Goal: Task Accomplishment & Management: Use online tool/utility

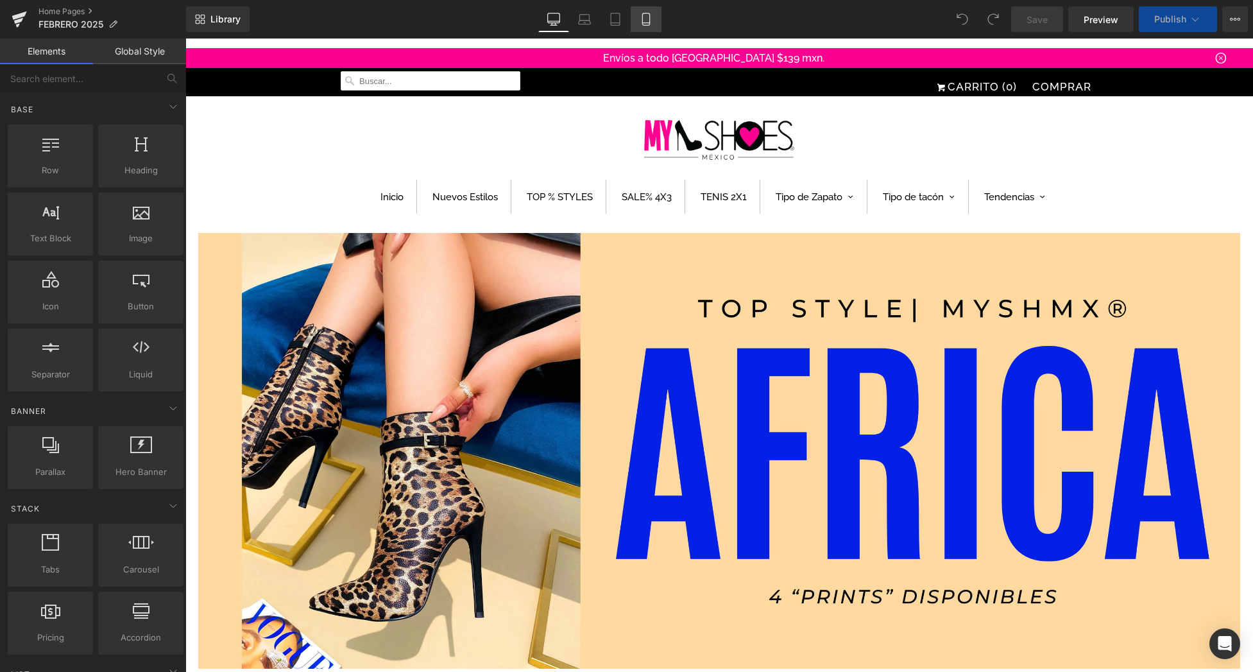
click at [648, 23] on icon at bounding box center [645, 23] width 7 height 0
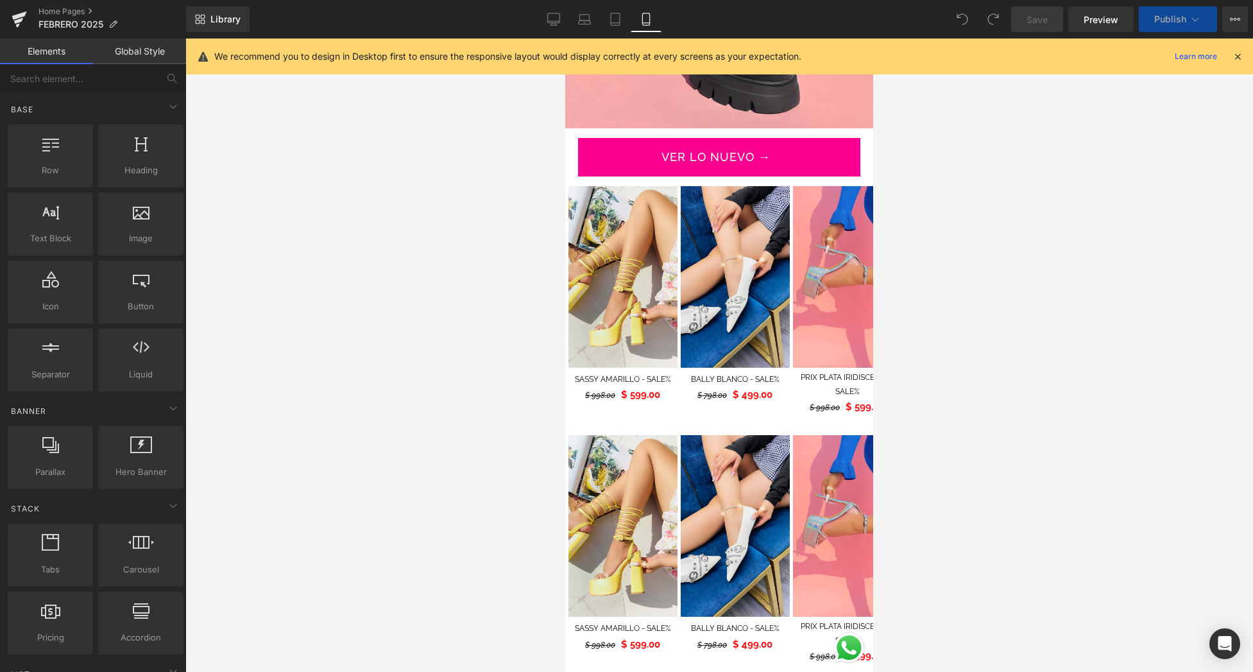
scroll to position [614, 0]
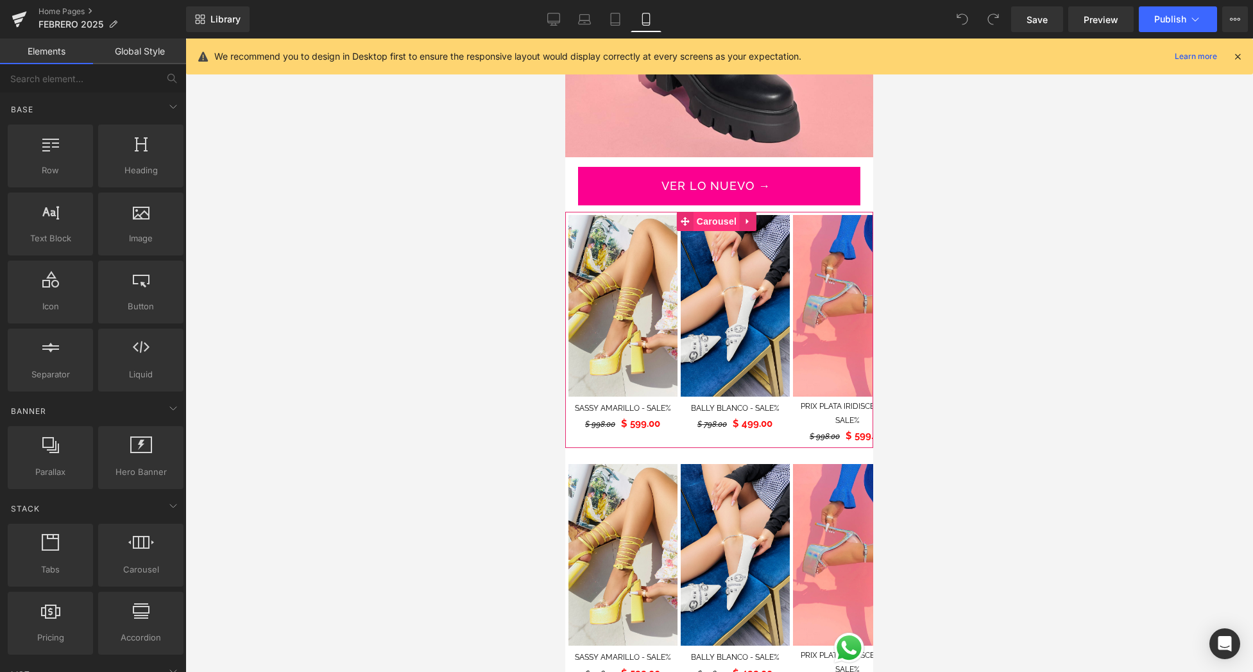
click at [727, 212] on span "Carousel" at bounding box center [716, 221] width 46 height 19
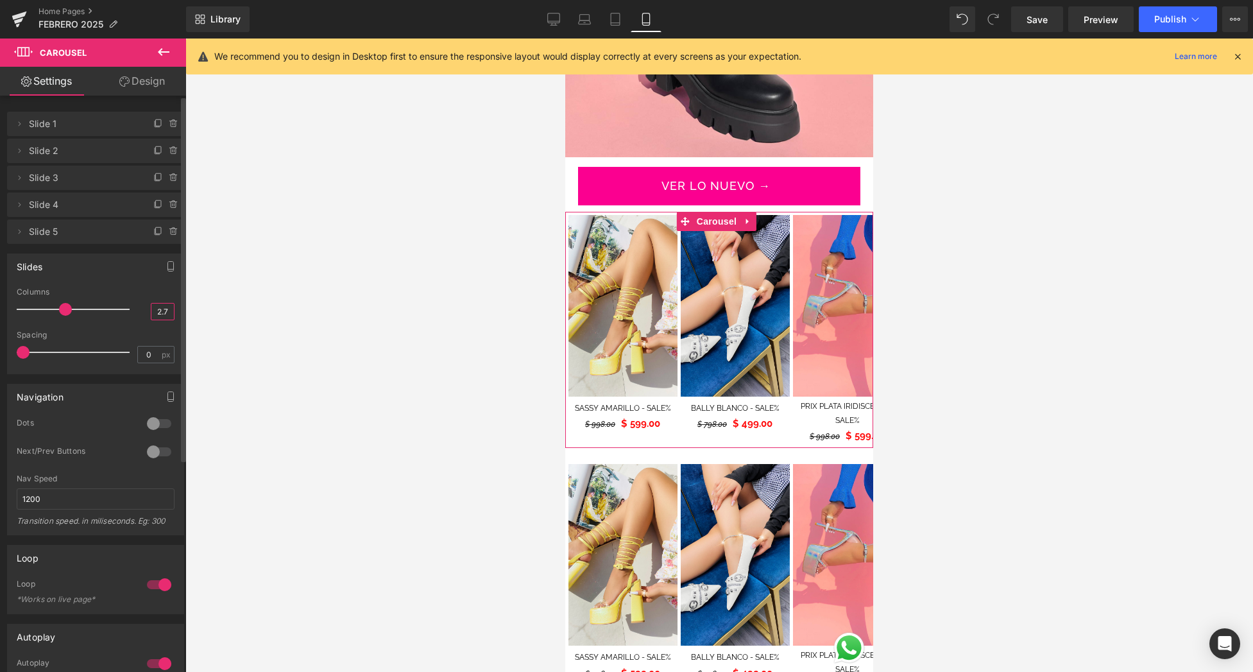
drag, startPoint x: 165, startPoint y: 313, endPoint x: 140, endPoint y: 311, distance: 25.7
click at [140, 311] on div "Columns 2.7" at bounding box center [96, 308] width 158 height 43
type input "3"
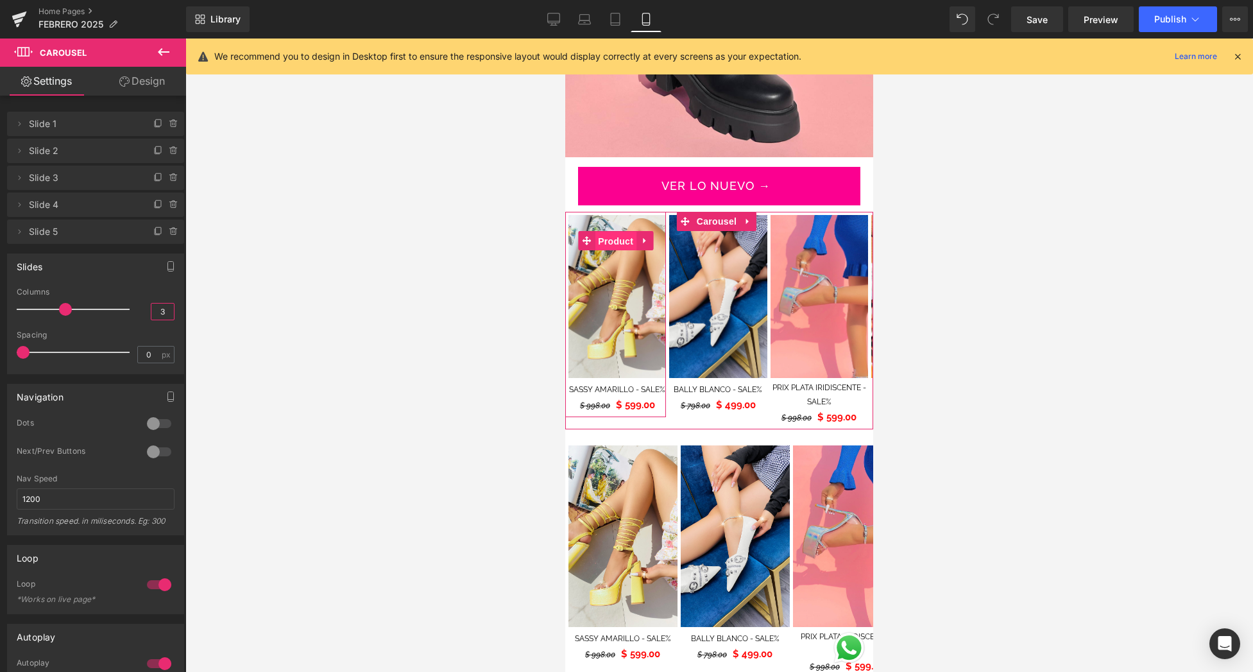
click at [611, 232] on span "Product" at bounding box center [616, 241] width 42 height 19
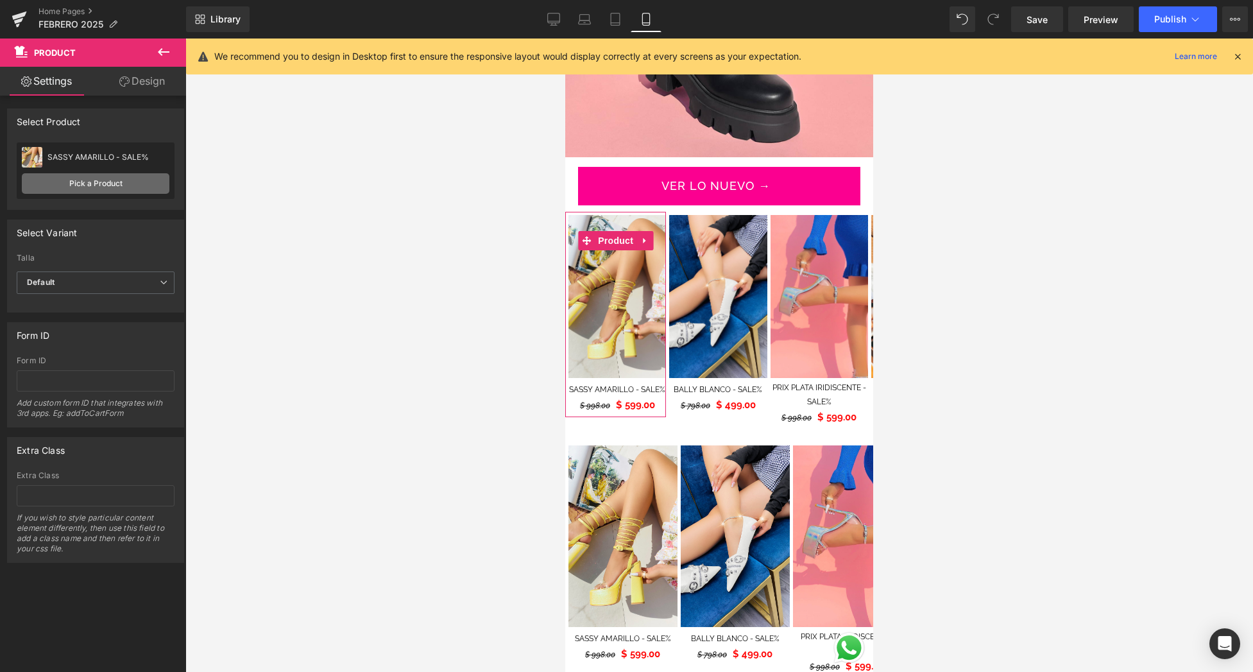
click at [96, 178] on link "Pick a Product" at bounding box center [96, 183] width 148 height 21
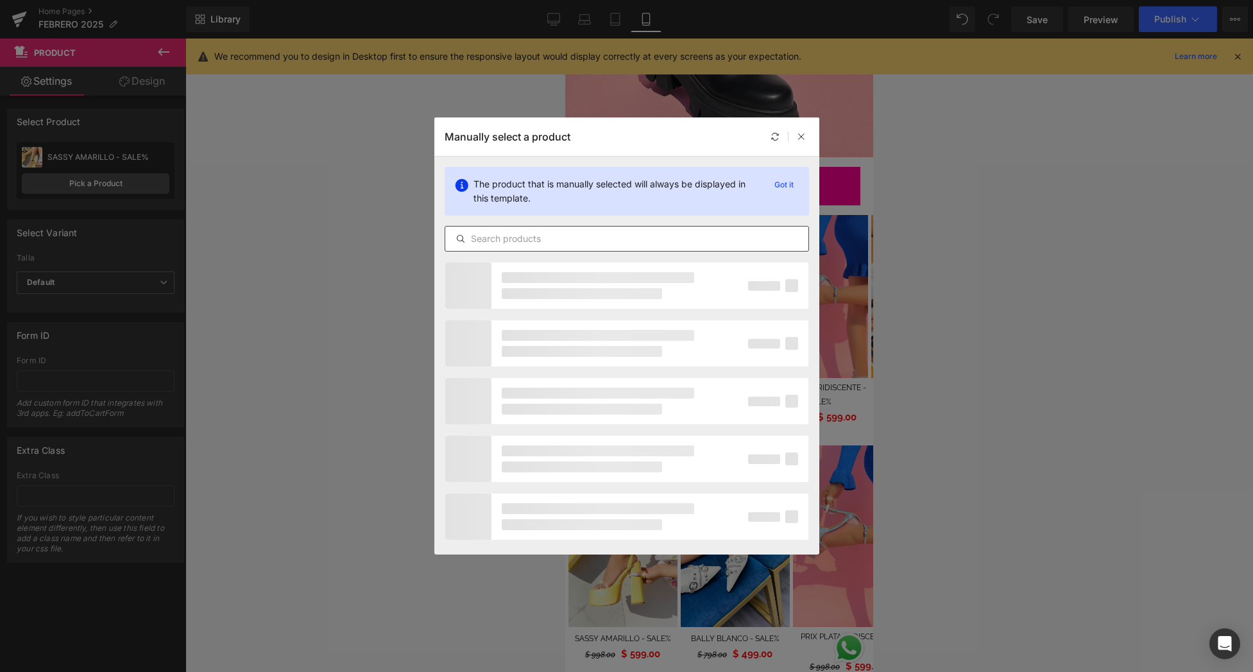
click at [522, 237] on input "text" at bounding box center [626, 238] width 363 height 15
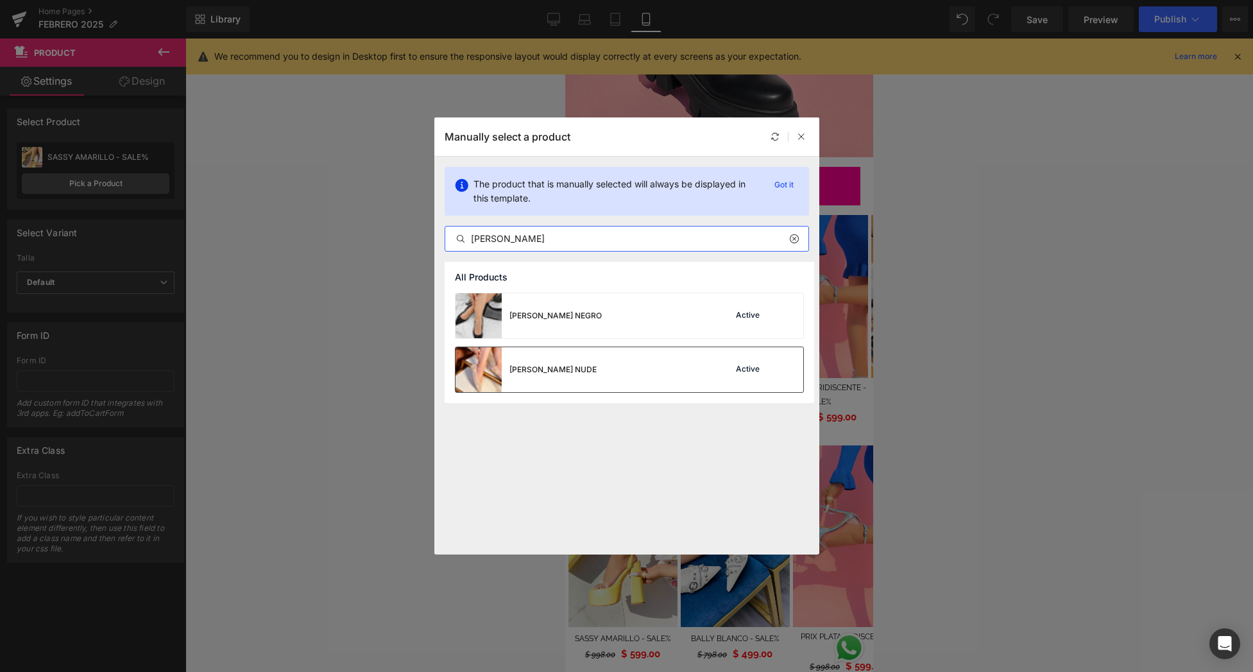
type input "[PERSON_NAME]"
click at [647, 373] on div "[PERSON_NAME] NUDE Active" at bounding box center [629, 369] width 348 height 45
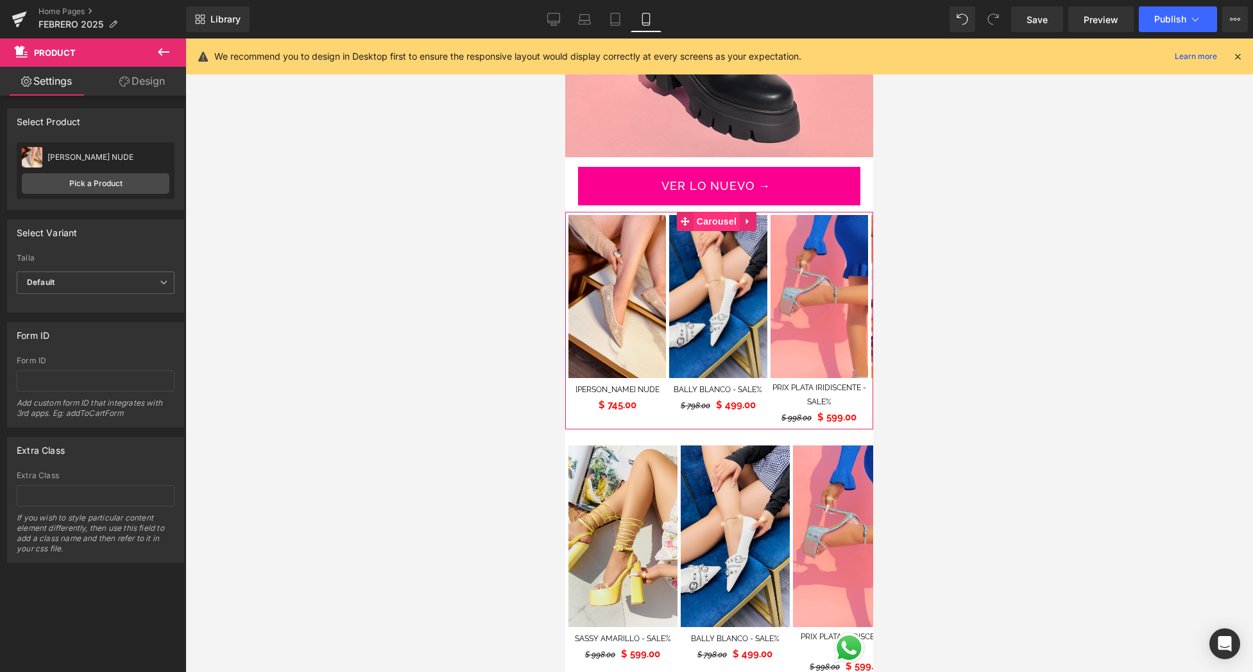
click at [720, 213] on span "Carousel" at bounding box center [716, 221] width 46 height 19
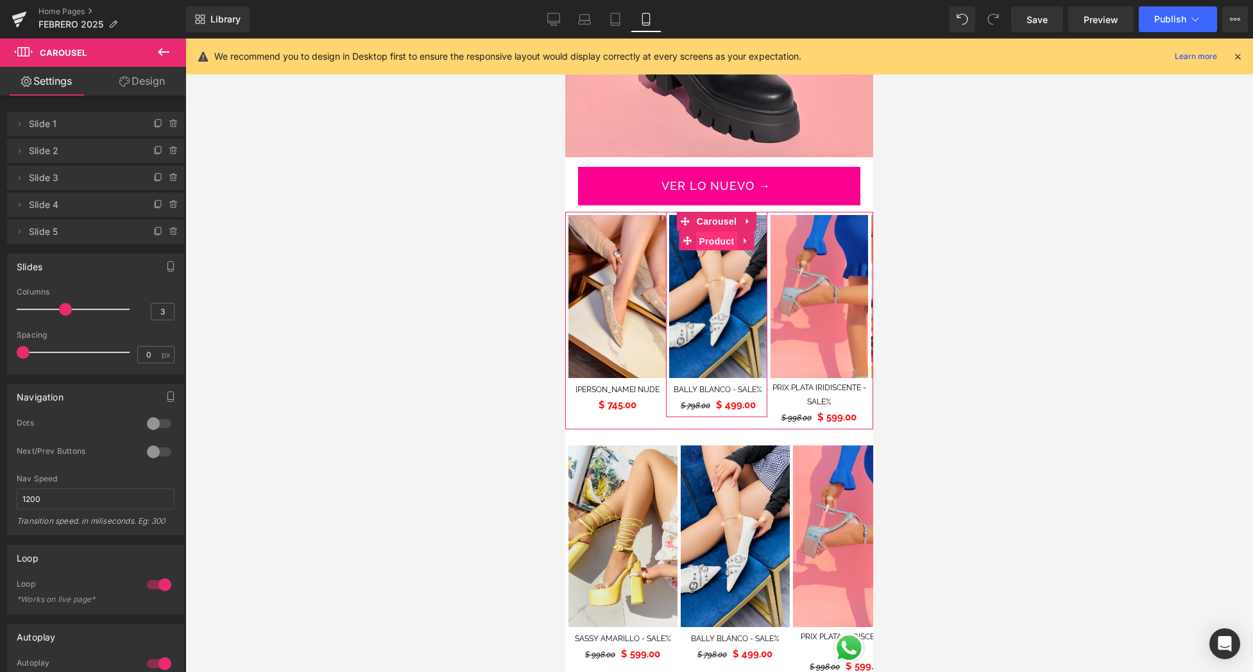
click at [717, 232] on span "Product" at bounding box center [716, 241] width 42 height 19
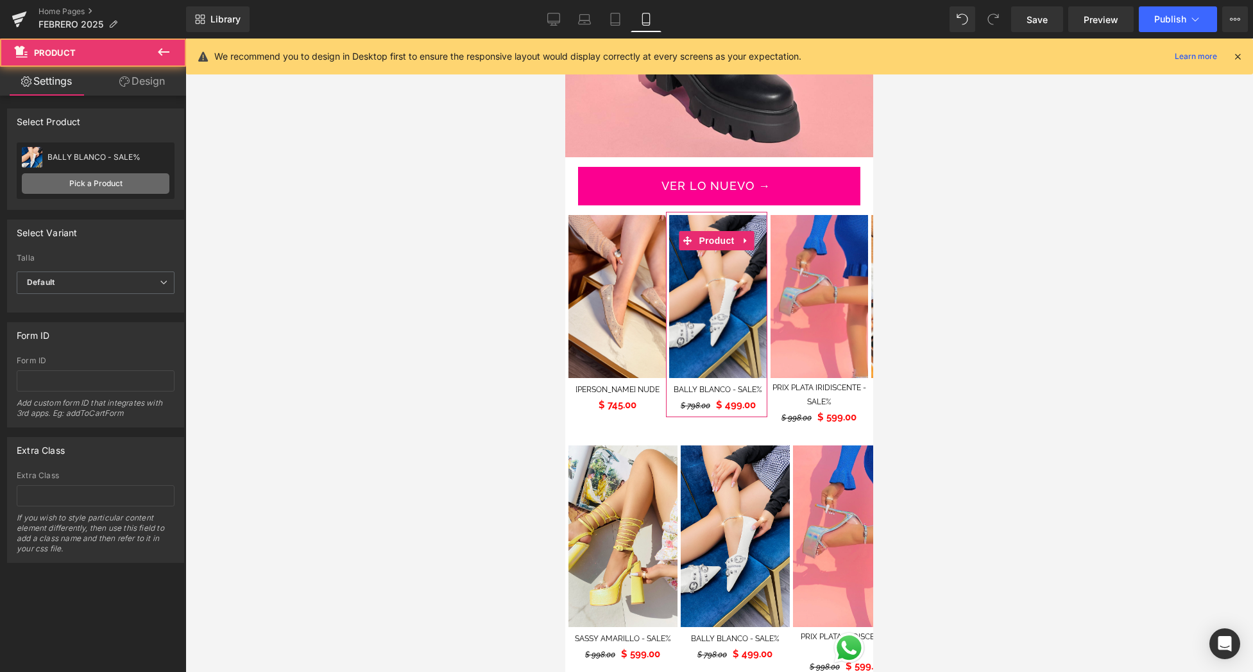
click at [42, 180] on link "Pick a Product" at bounding box center [96, 183] width 148 height 21
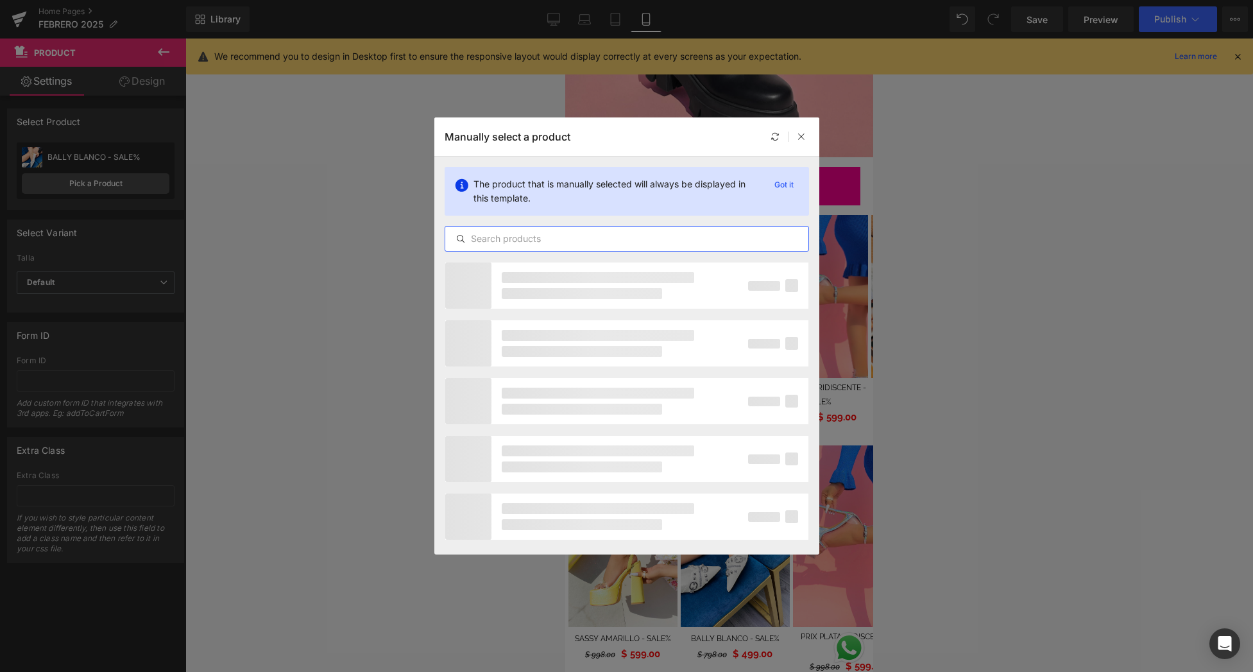
click at [574, 237] on input "text" at bounding box center [626, 238] width 363 height 15
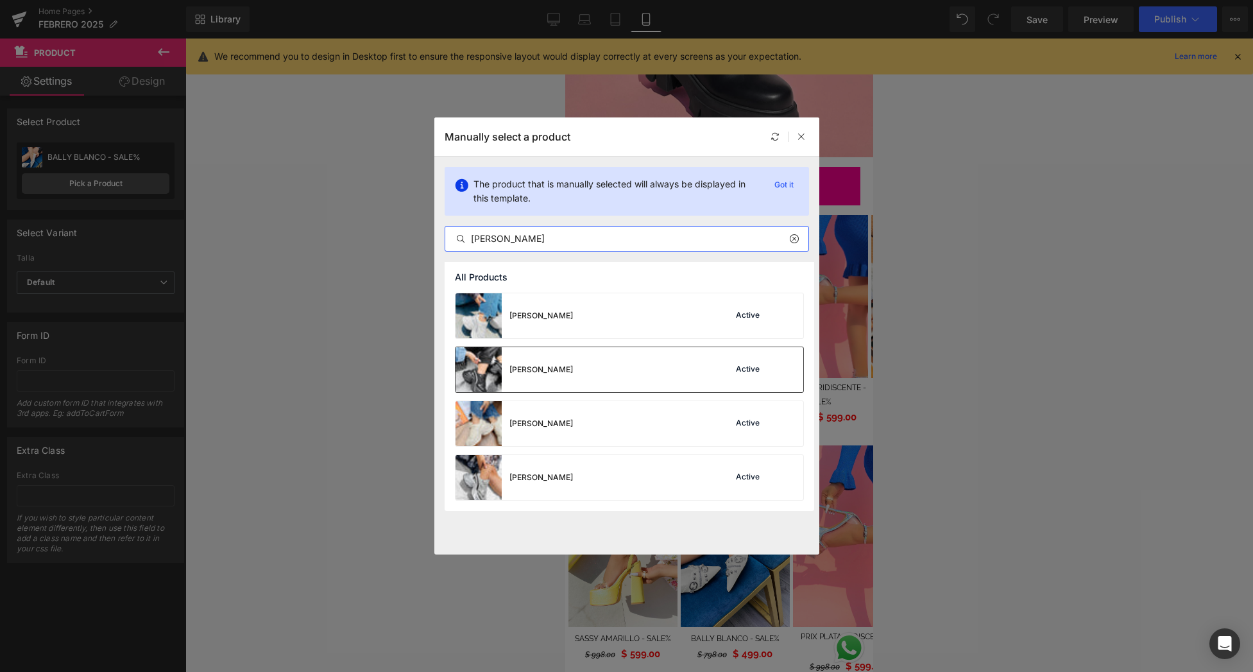
type input "[PERSON_NAME]"
click at [639, 391] on div "[PERSON_NAME] Active" at bounding box center [629, 369] width 348 height 45
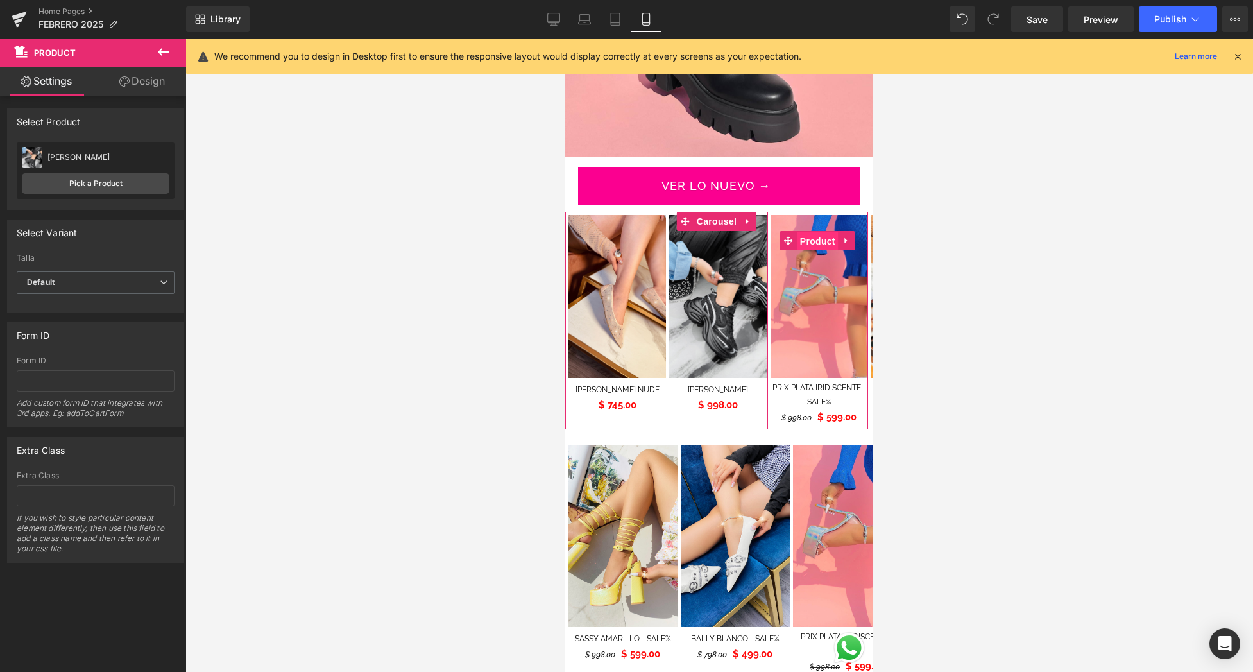
click at [818, 233] on span "Product" at bounding box center [818, 241] width 42 height 19
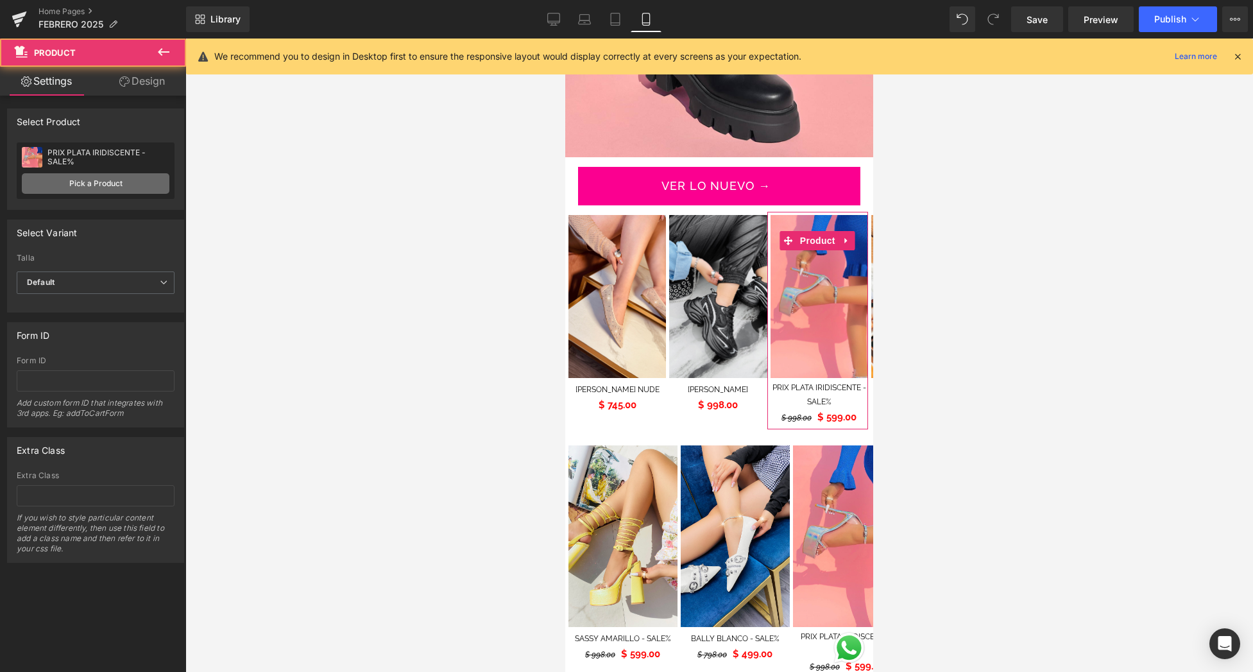
click at [96, 188] on link "Pick a Product" at bounding box center [96, 183] width 148 height 21
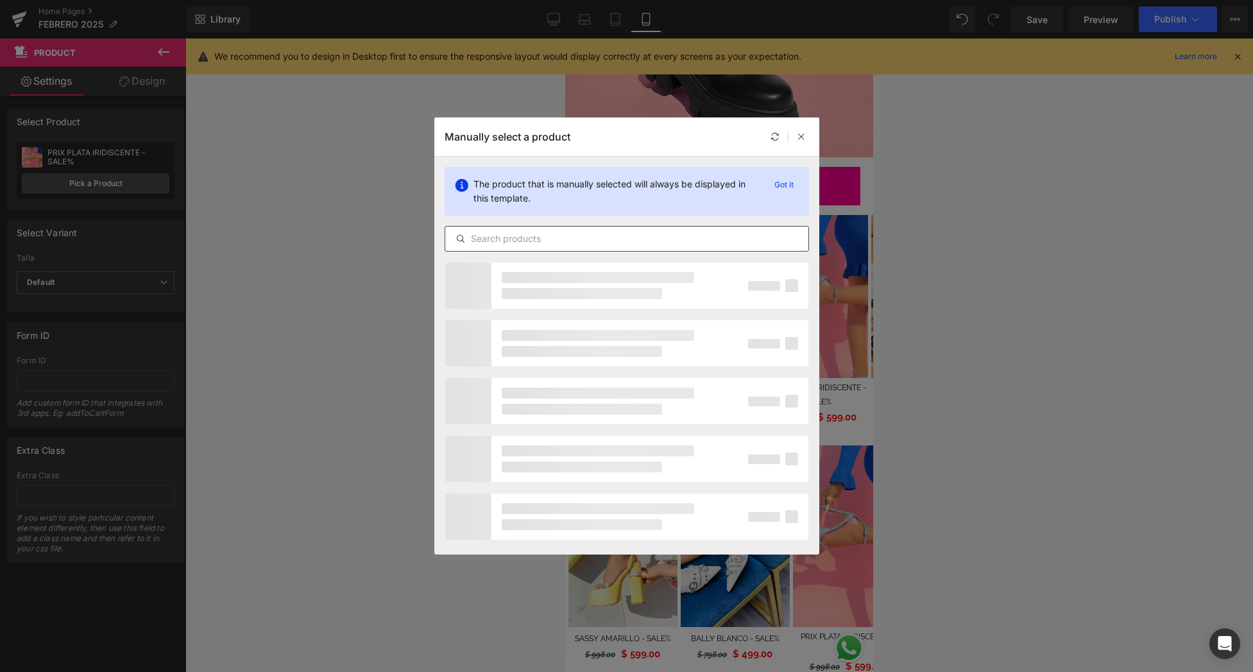
click at [520, 236] on input "text" at bounding box center [626, 238] width 363 height 15
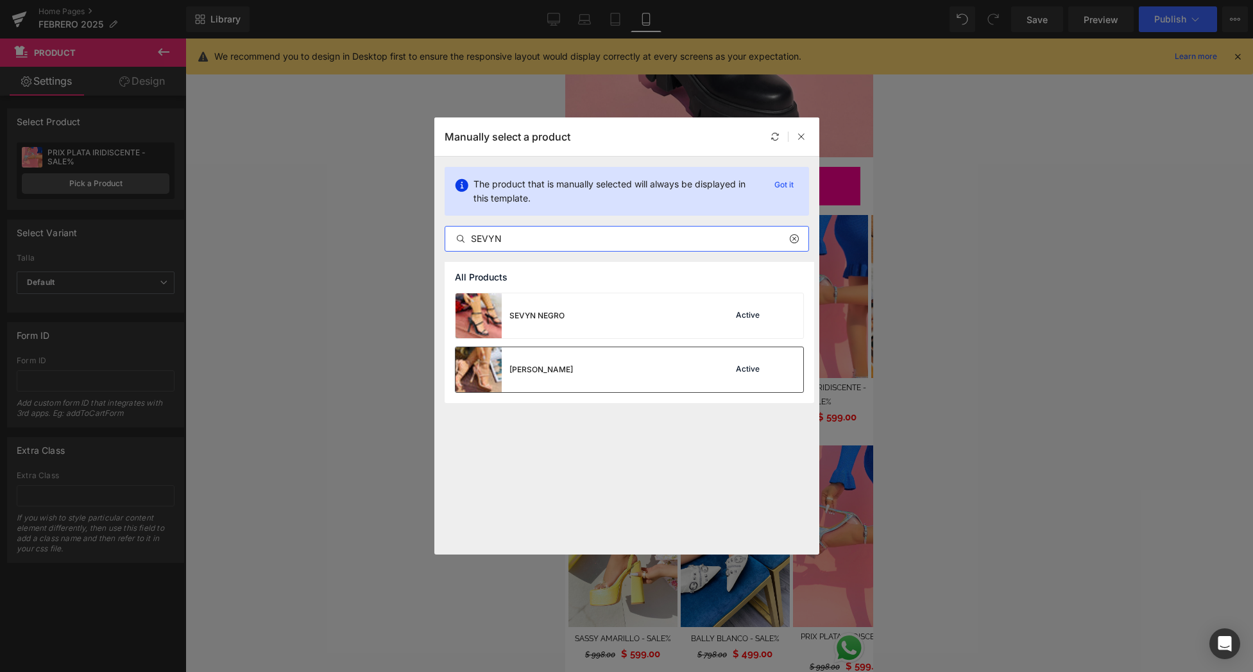
type input "SEVYN"
click at [589, 368] on div "[PERSON_NAME] Active" at bounding box center [629, 369] width 348 height 45
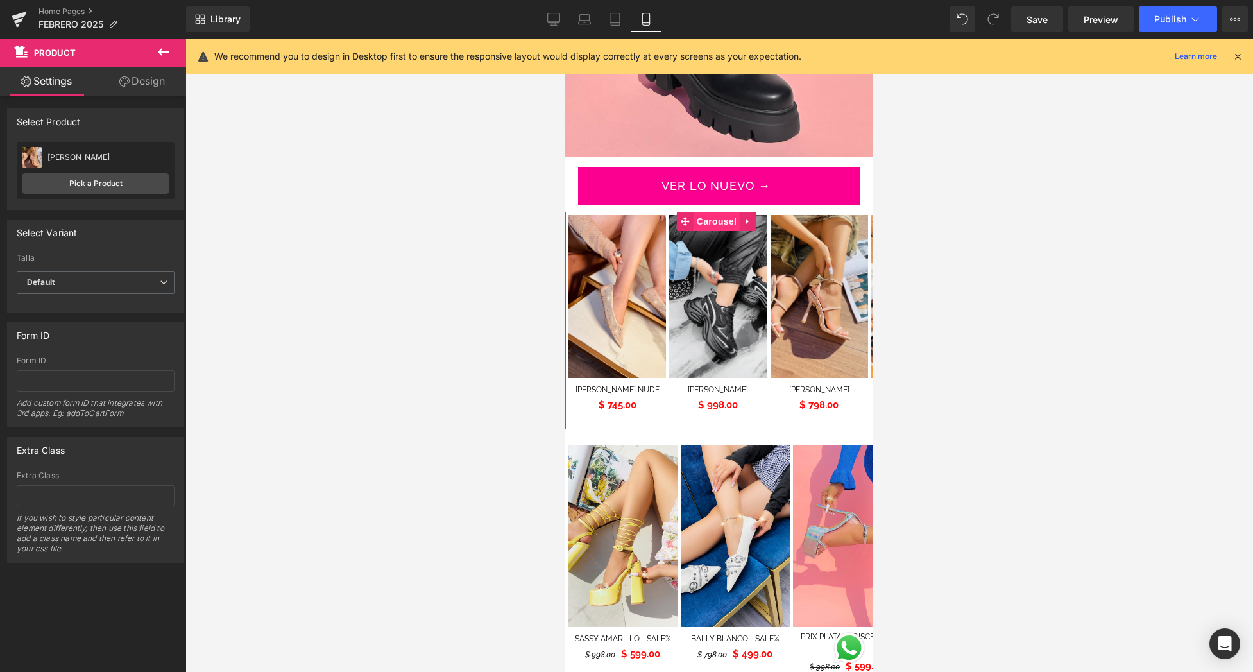
click at [713, 213] on span "Carousel" at bounding box center [716, 221] width 46 height 19
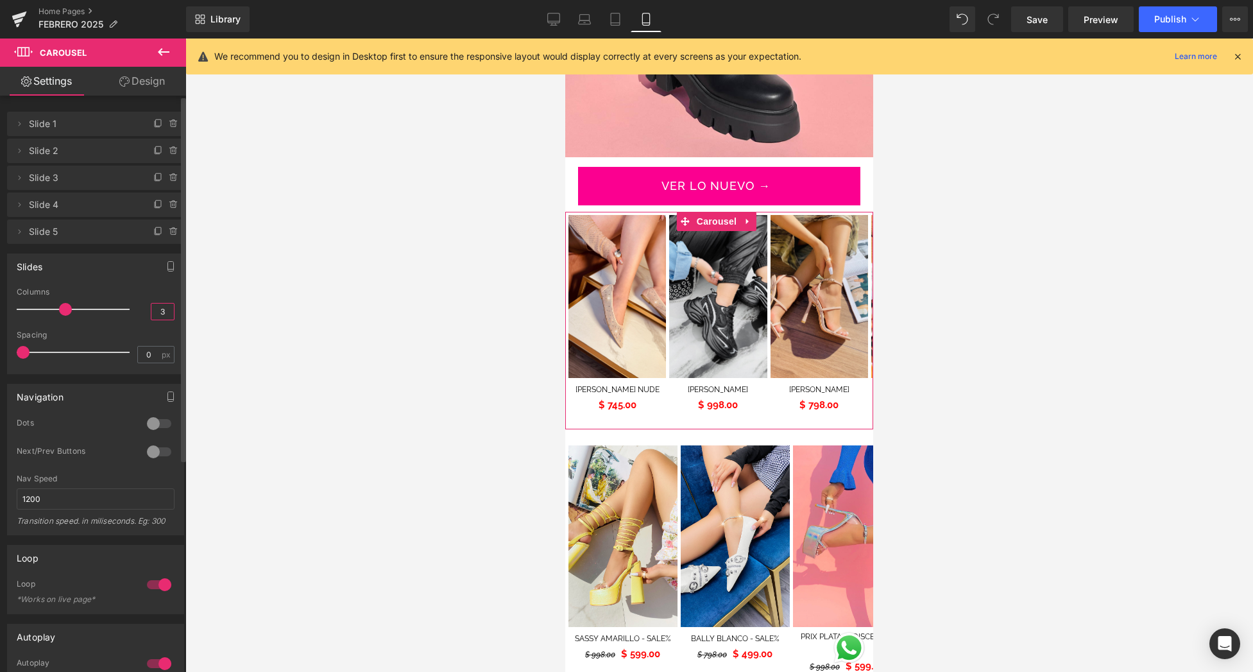
drag, startPoint x: 163, startPoint y: 310, endPoint x: 141, endPoint y: 309, distance: 21.8
click at [141, 309] on div "Columns 3" at bounding box center [96, 308] width 158 height 43
type input "2.7"
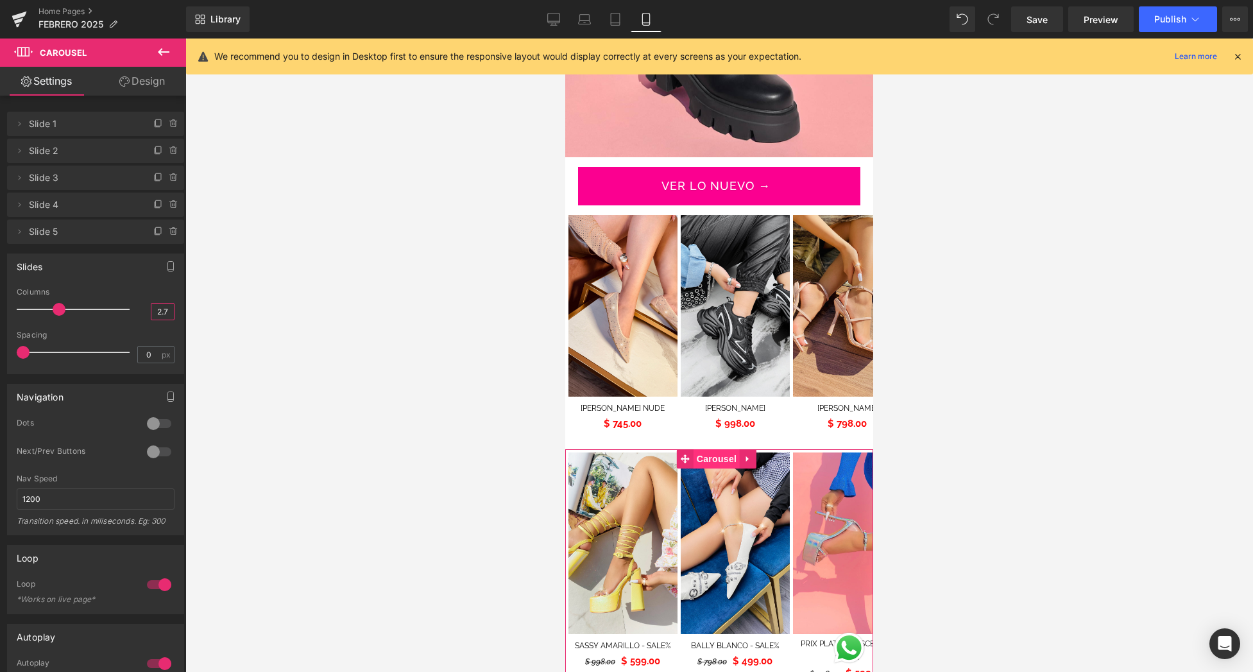
click at [724, 449] on span "Carousel" at bounding box center [716, 458] width 46 height 19
drag, startPoint x: 165, startPoint y: 310, endPoint x: 132, endPoint y: 308, distance: 33.5
click at [132, 308] on div "Columns 2.7" at bounding box center [96, 308] width 158 height 43
type input "3"
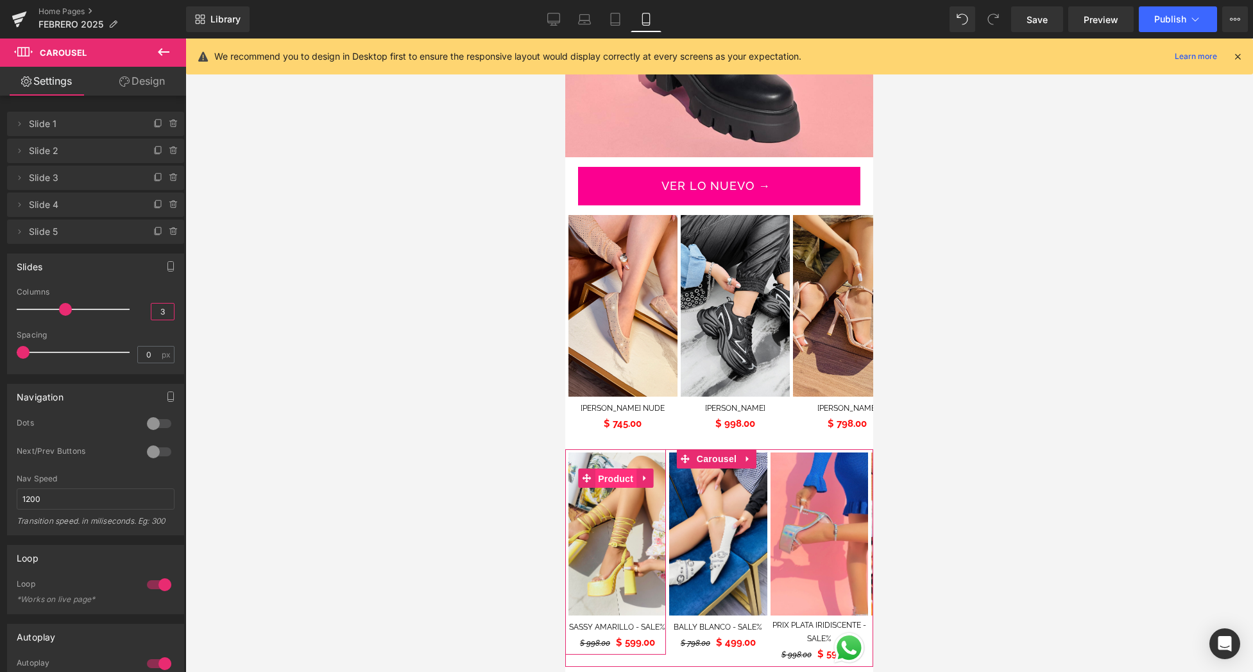
click at [616, 469] on span "Product" at bounding box center [616, 478] width 42 height 19
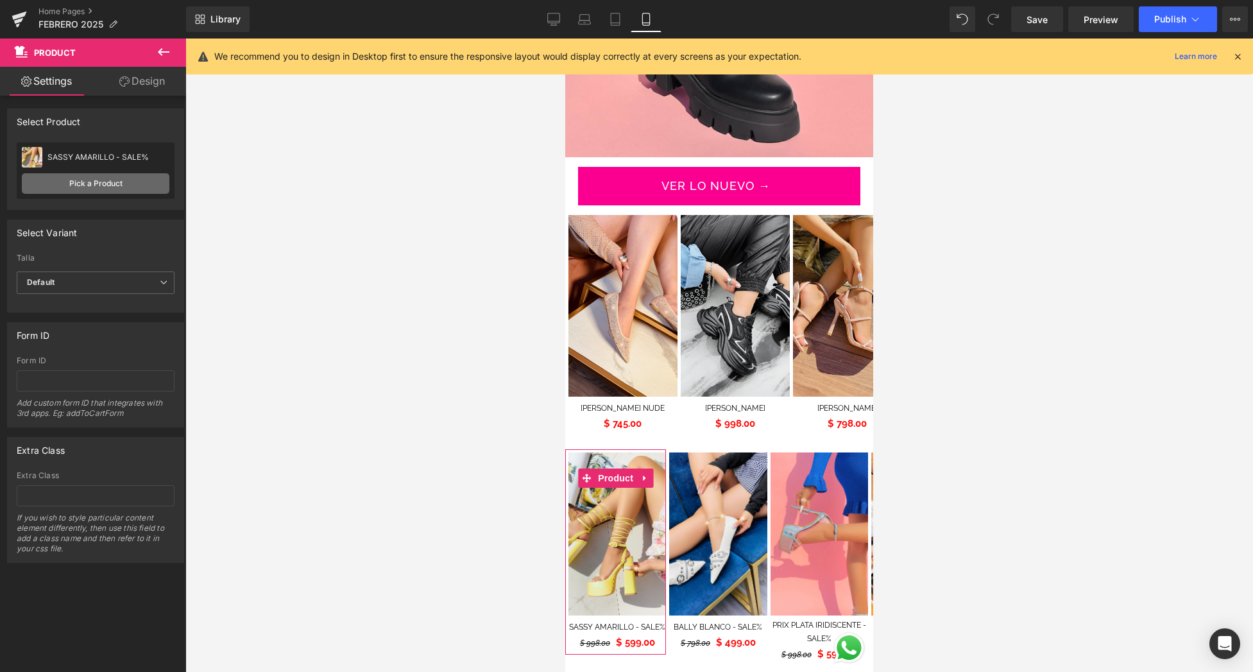
click at [130, 178] on link "Pick a Product" at bounding box center [96, 183] width 148 height 21
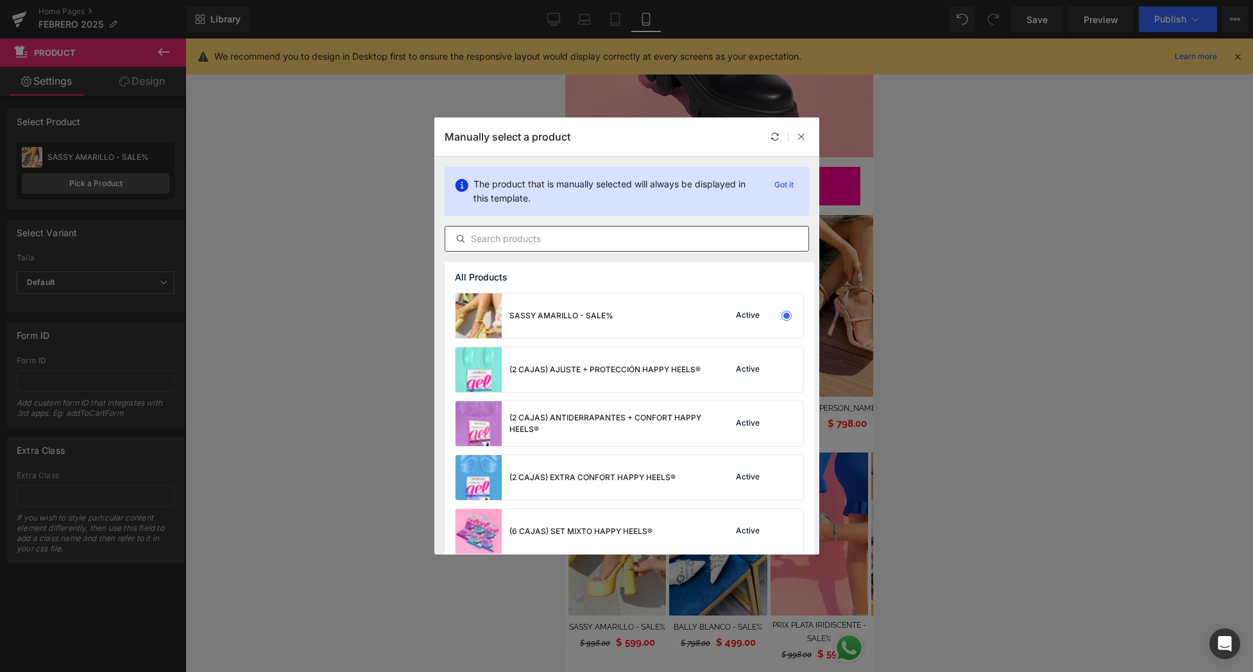
click at [633, 230] on div at bounding box center [626, 239] width 364 height 26
click at [638, 236] on input "text" at bounding box center [626, 238] width 363 height 15
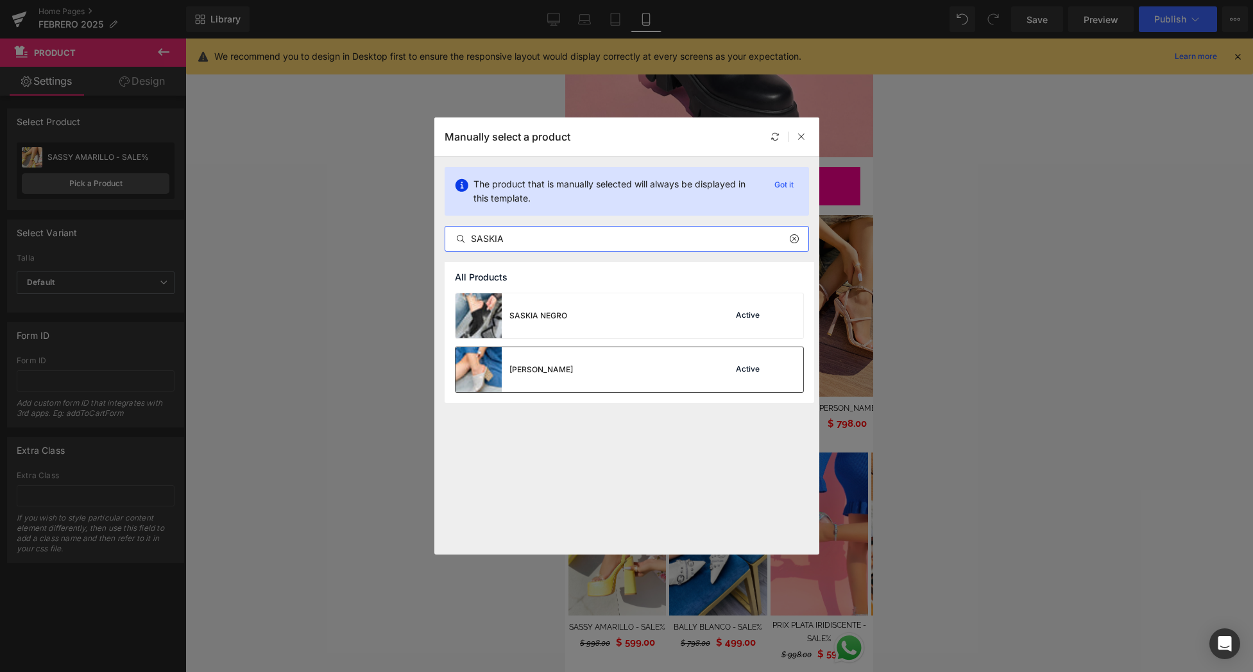
type input "SASKIA"
click at [632, 366] on div "[PERSON_NAME] Active" at bounding box center [629, 369] width 348 height 45
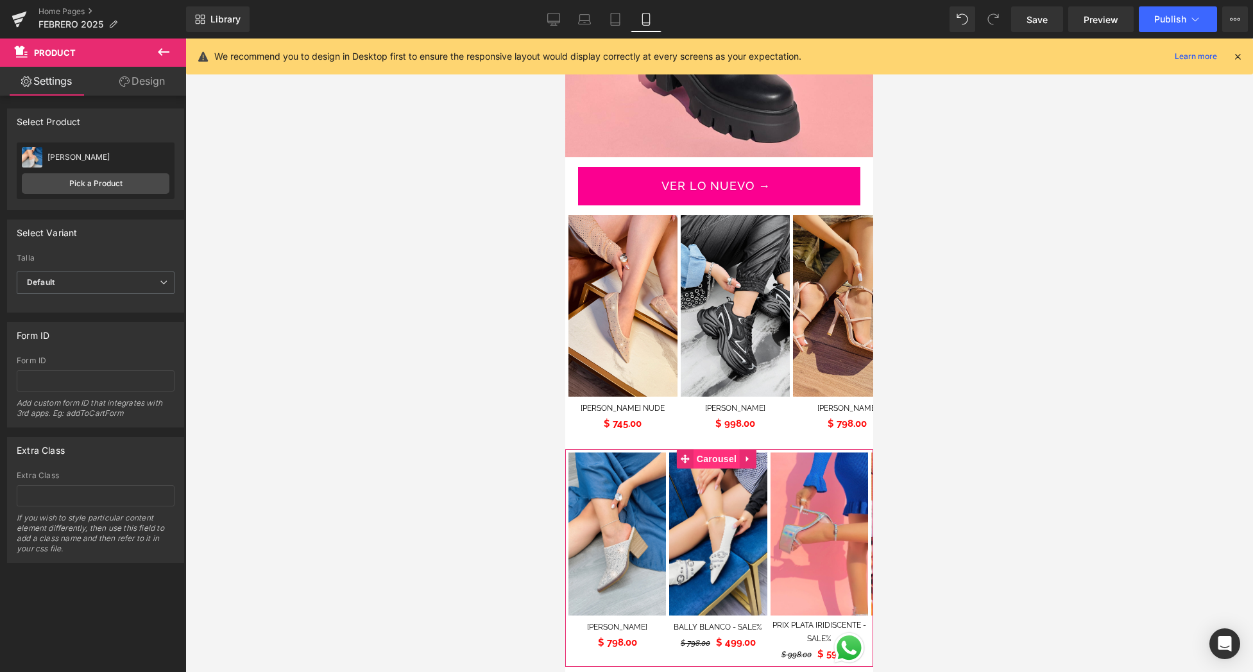
click at [727, 453] on span "Carousel" at bounding box center [716, 458] width 46 height 19
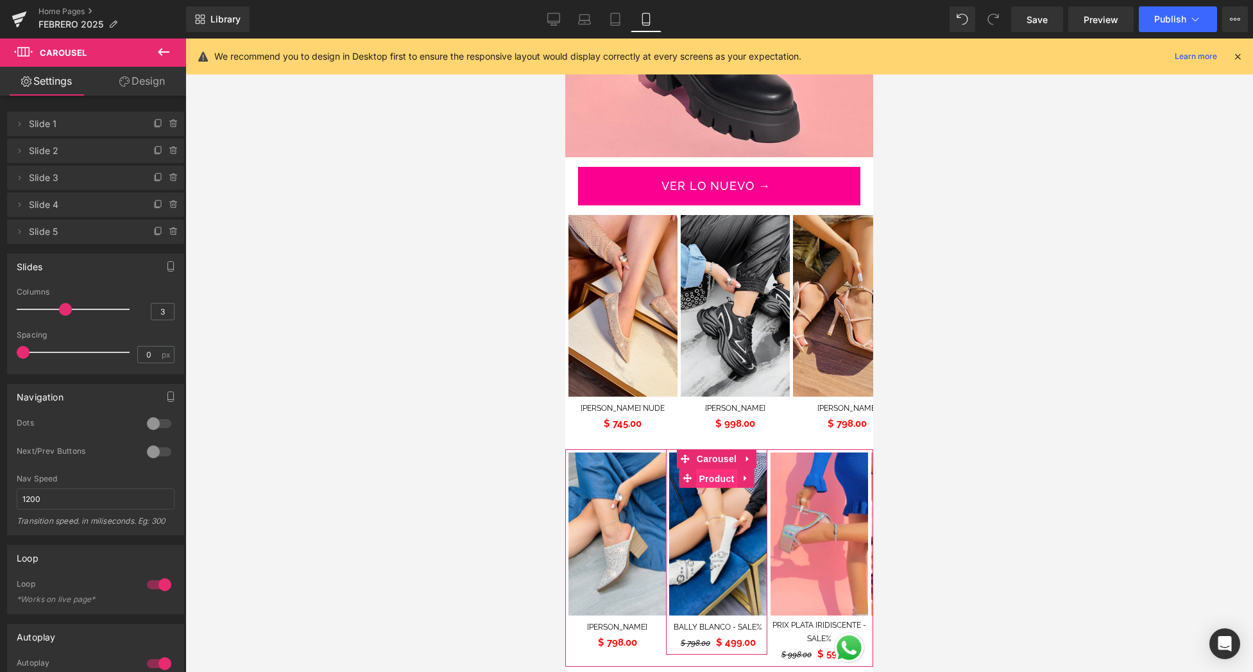
click at [711, 471] on span "Product" at bounding box center [716, 478] width 42 height 19
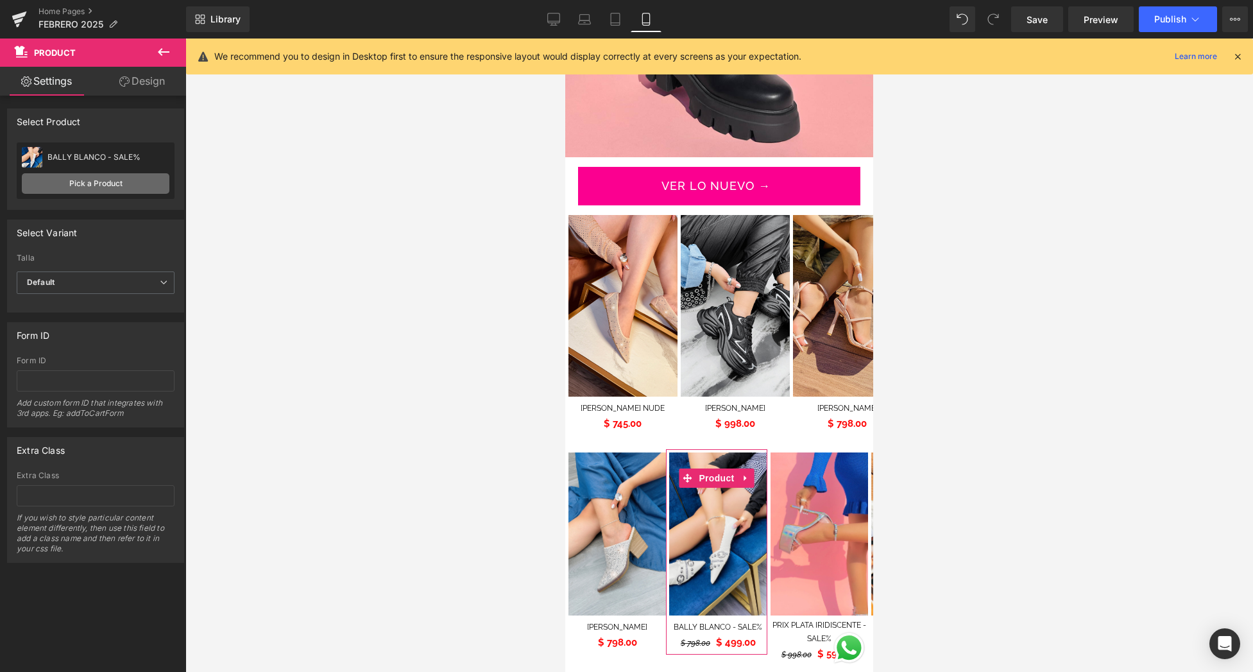
click at [98, 187] on link "Pick a Product" at bounding box center [96, 183] width 148 height 21
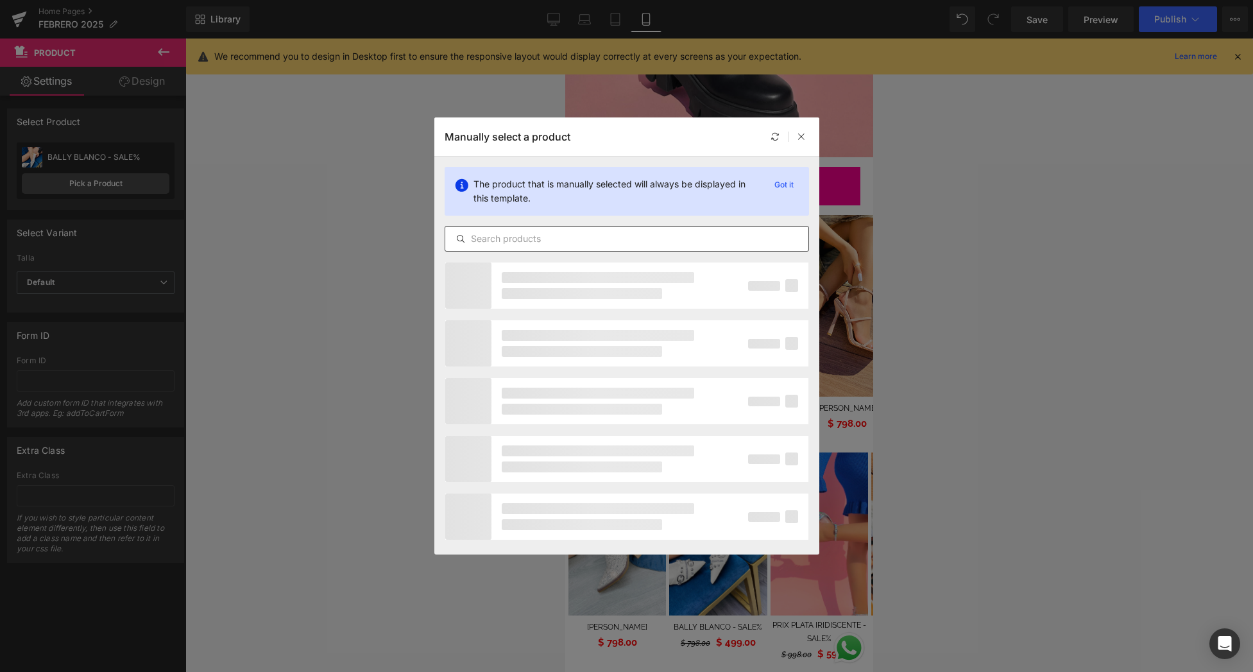
click at [522, 244] on input "text" at bounding box center [626, 238] width 363 height 15
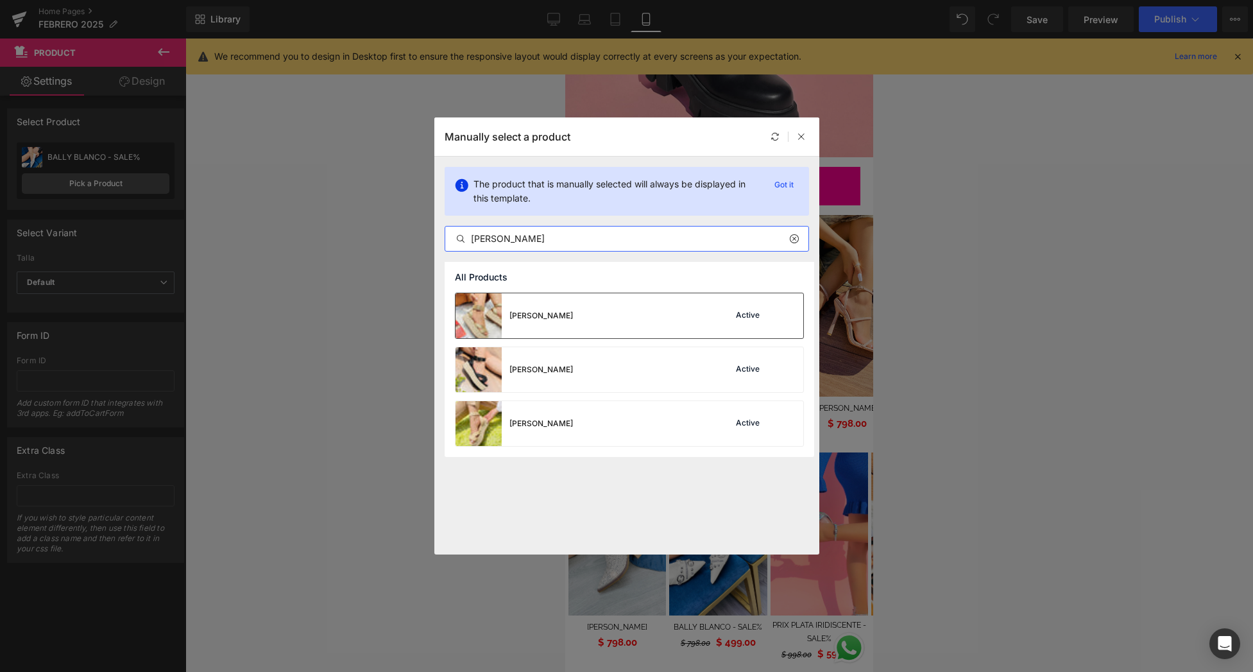
type input "[PERSON_NAME]"
click at [618, 334] on div "[PERSON_NAME] Active" at bounding box center [629, 315] width 348 height 45
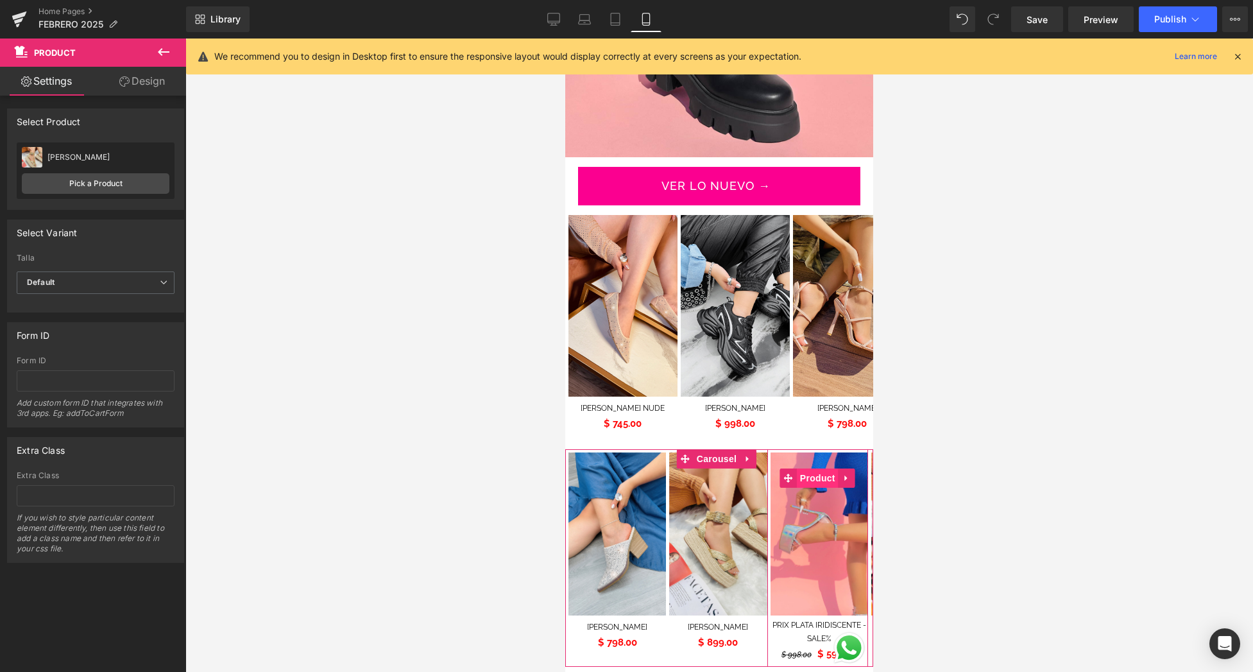
click at [814, 469] on span "Product" at bounding box center [818, 477] width 42 height 19
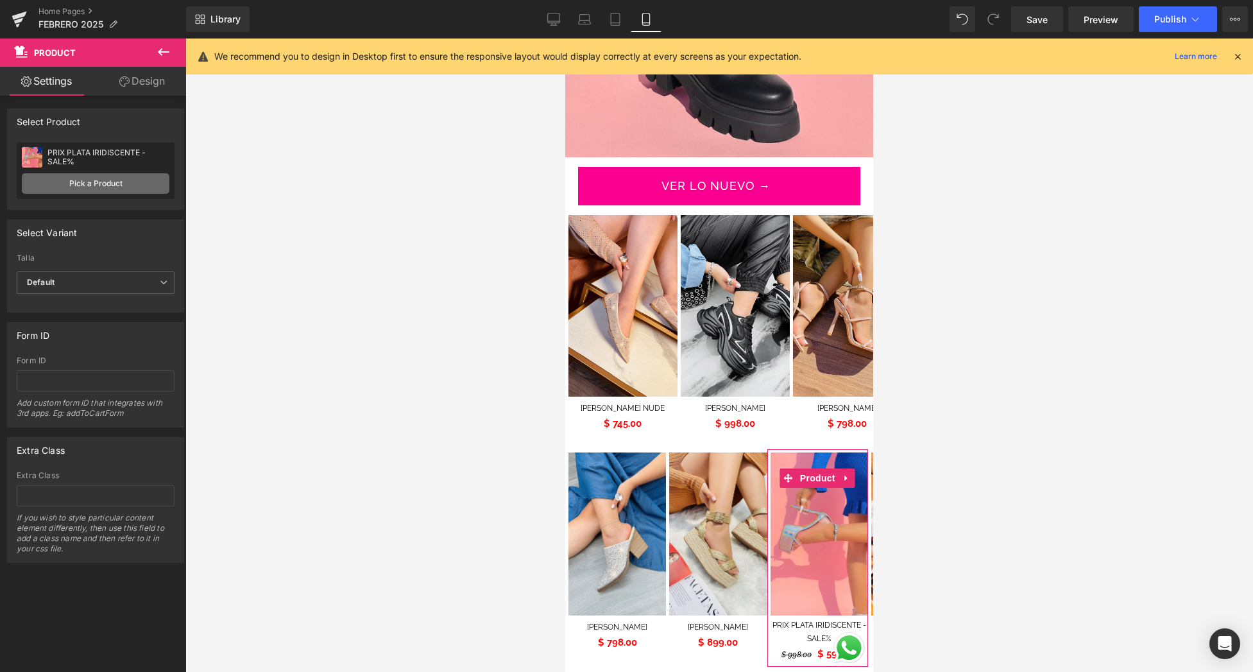
click at [109, 179] on link "Pick a Product" at bounding box center [96, 183] width 148 height 21
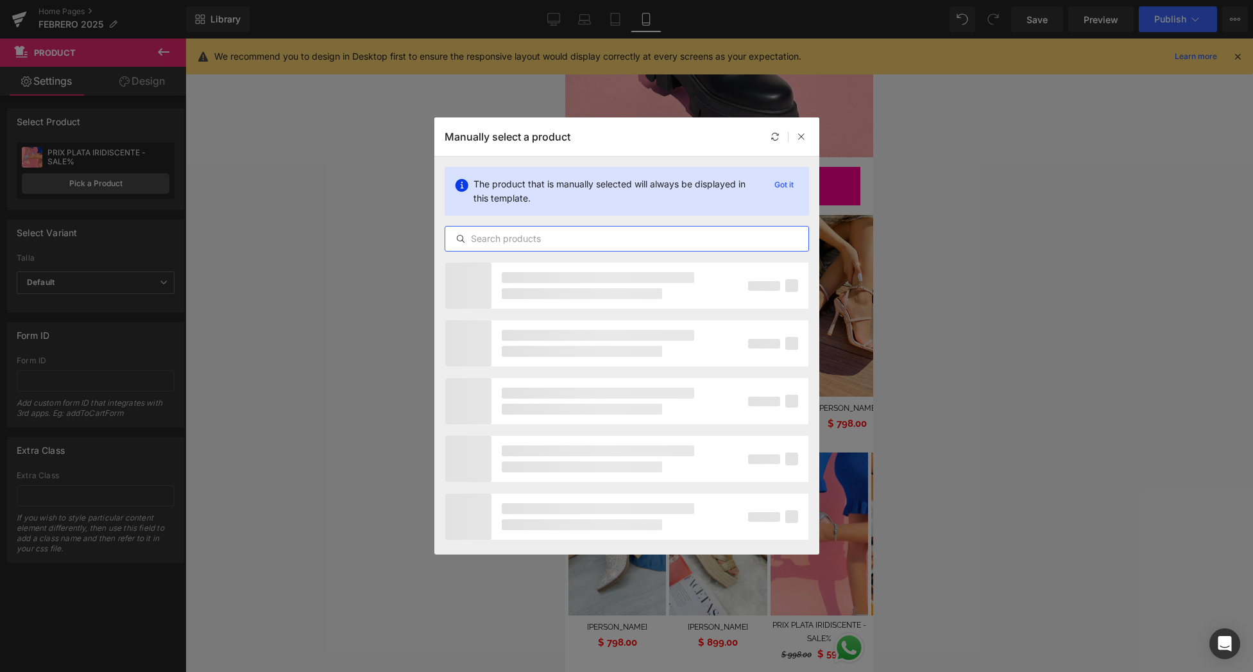
click at [545, 243] on input "text" at bounding box center [626, 238] width 363 height 15
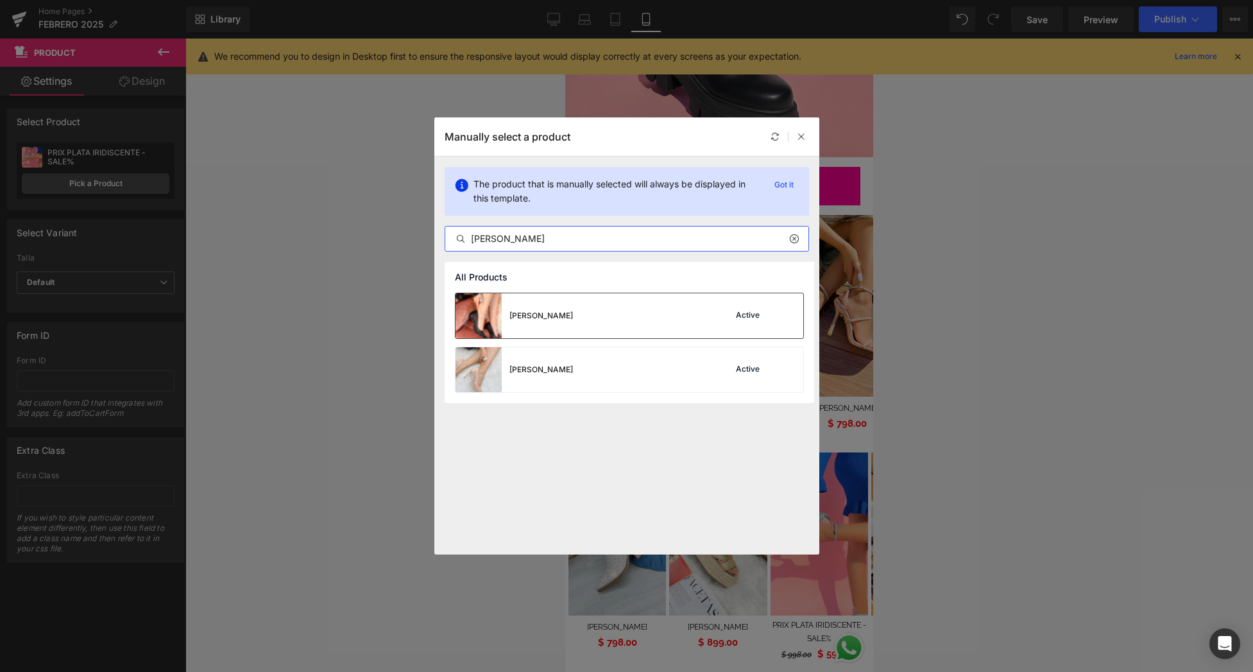
type input "[PERSON_NAME]"
click at [640, 321] on div "[PERSON_NAME] Active" at bounding box center [629, 315] width 348 height 45
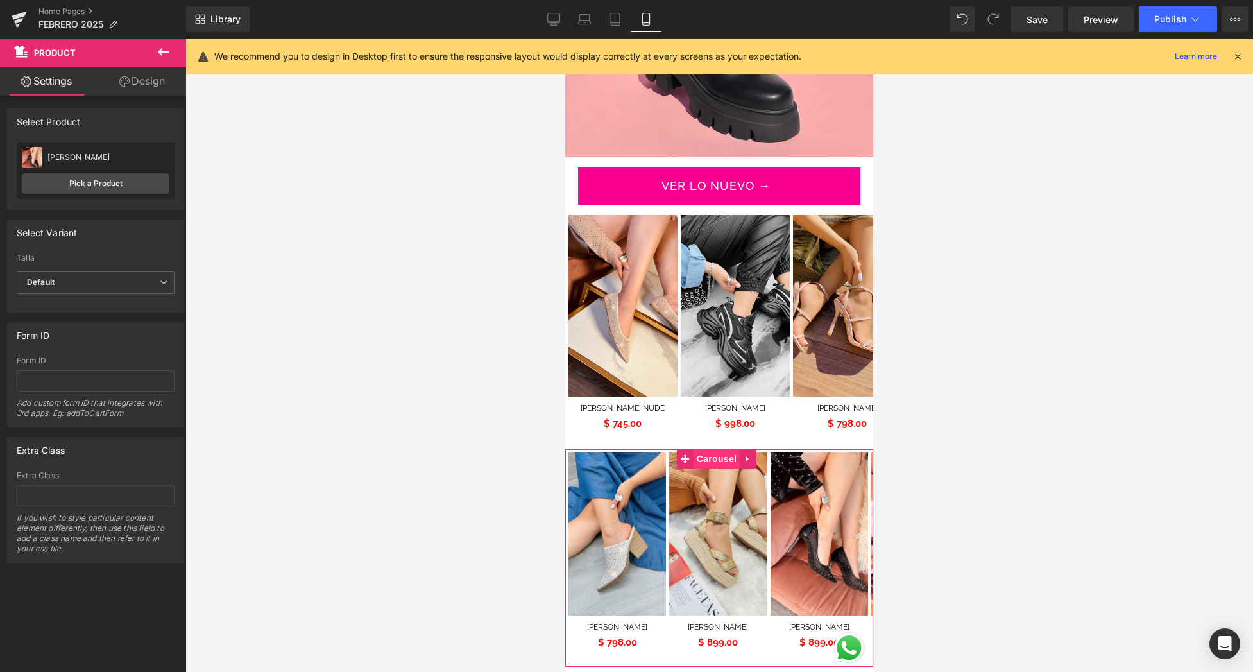
click at [725, 452] on span "Carousel" at bounding box center [716, 458] width 46 height 19
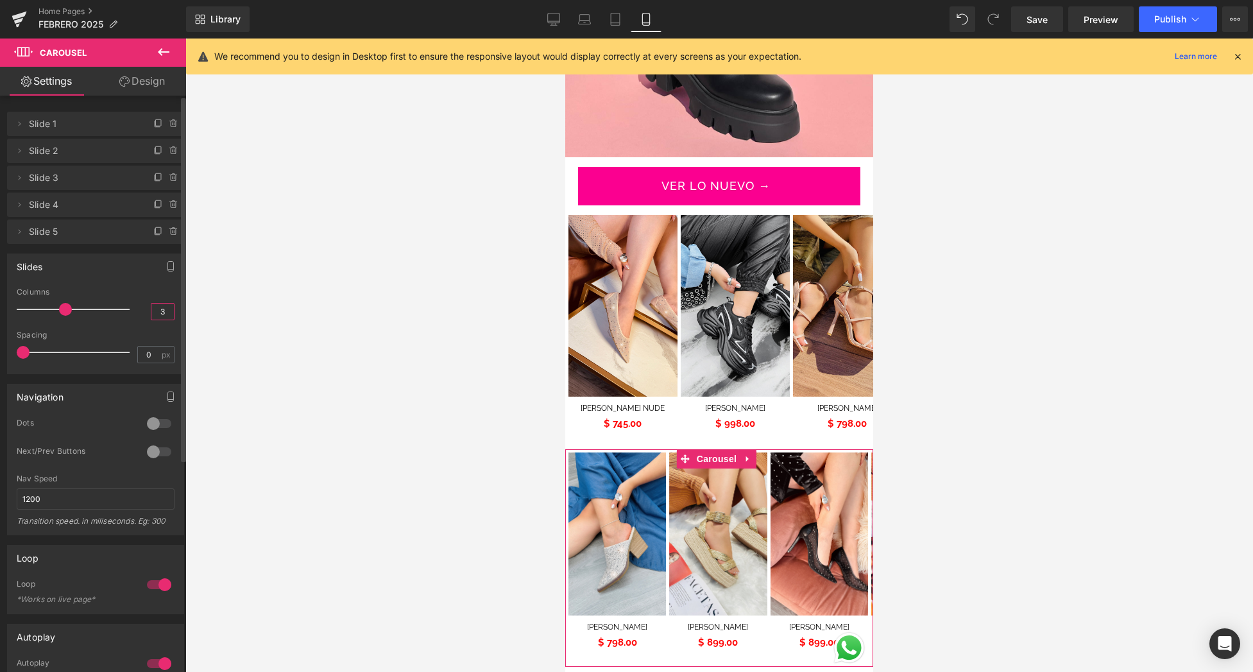
drag, startPoint x: 166, startPoint y: 309, endPoint x: 147, endPoint y: 305, distance: 19.6
click at [151, 310] on input "3" at bounding box center [162, 311] width 22 height 16
type input "2.7"
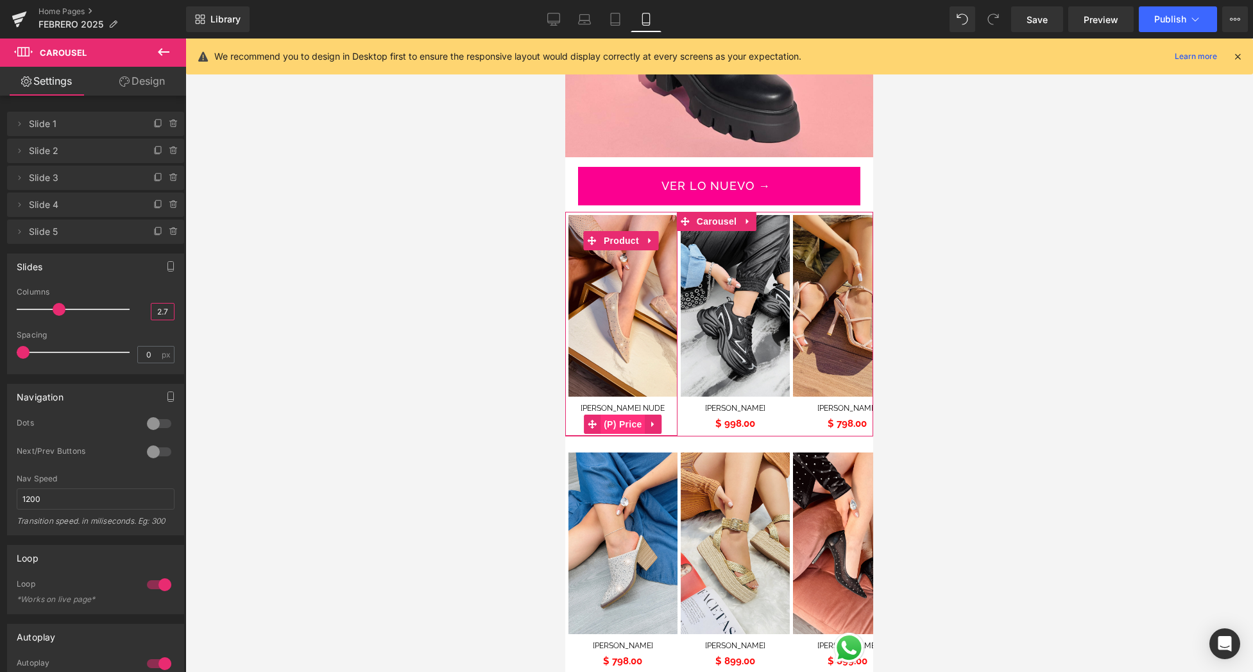
click at [629, 416] on span "(P) Price" at bounding box center [622, 423] width 45 height 19
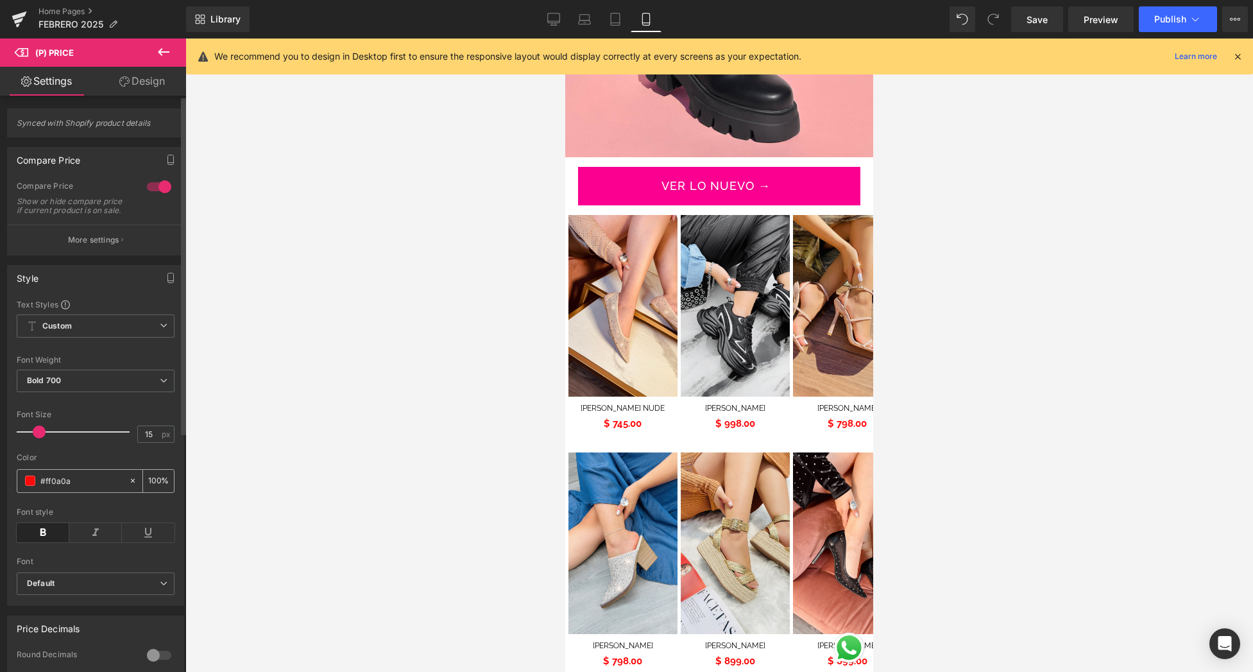
click at [33, 486] on span at bounding box center [30, 480] width 10 height 10
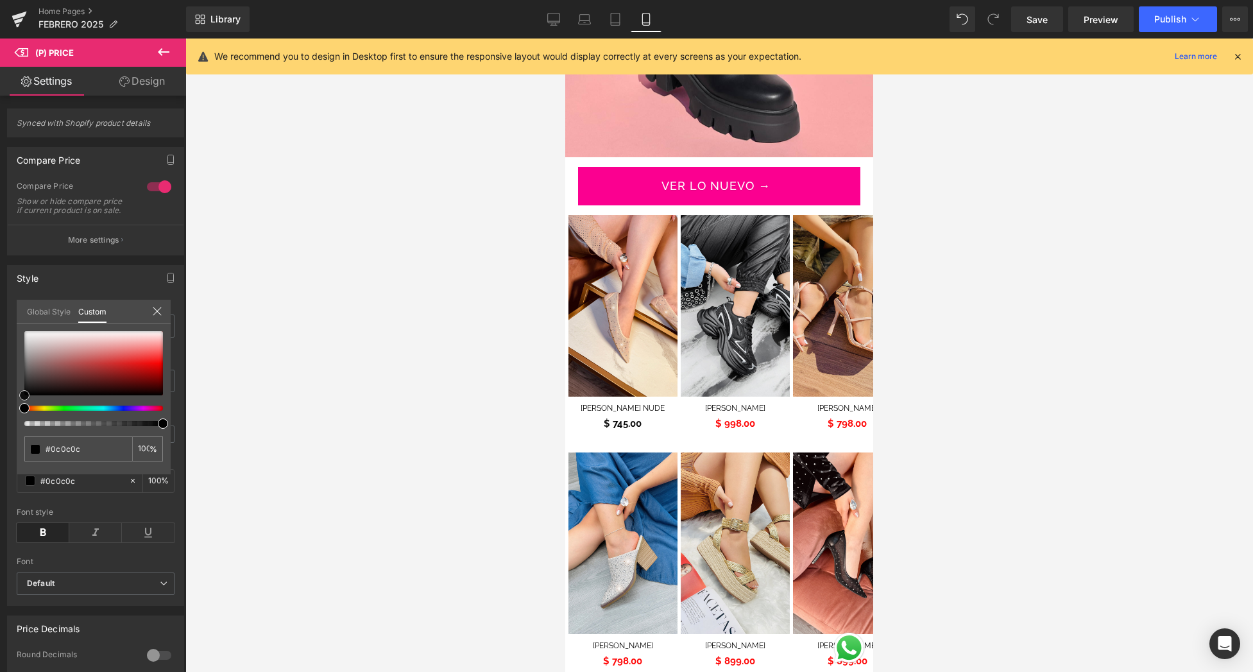
drag, startPoint x: 42, startPoint y: 382, endPoint x: 244, endPoint y: 389, distance: 202.2
click at [24, 395] on div at bounding box center [93, 363] width 139 height 64
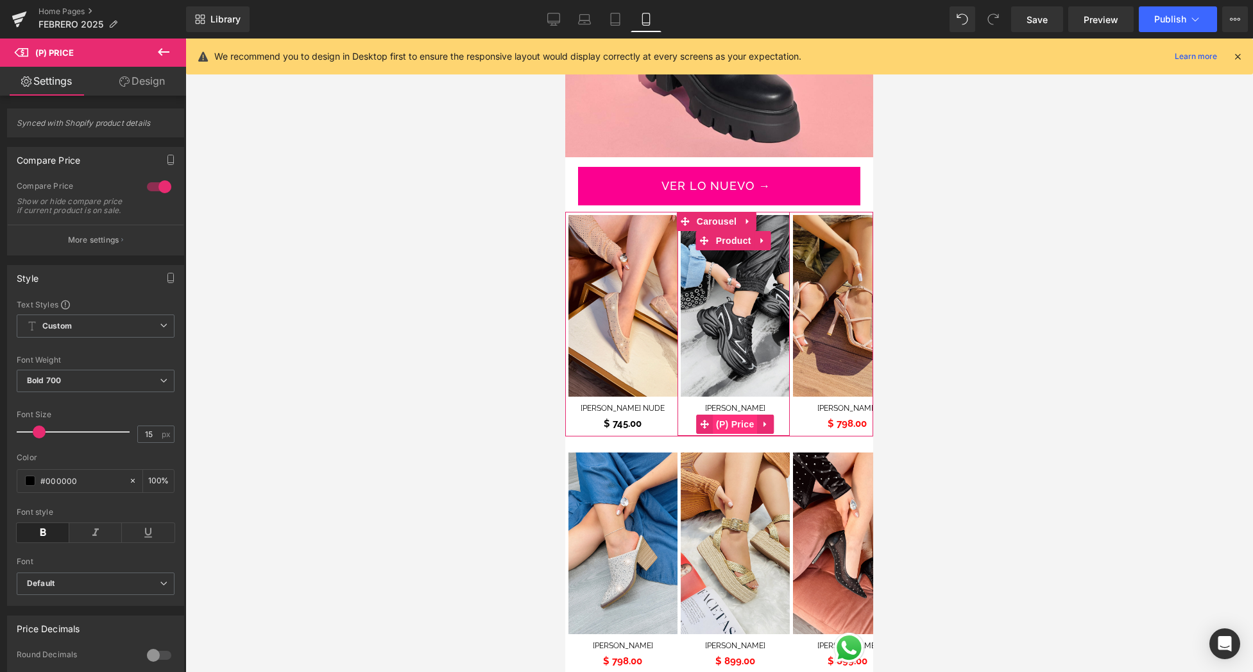
click at [731, 416] on span "(P) Price" at bounding box center [735, 423] width 45 height 19
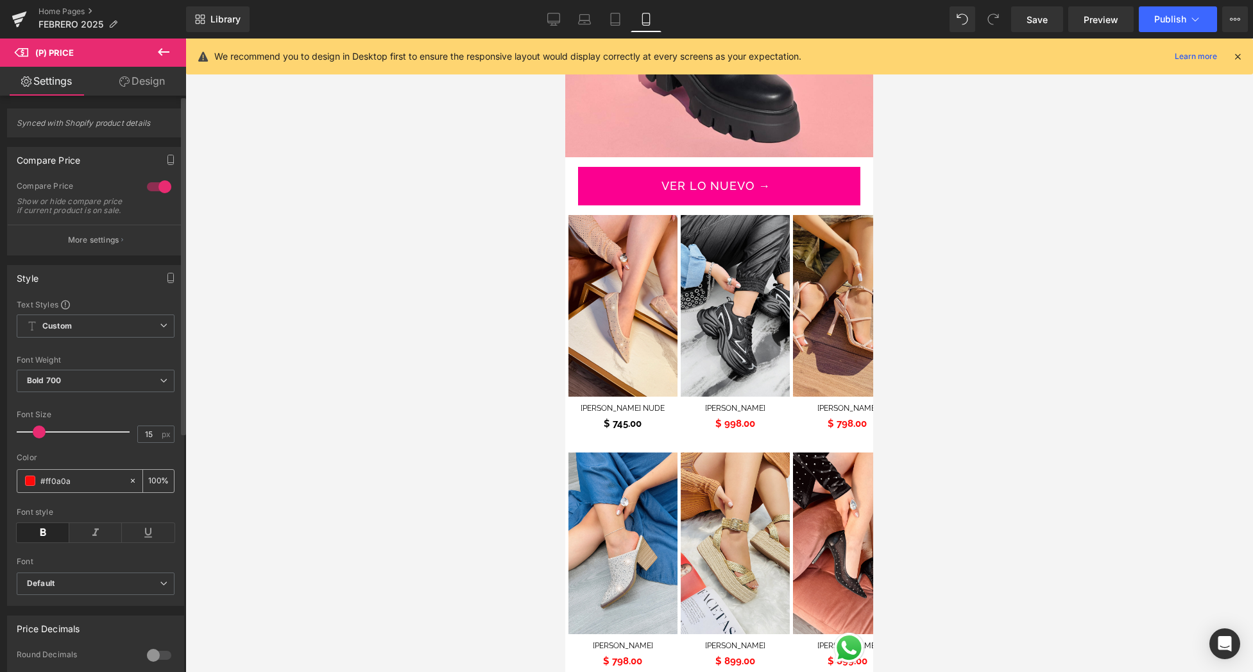
click at [33, 486] on span at bounding box center [30, 480] width 10 height 10
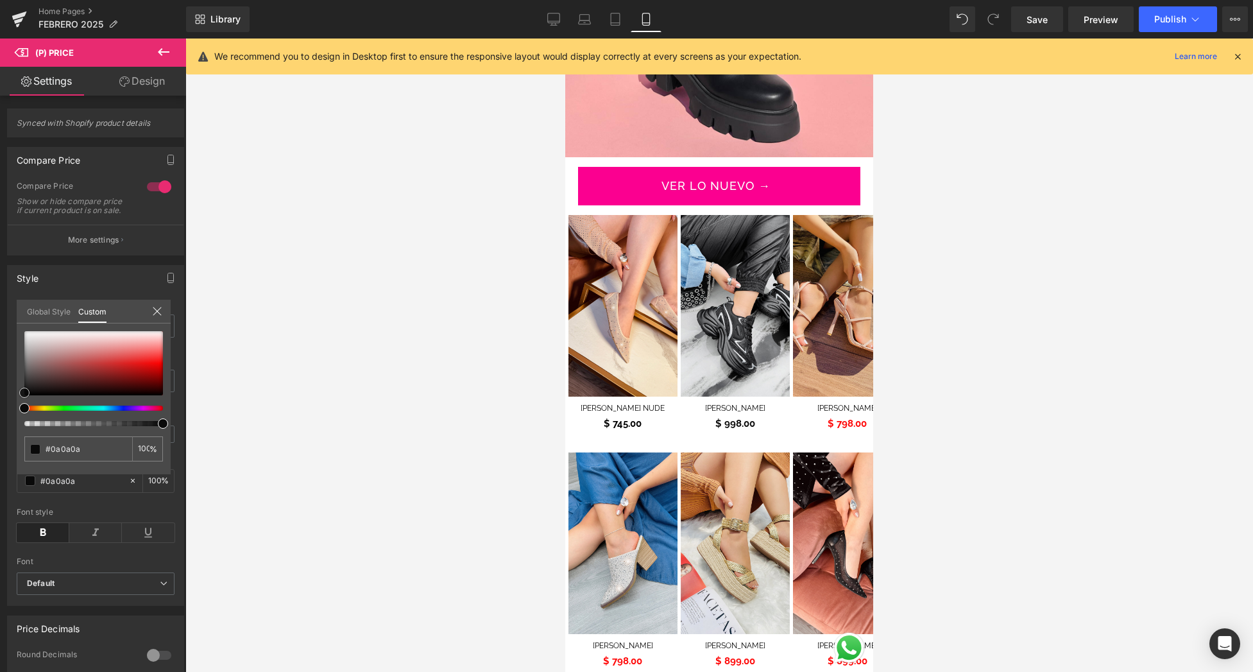
drag, startPoint x: 130, startPoint y: 373, endPoint x: 539, endPoint y: 409, distance: 410.7
click at [24, 393] on div at bounding box center [93, 363] width 139 height 64
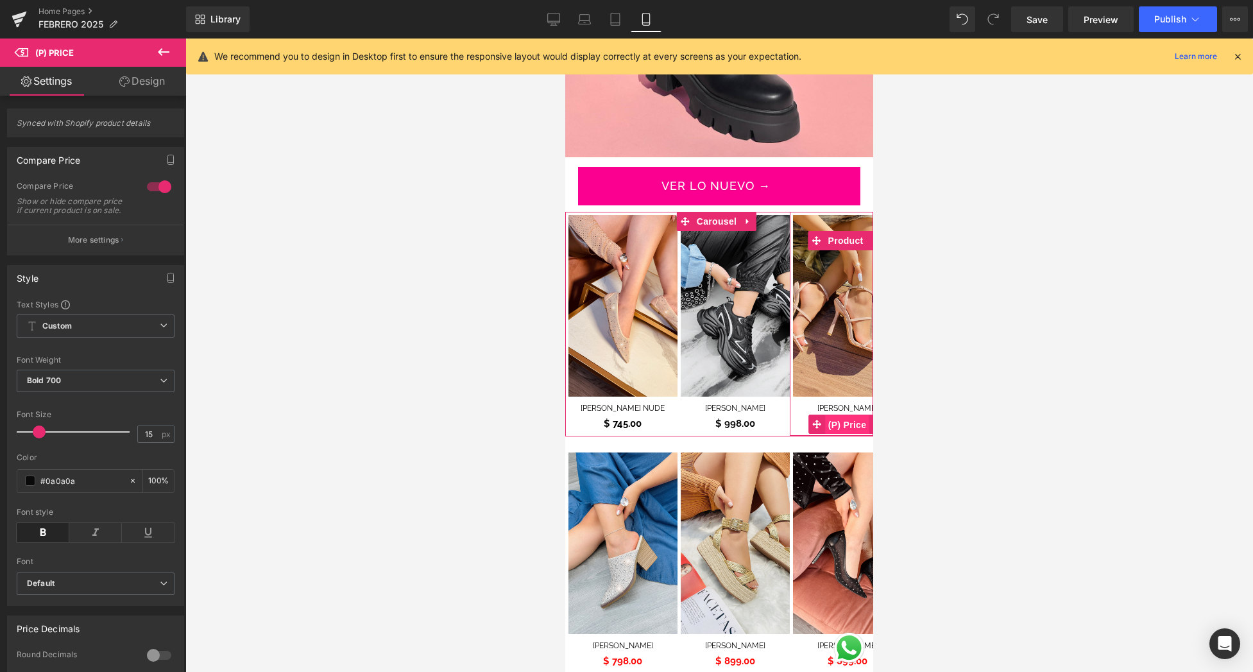
click at [846, 415] on span "(P) Price" at bounding box center [847, 424] width 45 height 19
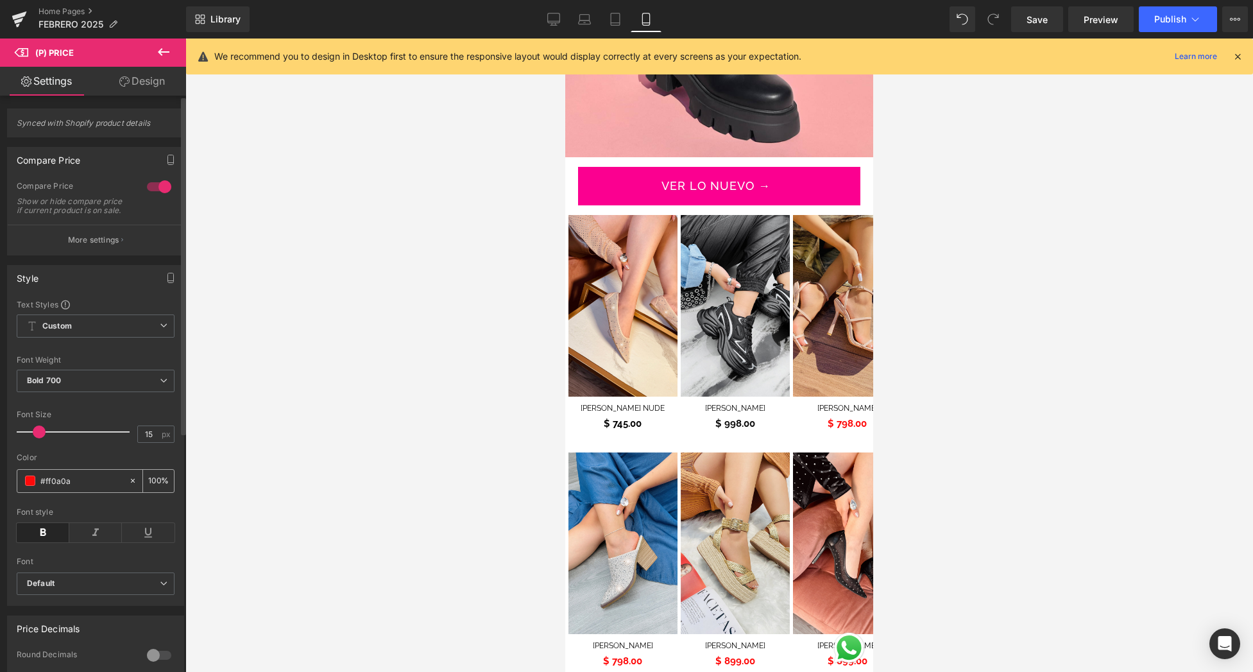
click at [43, 487] on input "#ff0a0a" at bounding box center [81, 480] width 82 height 14
click at [32, 486] on span at bounding box center [30, 480] width 10 height 10
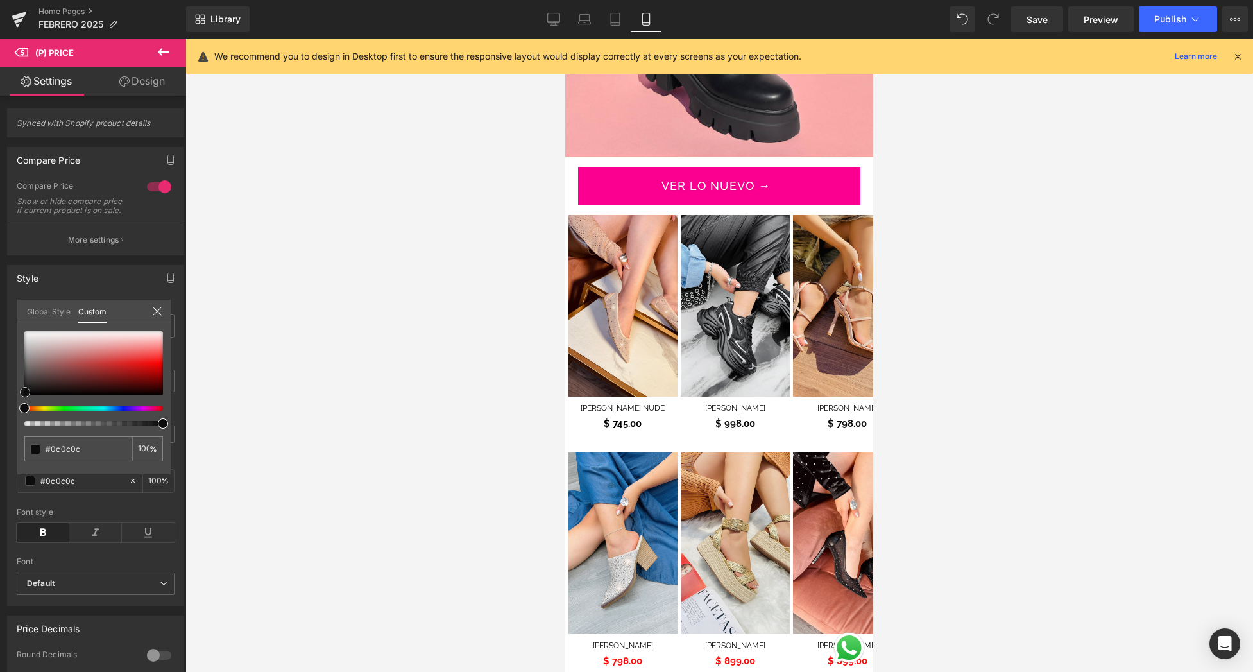
drag, startPoint x: 121, startPoint y: 373, endPoint x: 366, endPoint y: 521, distance: 285.5
click at [25, 392] on div at bounding box center [93, 363] width 139 height 64
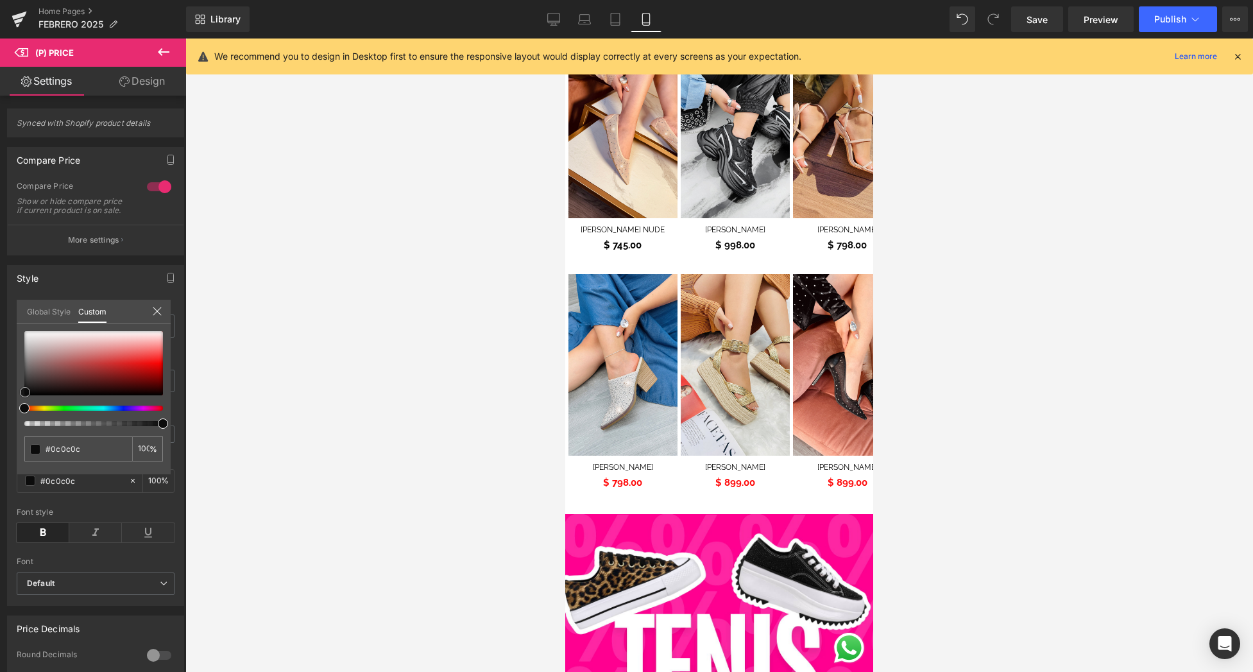
scroll to position [796, 0]
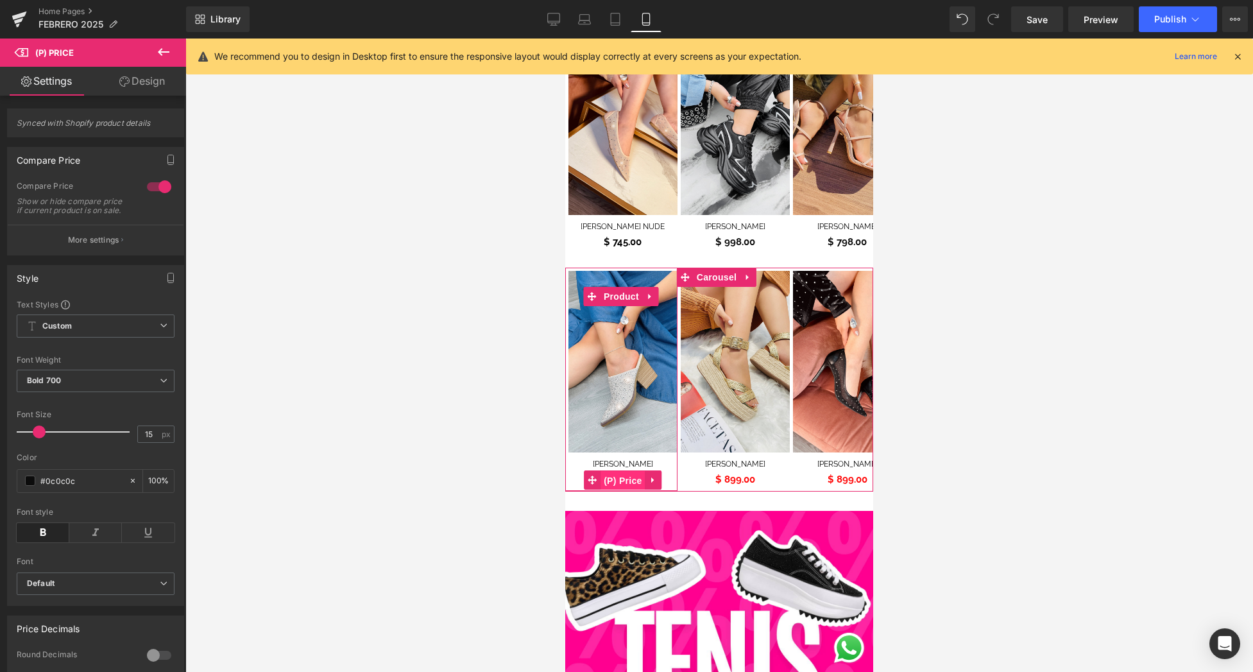
click at [616, 474] on span "(P) Price" at bounding box center [622, 480] width 45 height 19
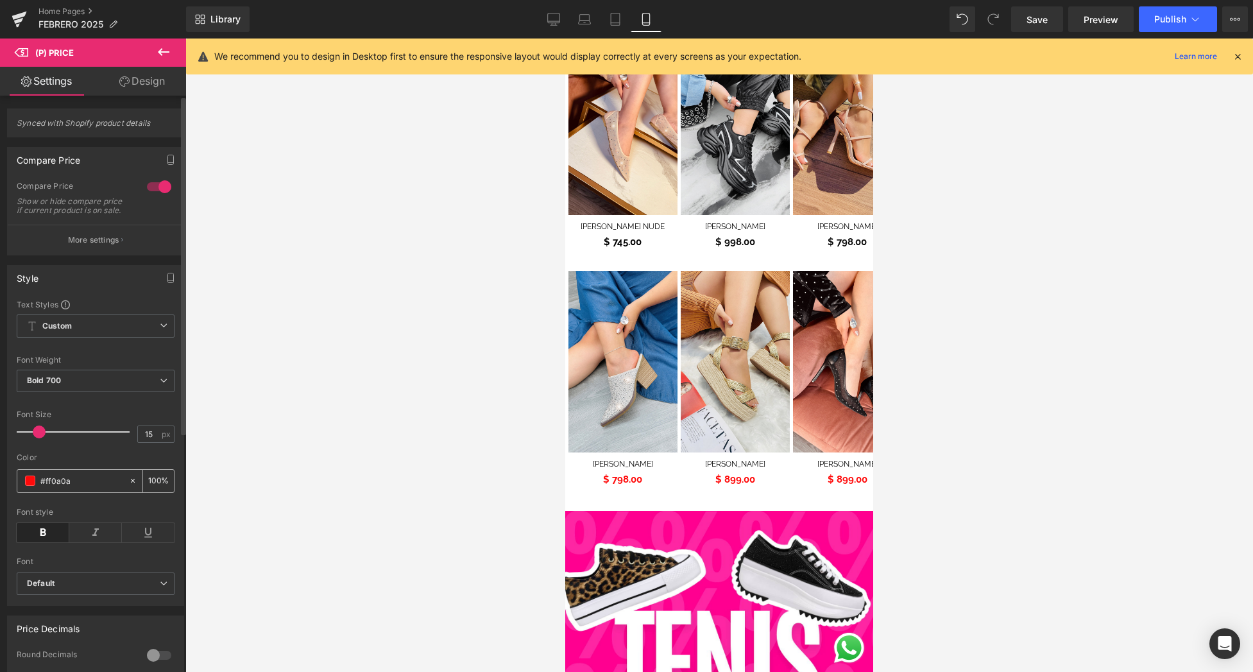
click at [33, 486] on span at bounding box center [30, 480] width 10 height 10
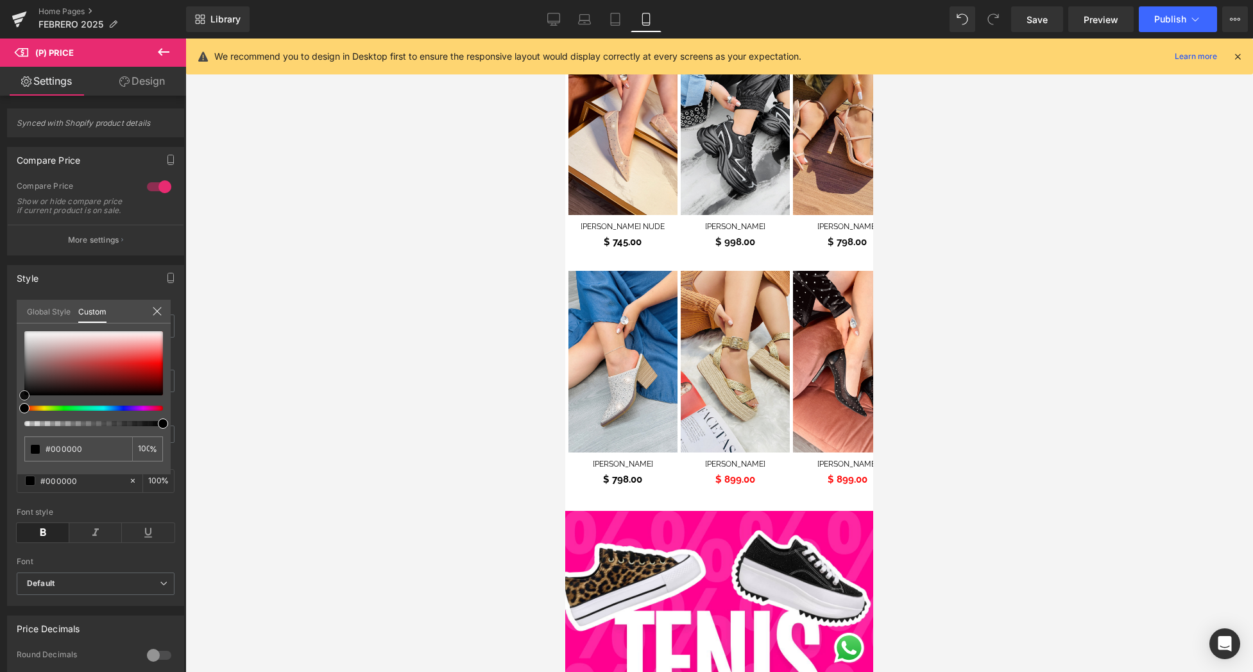
drag, startPoint x: 74, startPoint y: 384, endPoint x: 336, endPoint y: 456, distance: 272.0
click at [19, 396] on div "#ff0a0a 100 %" at bounding box center [94, 402] width 154 height 143
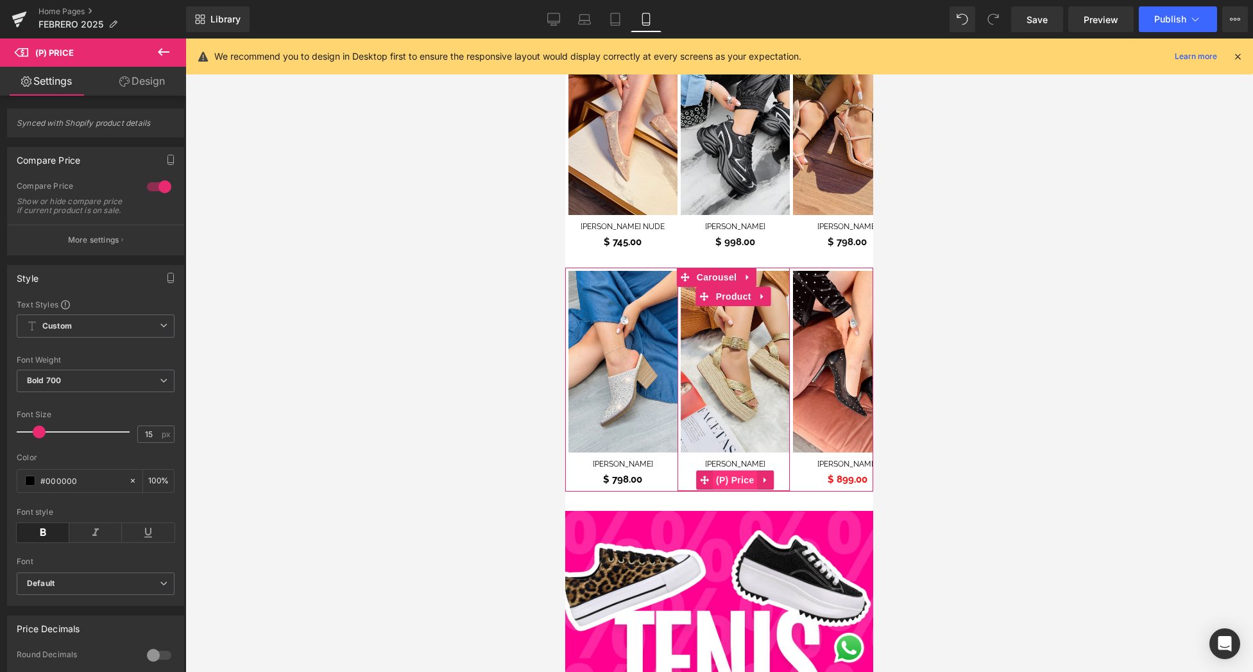
click at [740, 471] on span "(P) Price" at bounding box center [735, 479] width 45 height 19
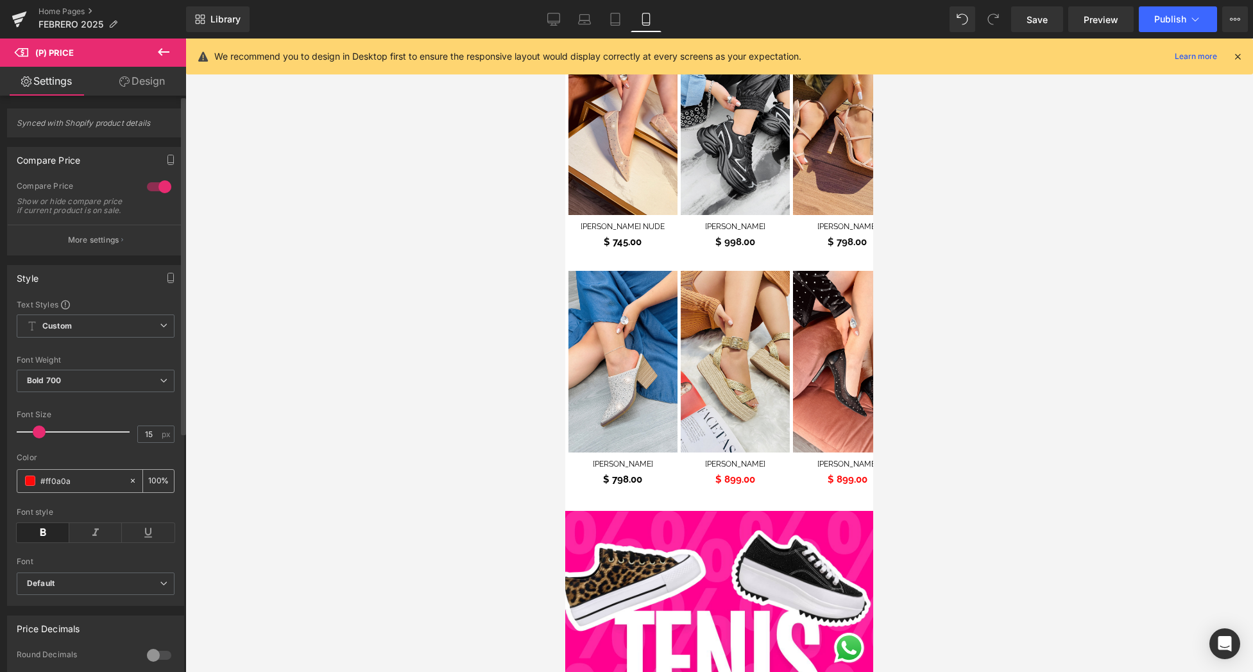
click at [30, 486] on span at bounding box center [30, 480] width 10 height 10
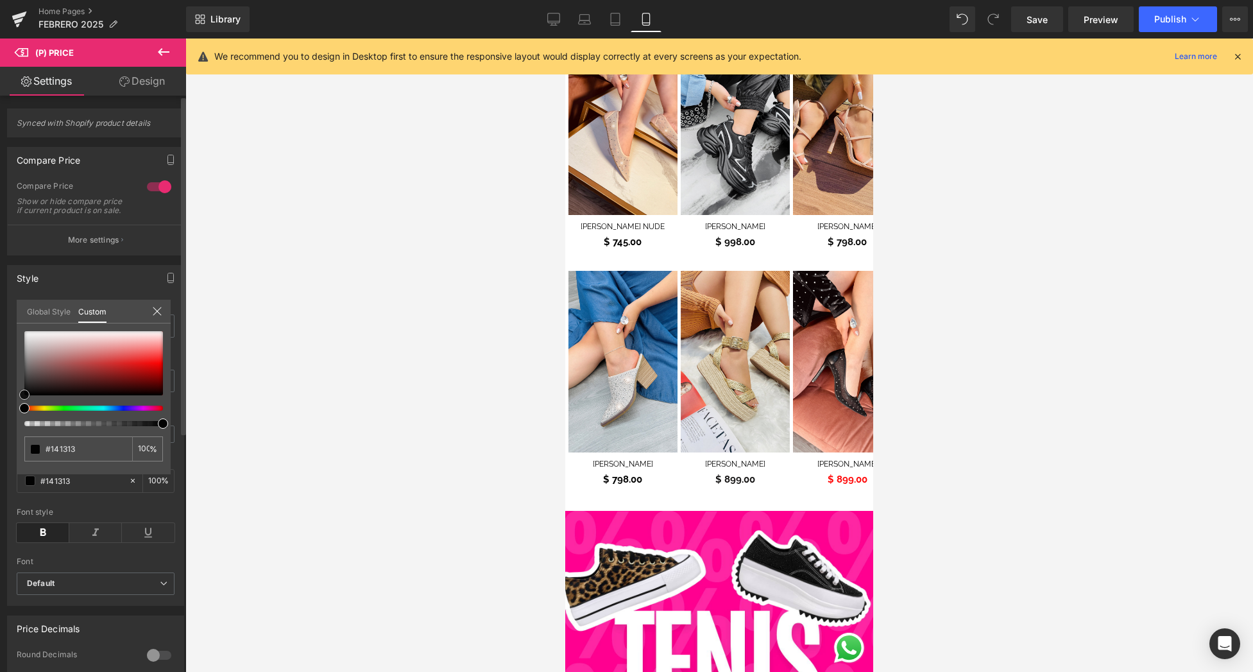
drag, startPoint x: 100, startPoint y: 384, endPoint x: 15, endPoint y: 396, distance: 85.5
click at [15, 396] on div "Style Text Styles Custom Custom Setup Global Style Custom Setup Global Style Th…" at bounding box center [96, 430] width 192 height 350
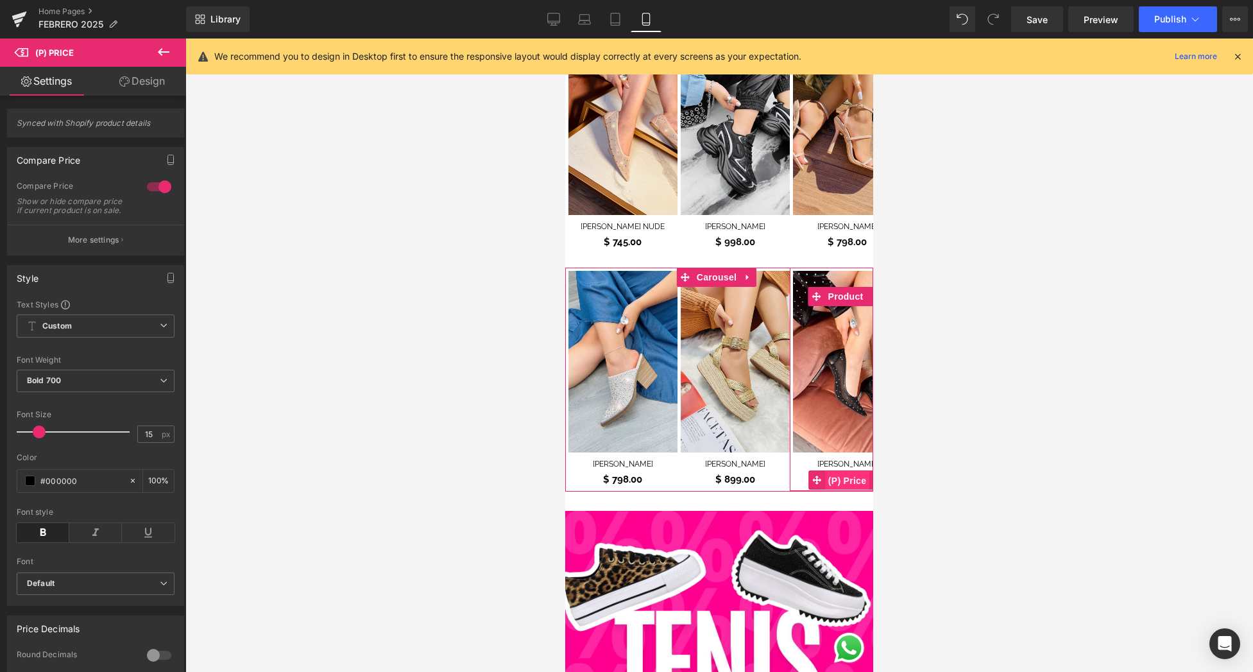
click at [842, 474] on span "(P) Price" at bounding box center [847, 480] width 45 height 19
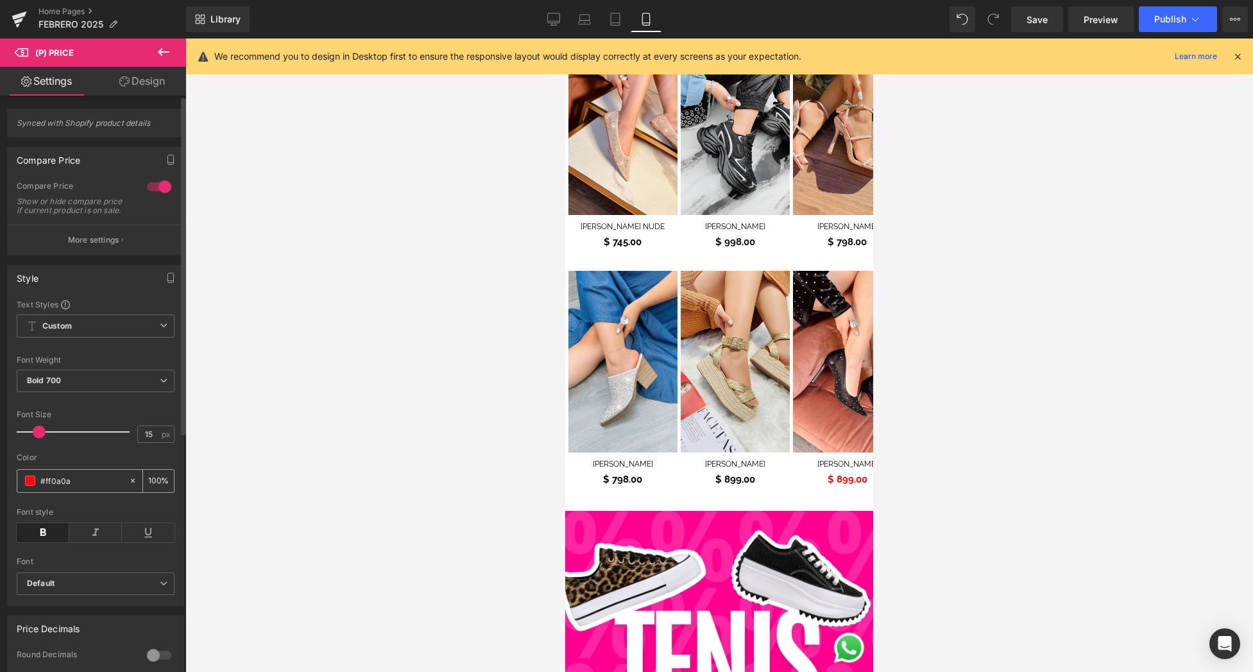
click at [34, 486] on span at bounding box center [30, 480] width 10 height 10
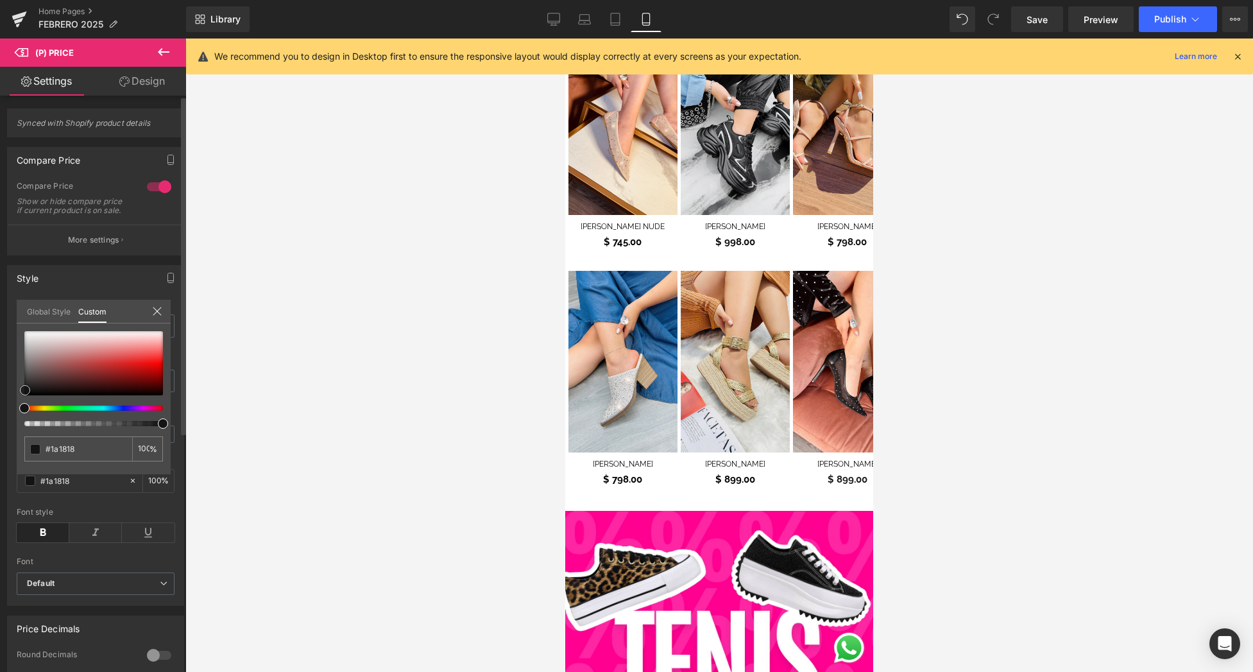
drag, startPoint x: 43, startPoint y: 377, endPoint x: 18, endPoint y: 391, distance: 29.0
click at [18, 391] on div "#ff0a0a 100 %" at bounding box center [94, 402] width 154 height 143
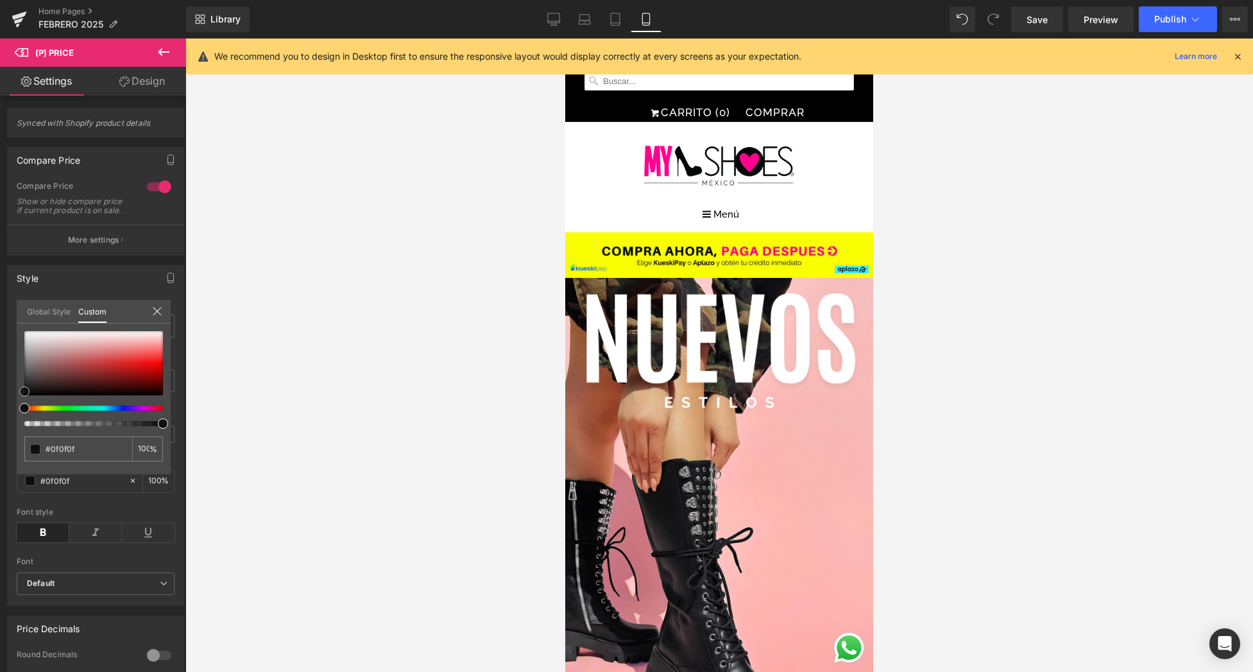
scroll to position [0, 0]
click at [1185, 22] on span "Publish" at bounding box center [1170, 19] width 32 height 10
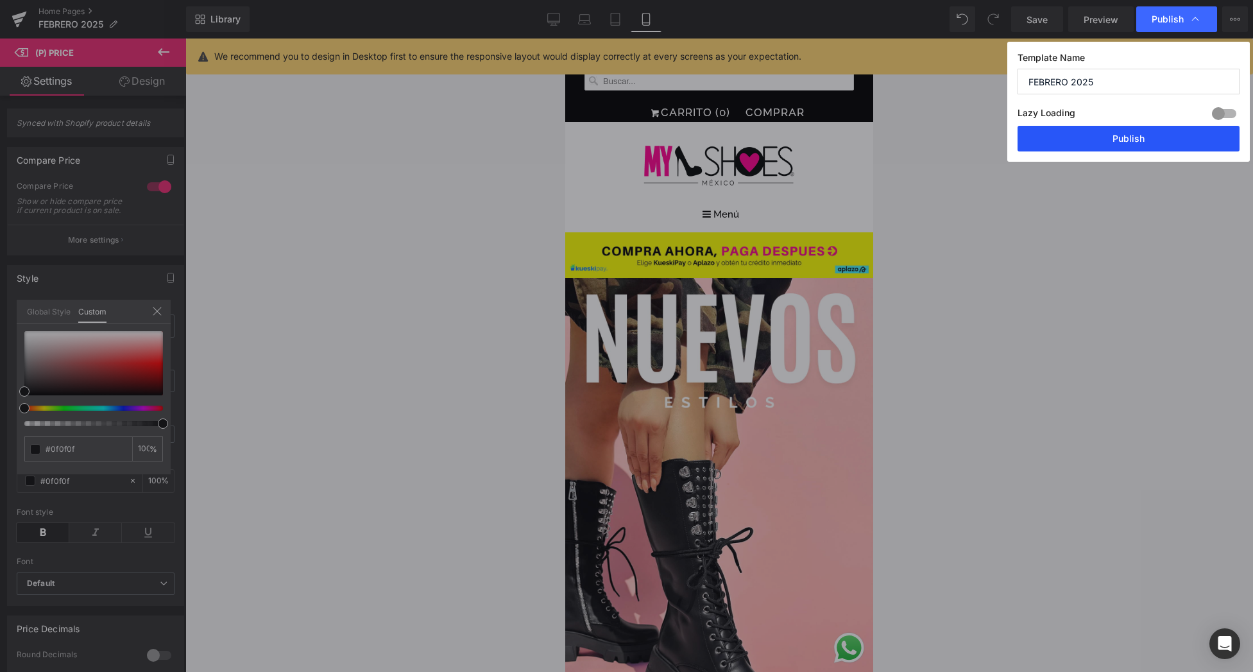
click at [1148, 138] on button "Publish" at bounding box center [1128, 139] width 222 height 26
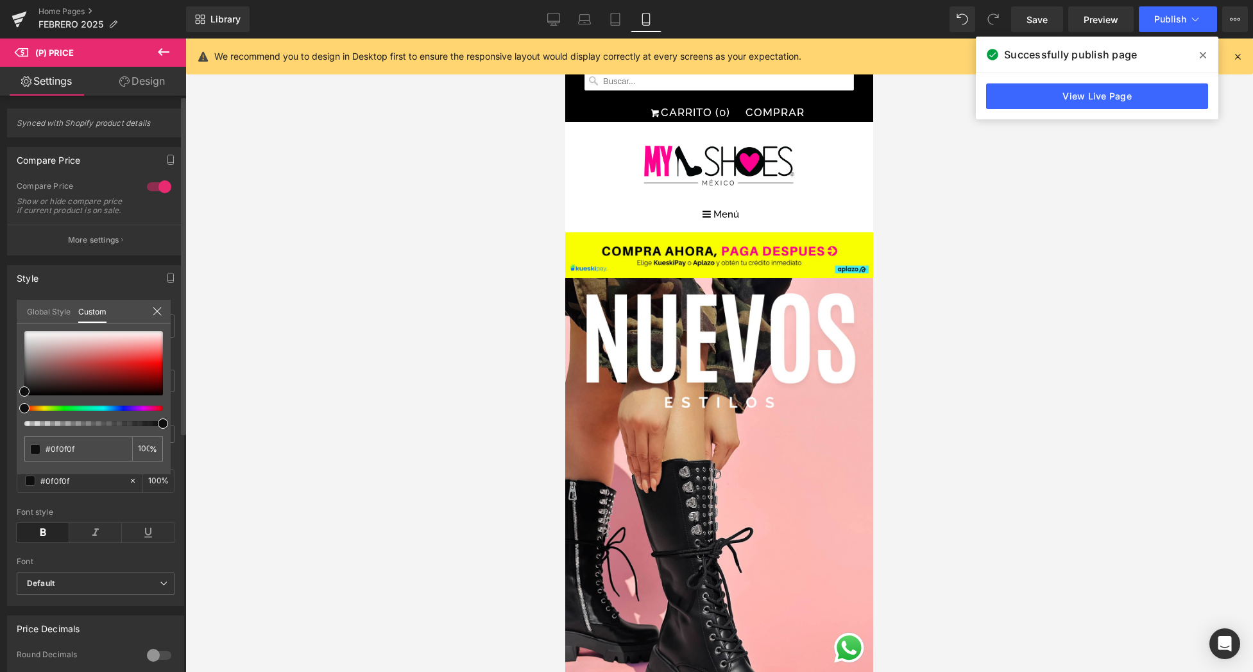
click at [152, 310] on icon at bounding box center [157, 311] width 10 height 10
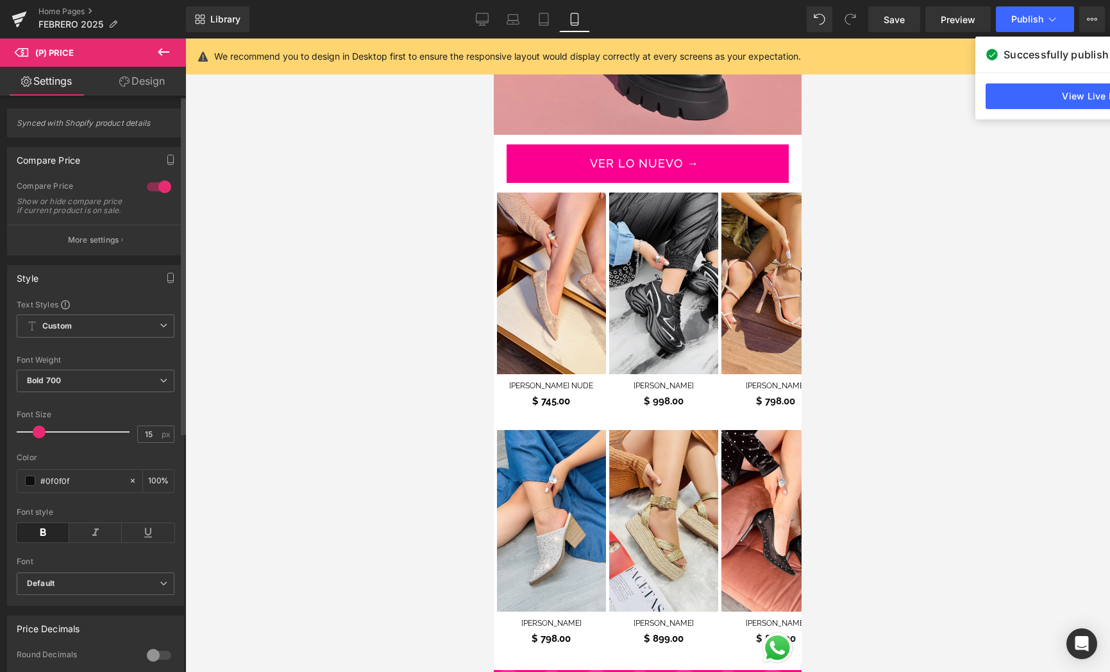
scroll to position [750, 0]
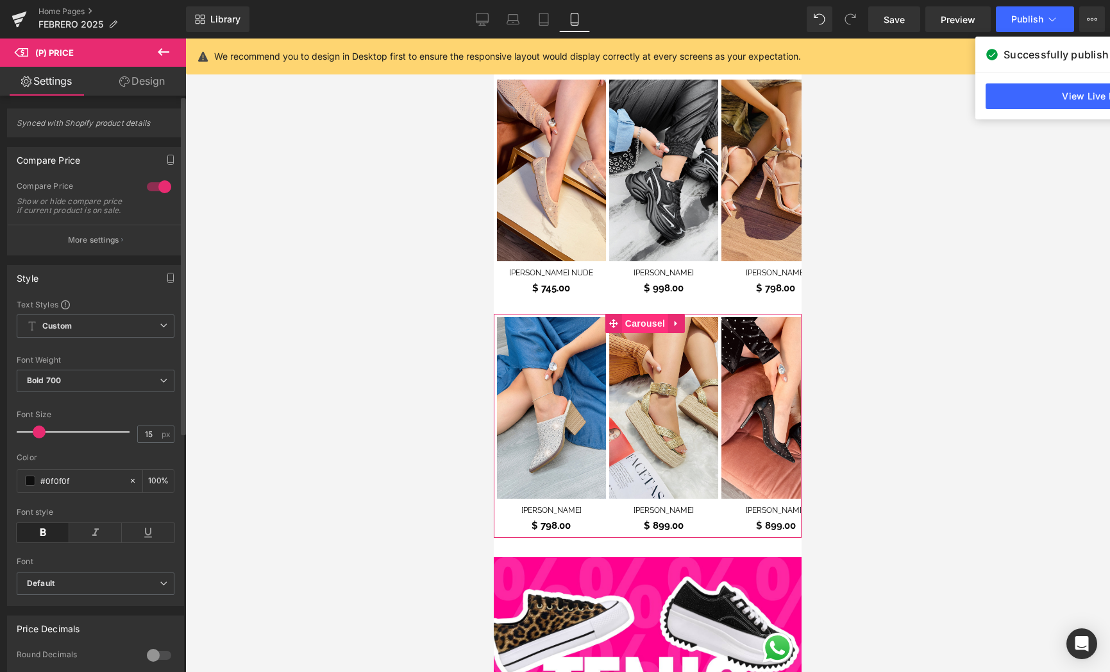
click at [643, 314] on span "Carousel" at bounding box center [645, 323] width 46 height 19
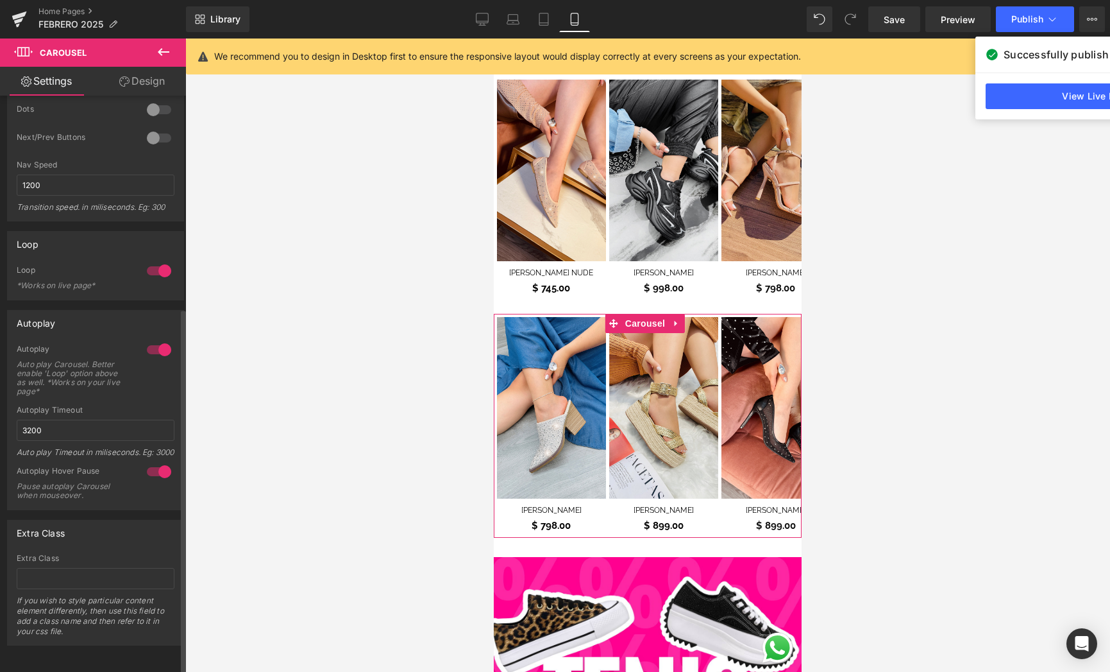
scroll to position [334, 0]
click at [151, 260] on div at bounding box center [159, 270] width 31 height 21
drag, startPoint x: 153, startPoint y: 251, endPoint x: 127, endPoint y: 250, distance: 26.3
click at [127, 265] on div "Loop *Works on live page*" at bounding box center [96, 282] width 158 height 35
drag, startPoint x: 155, startPoint y: 250, endPoint x: 180, endPoint y: 251, distance: 25.0
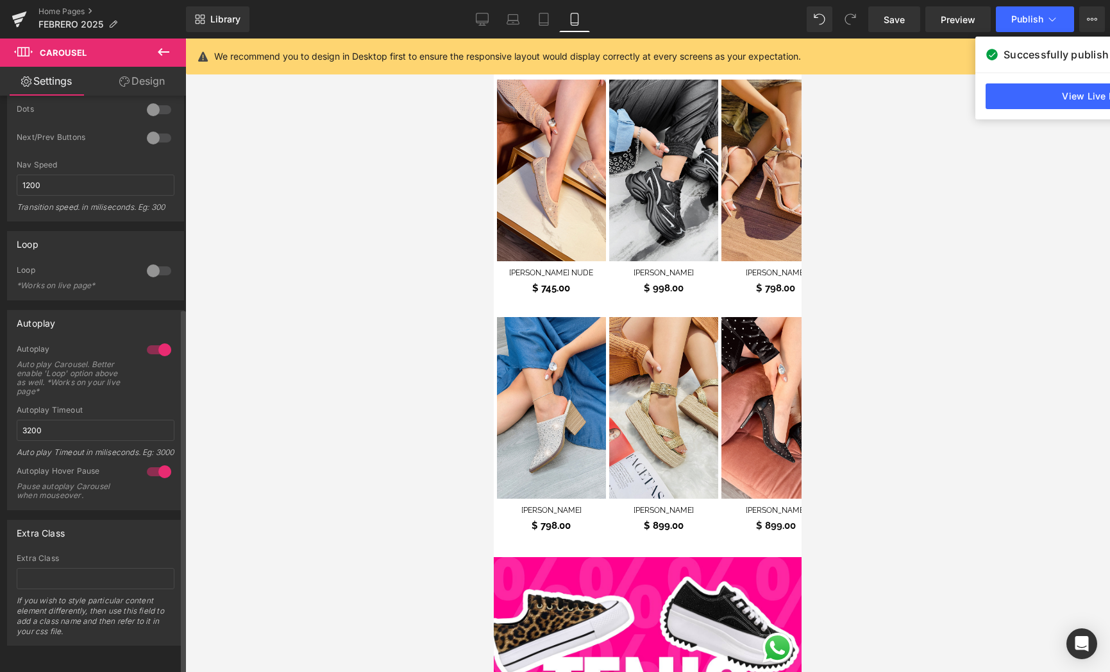
click at [180, 251] on div "Loop 1 Loop *Works on live page*" at bounding box center [96, 260] width 192 height 79
click at [164, 260] on div at bounding box center [159, 270] width 31 height 21
drag, startPoint x: 152, startPoint y: 250, endPoint x: 42, endPoint y: 194, distance: 123.9
click at [152, 260] on div at bounding box center [159, 270] width 31 height 21
click at [148, 260] on div at bounding box center [159, 270] width 31 height 21
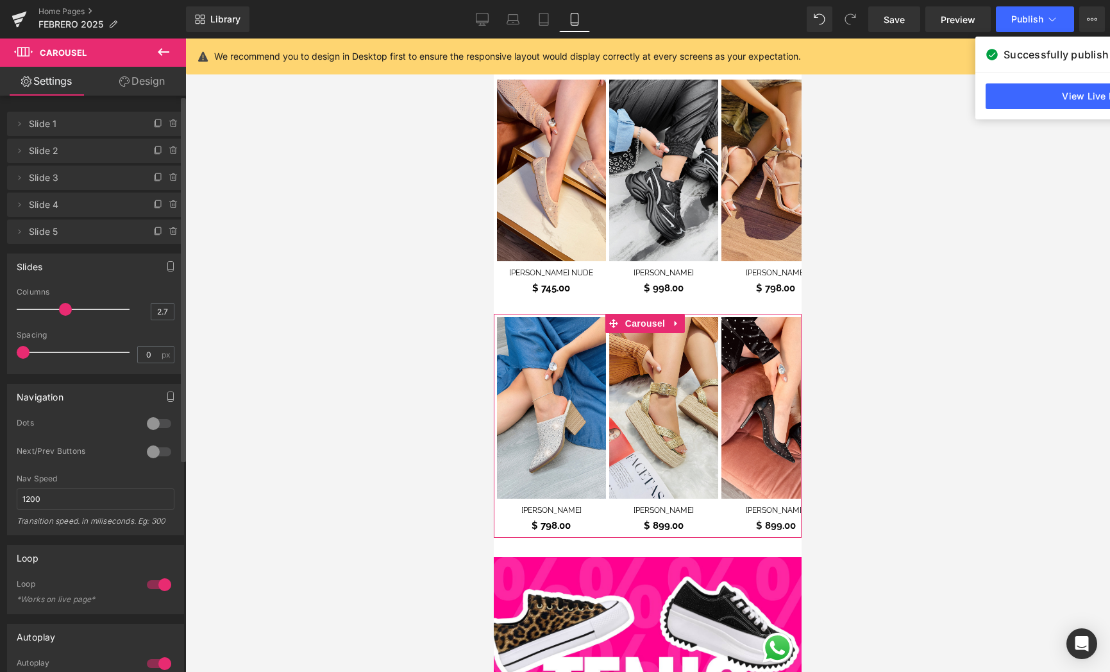
scroll to position [0, 0]
click at [115, 83] on link "Design" at bounding box center [142, 81] width 93 height 29
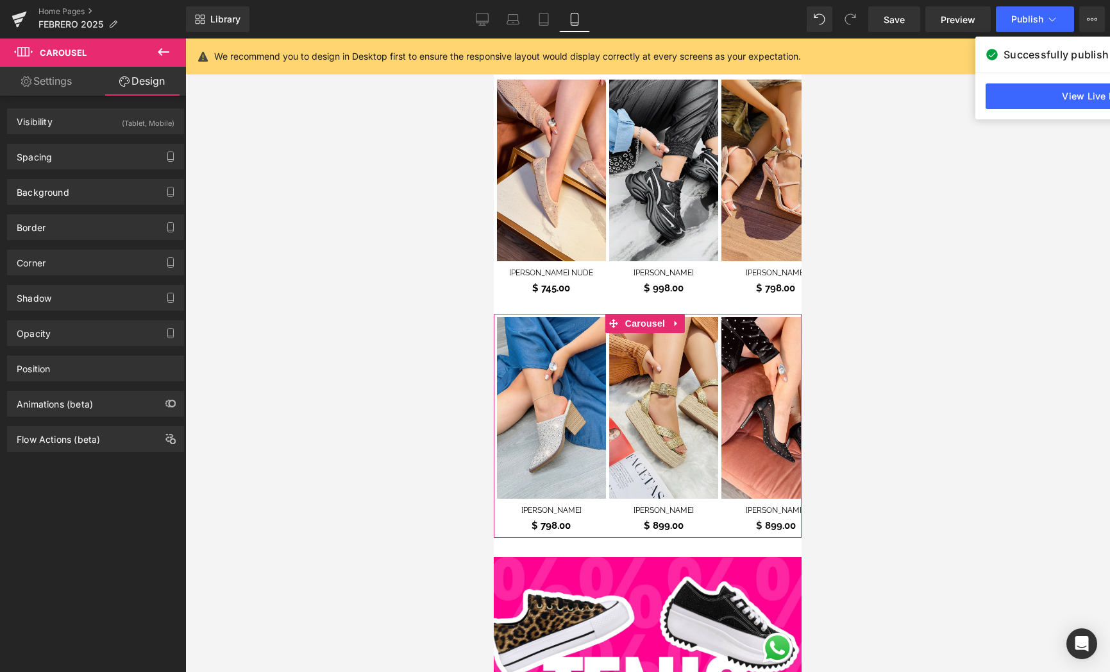
click at [49, 81] on link "Settings" at bounding box center [46, 81] width 93 height 29
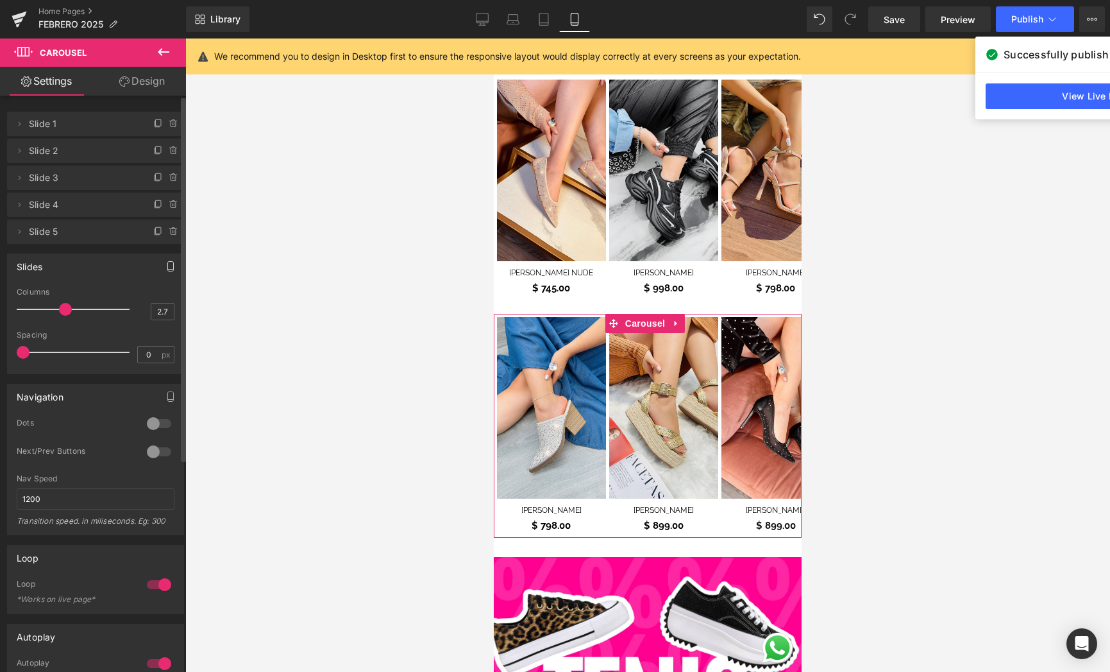
click at [165, 266] on icon "button" at bounding box center [170, 266] width 10 height 10
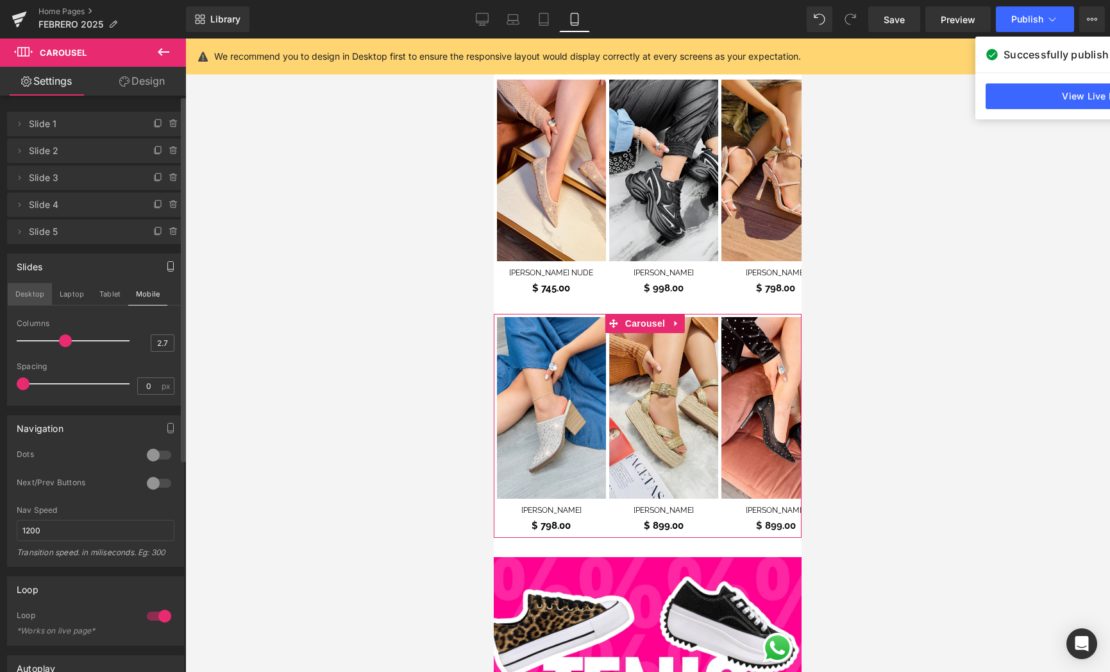
click at [32, 294] on button "Desktop" at bounding box center [30, 294] width 44 height 22
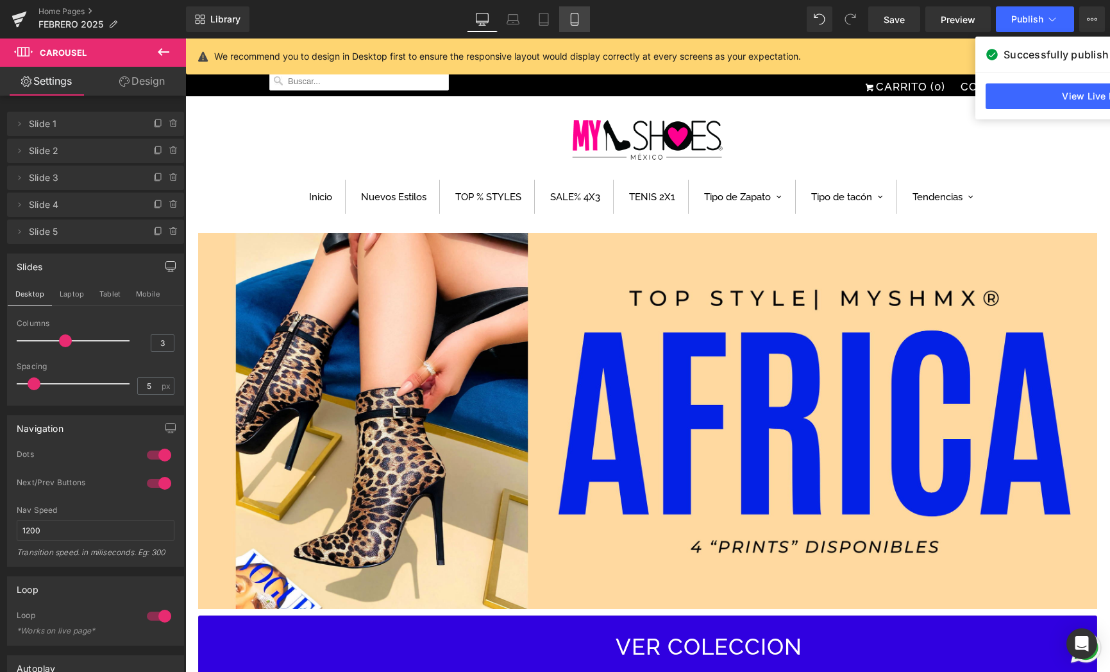
click at [582, 25] on link "Mobile" at bounding box center [574, 19] width 31 height 26
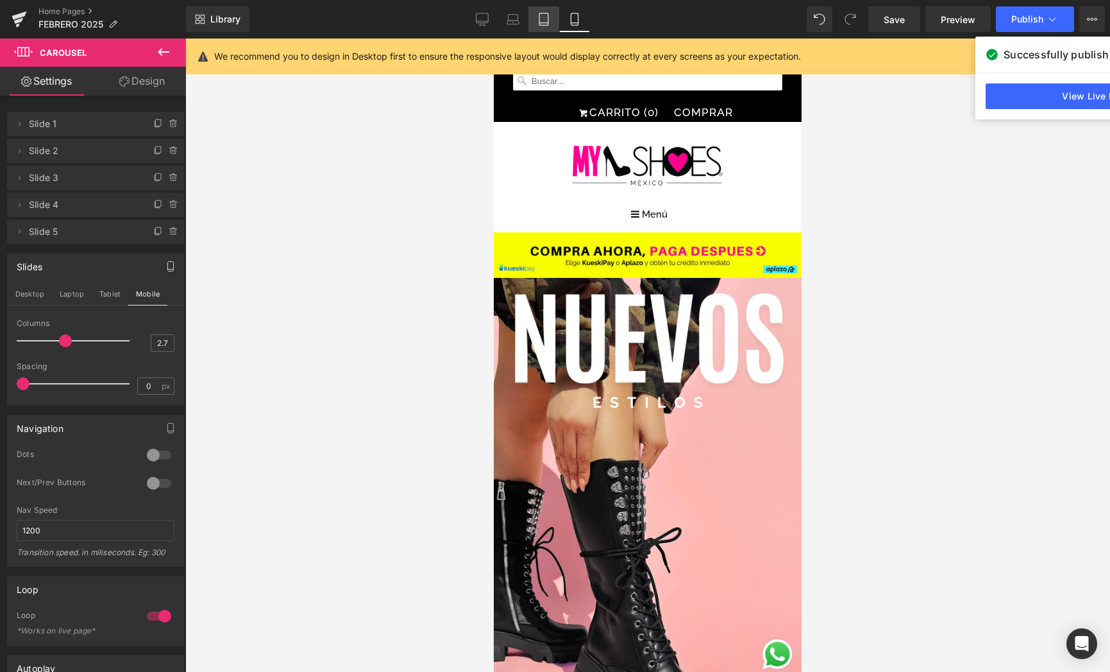
scroll to position [803, 0]
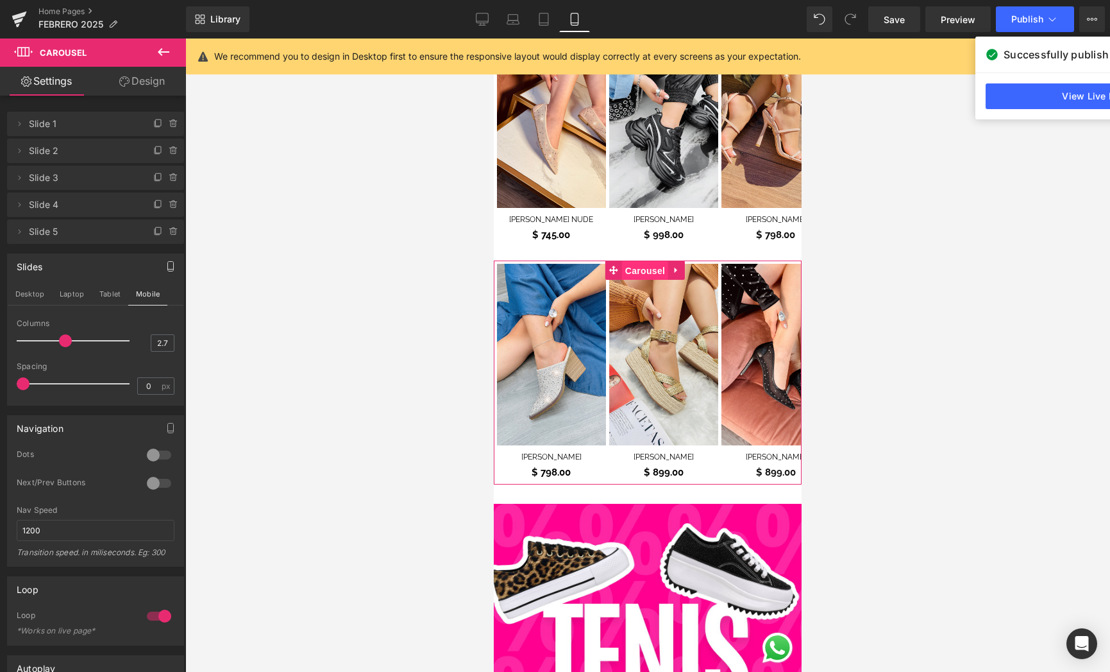
click at [652, 263] on span "Carousel" at bounding box center [645, 270] width 46 height 19
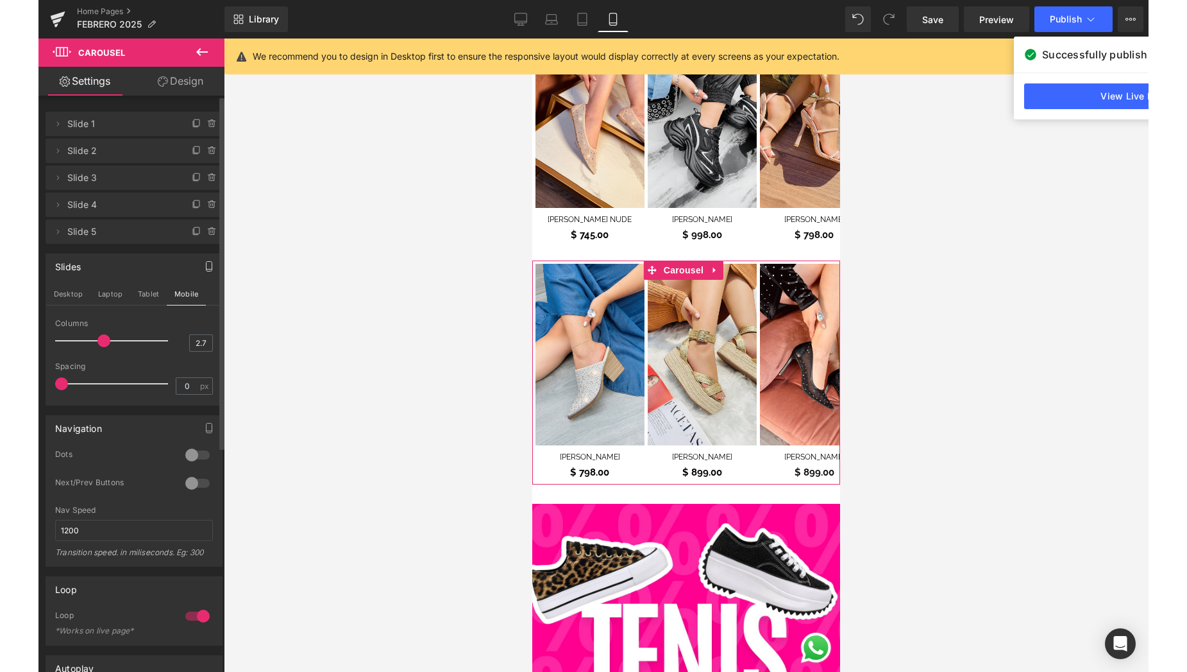
scroll to position [0, 0]
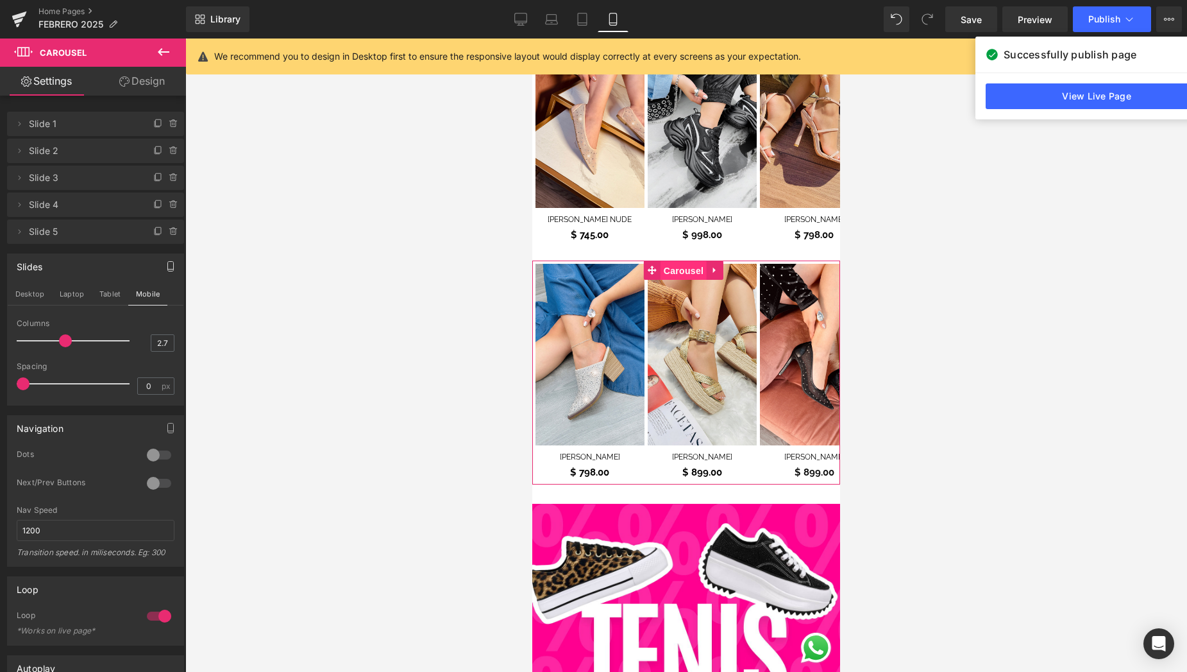
click at [684, 261] on span "Carousel" at bounding box center [684, 270] width 46 height 19
click at [169, 232] on icon at bounding box center [174, 231] width 10 height 10
click at [155, 231] on button "Delete" at bounding box center [160, 232] width 40 height 17
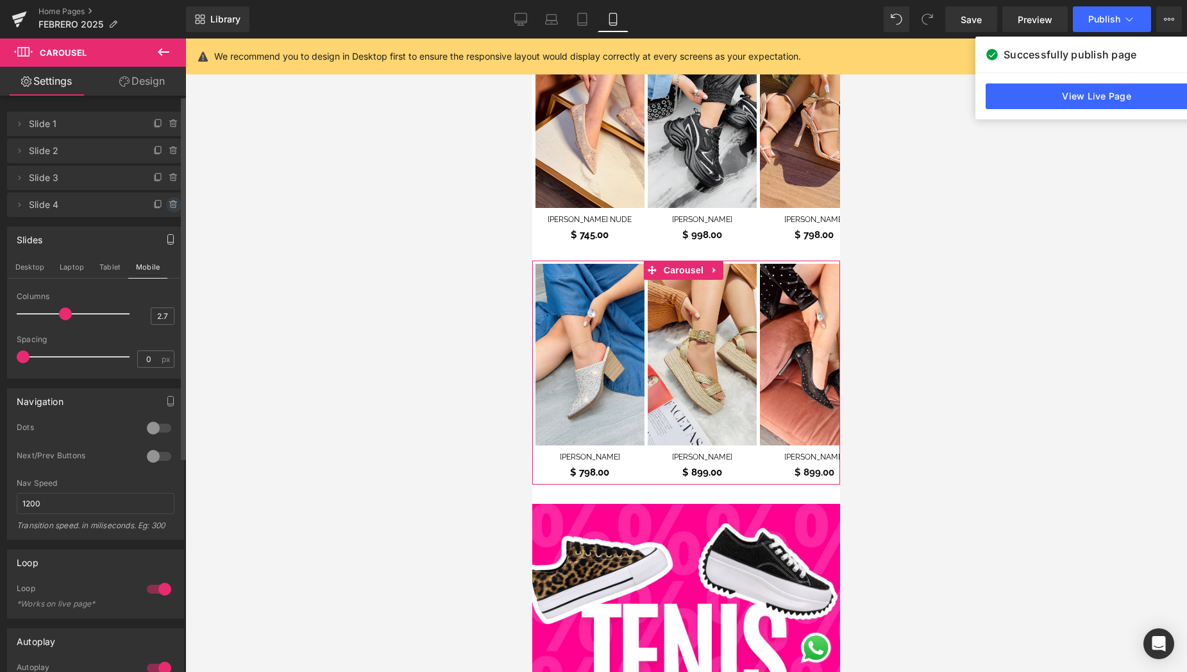
click at [170, 203] on icon at bounding box center [174, 204] width 10 height 10
click at [165, 205] on button "Delete" at bounding box center [160, 205] width 40 height 17
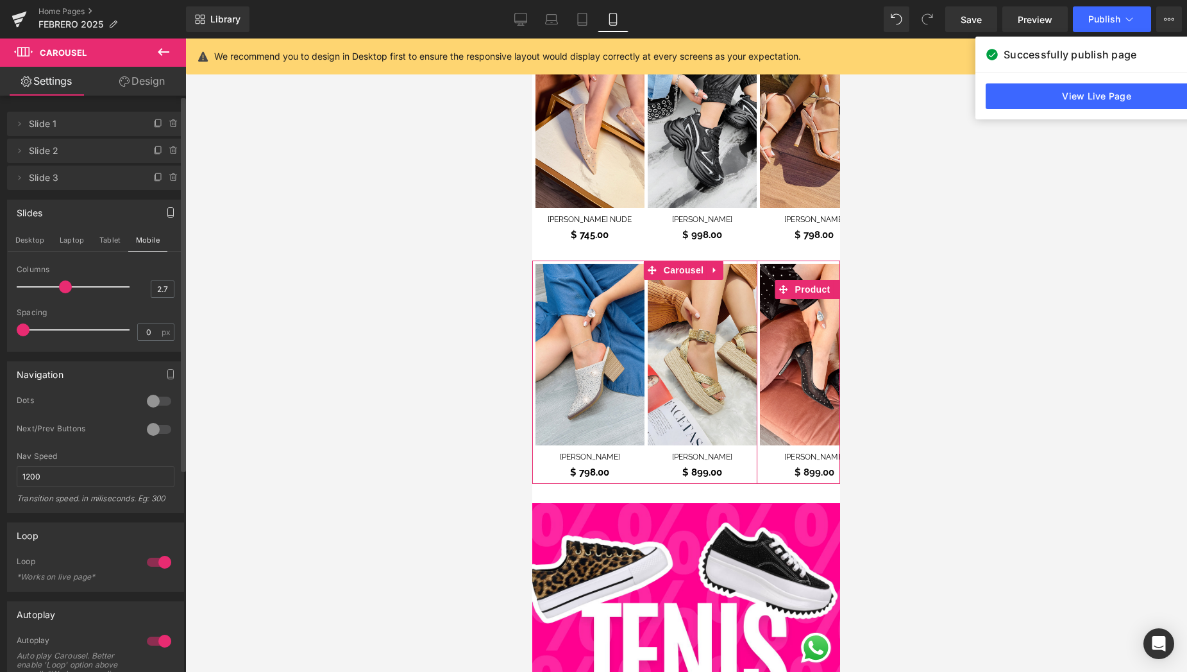
click at [169, 176] on icon at bounding box center [174, 178] width 10 height 10
click at [162, 178] on button "Delete" at bounding box center [160, 178] width 40 height 17
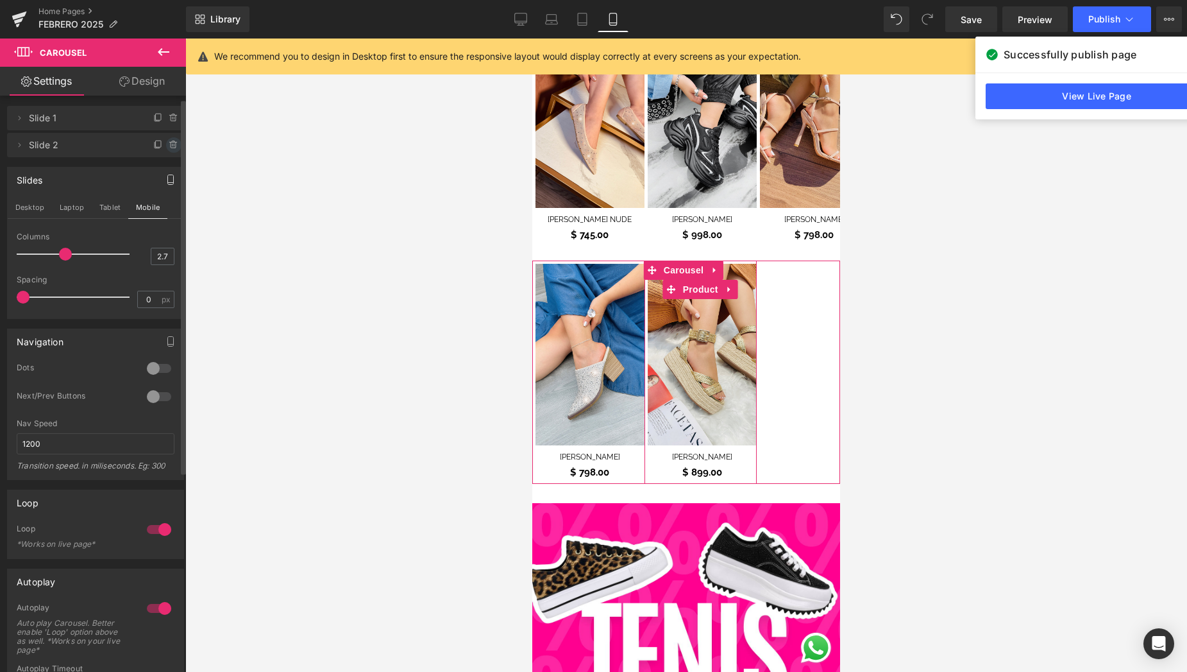
click at [171, 146] on icon at bounding box center [174, 145] width 10 height 10
click at [153, 148] on button "Delete" at bounding box center [160, 145] width 40 height 17
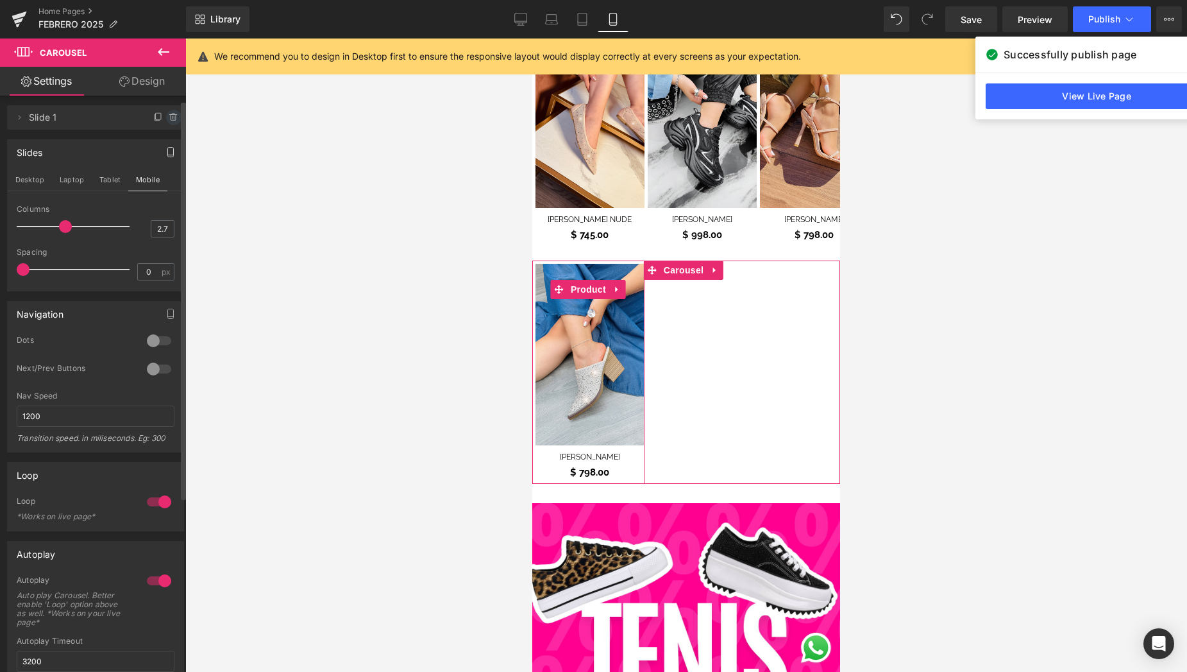
click at [169, 117] on icon at bounding box center [174, 117] width 10 height 10
click at [157, 117] on button "Delete" at bounding box center [160, 118] width 40 height 17
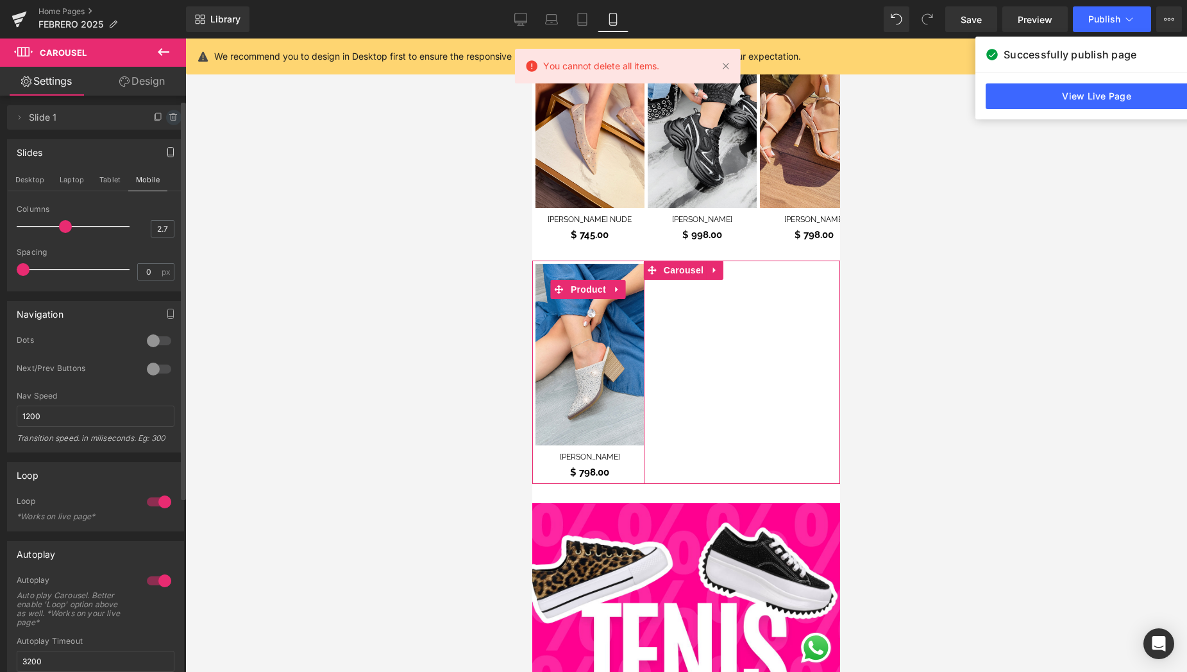
click at [169, 115] on icon at bounding box center [174, 117] width 10 height 10
click at [150, 118] on button "Delete" at bounding box center [160, 118] width 40 height 17
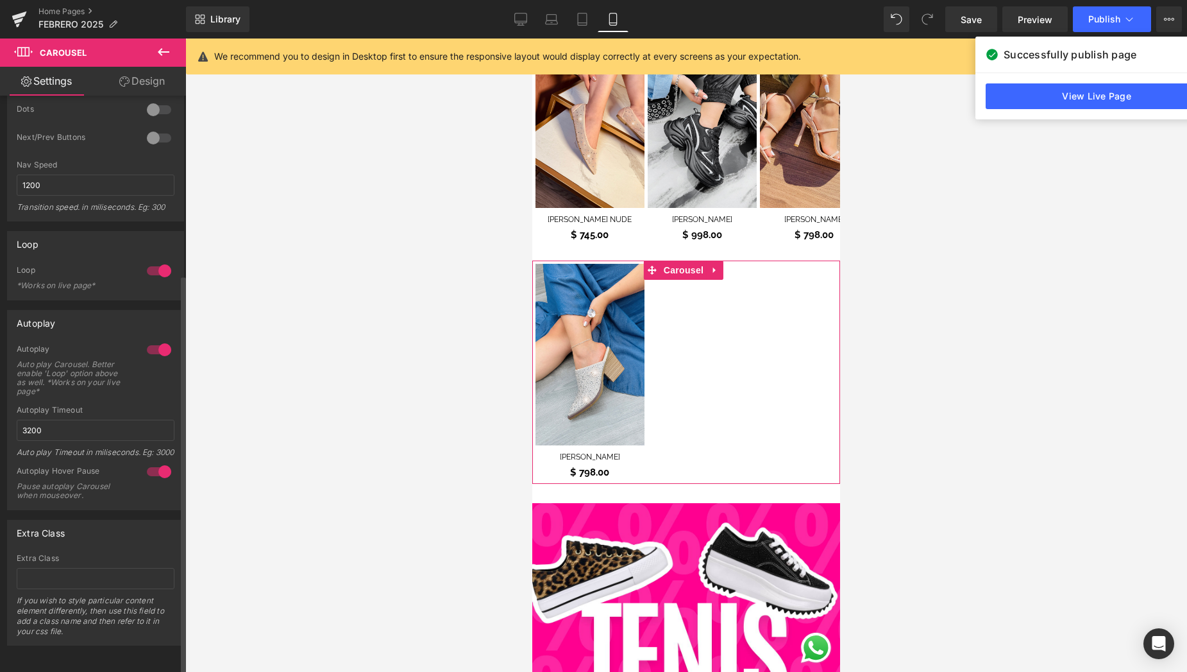
scroll to position [258, 0]
click at [152, 461] on div at bounding box center [159, 471] width 31 height 21
click at [152, 339] on div at bounding box center [159, 349] width 31 height 21
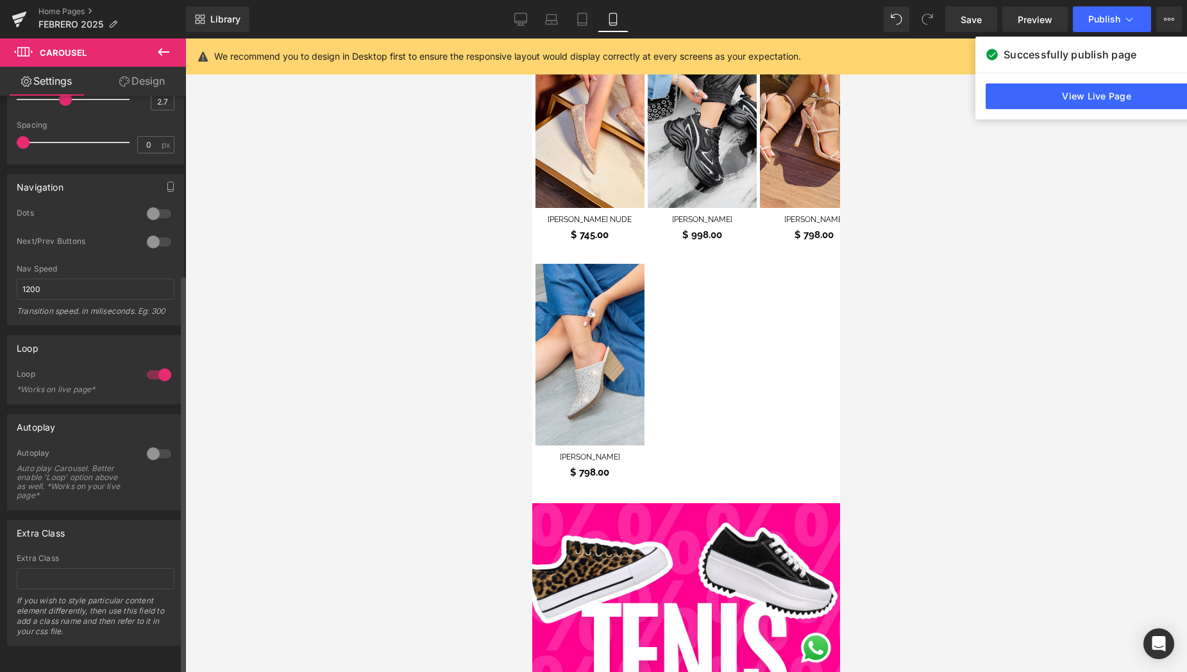
scroll to position [144, 0]
click at [150, 335] on div "Loop" at bounding box center [96, 347] width 176 height 24
click at [148, 364] on div at bounding box center [159, 374] width 31 height 21
click at [158, 443] on div at bounding box center [159, 453] width 31 height 21
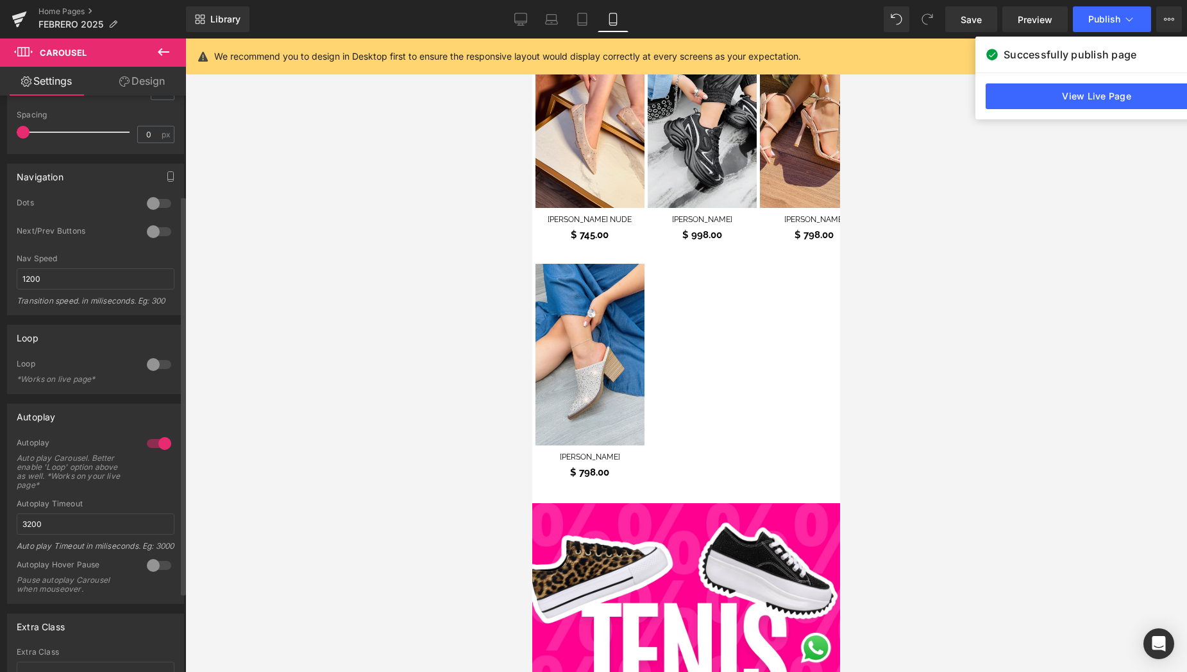
click at [157, 362] on div at bounding box center [159, 364] width 31 height 21
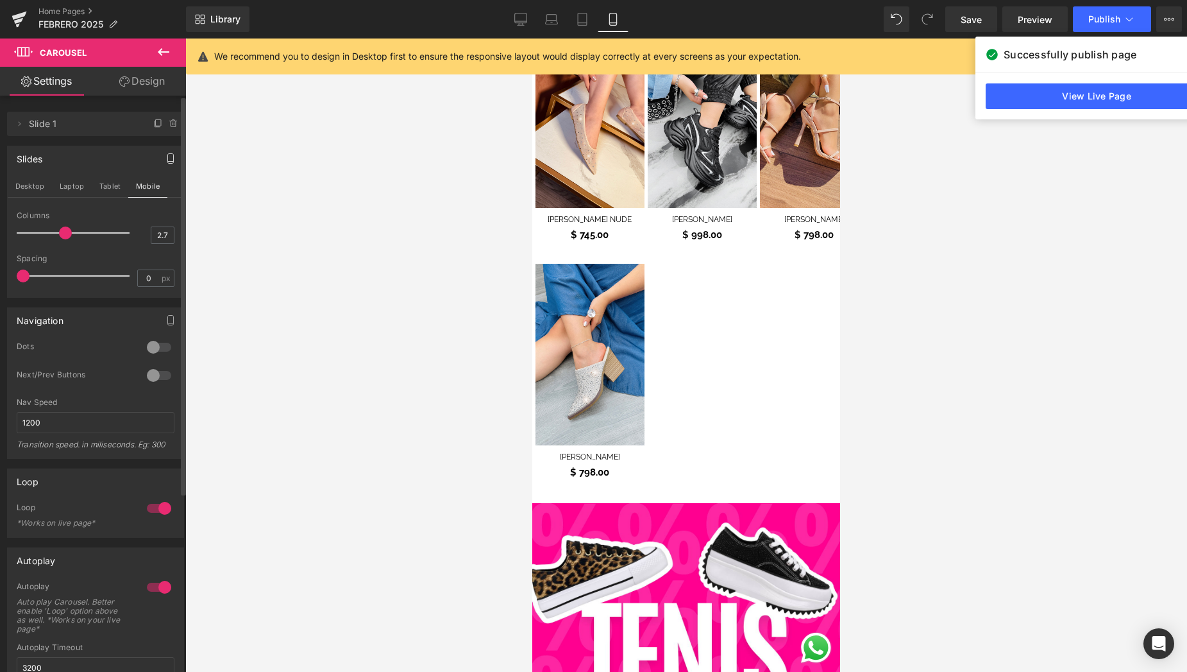
scroll to position [0, 0]
click at [912, 23] on div at bounding box center [912, 19] width 56 height 26
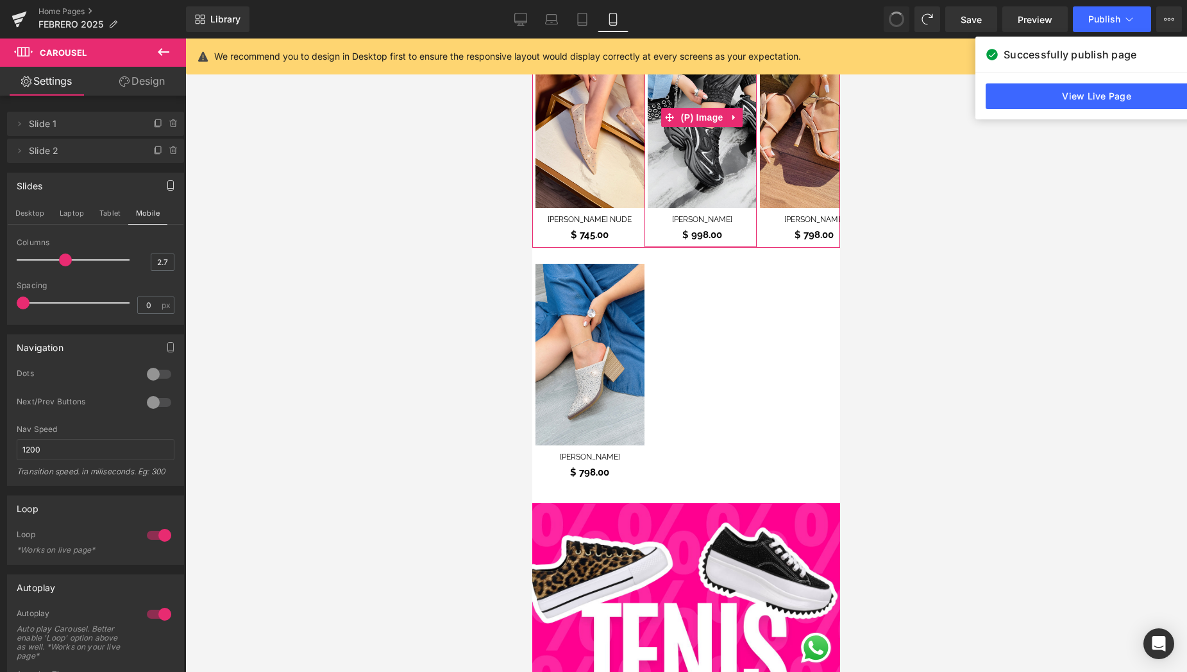
click at [900, 17] on span at bounding box center [897, 19] width 22 height 22
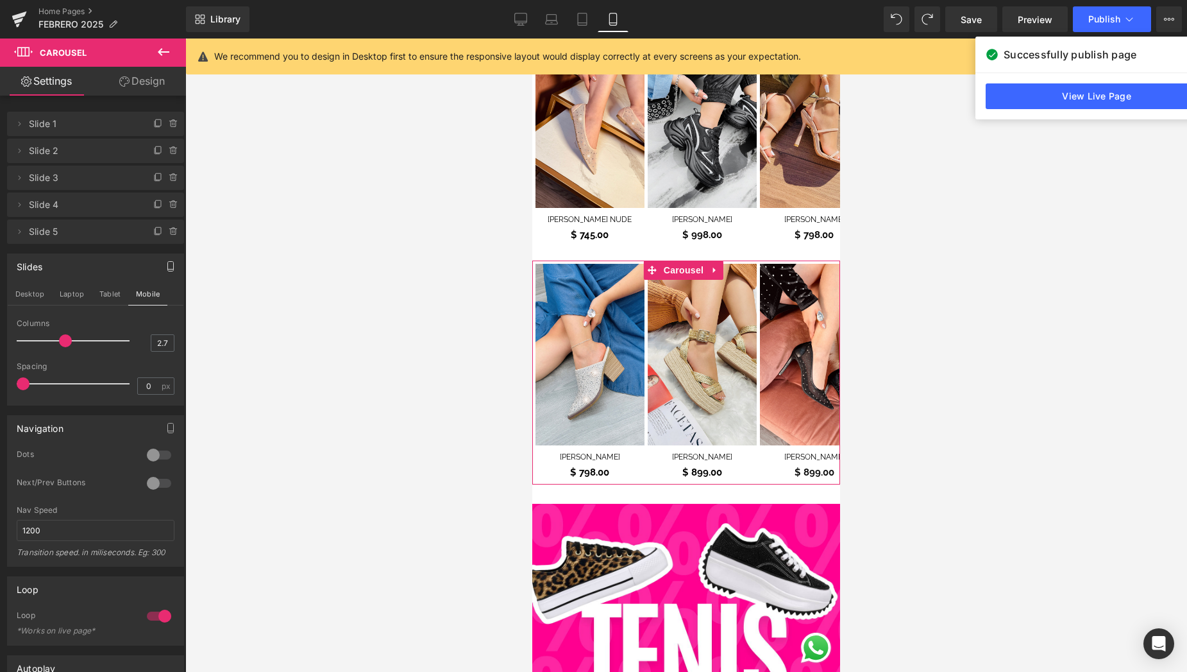
click at [678, 260] on span "Carousel" at bounding box center [684, 269] width 46 height 19
click at [76, 48] on span "Carousel" at bounding box center [63, 52] width 47 height 10
click at [27, 55] on icon at bounding box center [23, 52] width 19 height 12
click at [173, 47] on button at bounding box center [163, 52] width 45 height 28
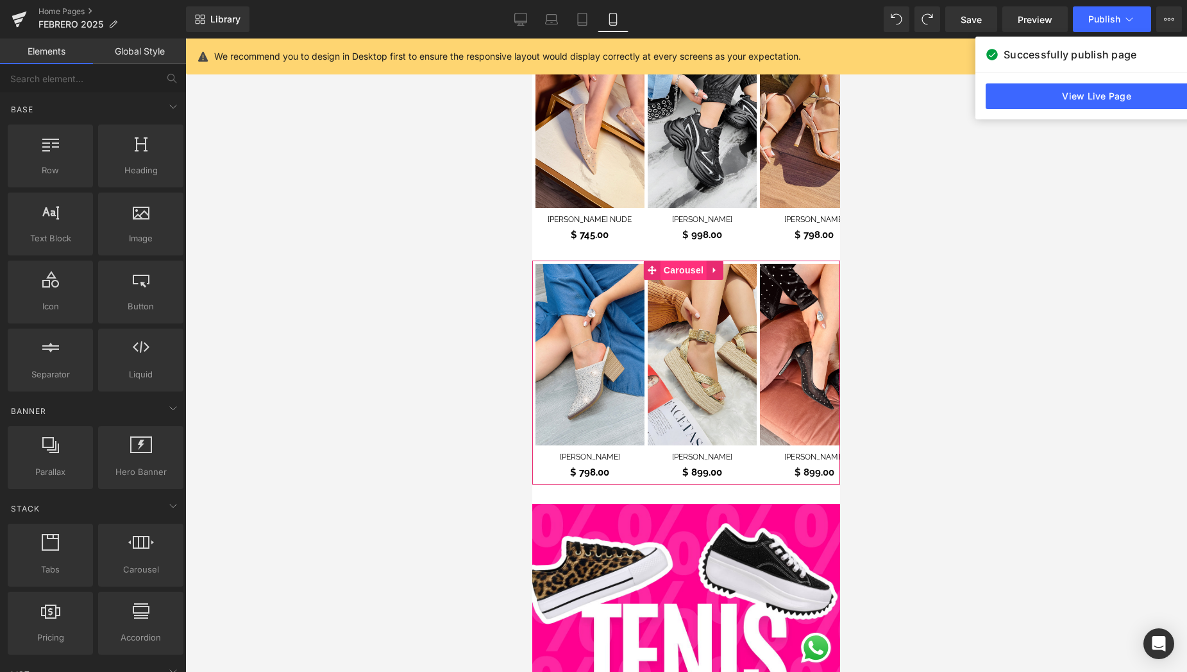
click at [674, 263] on span "Carousel" at bounding box center [684, 269] width 46 height 19
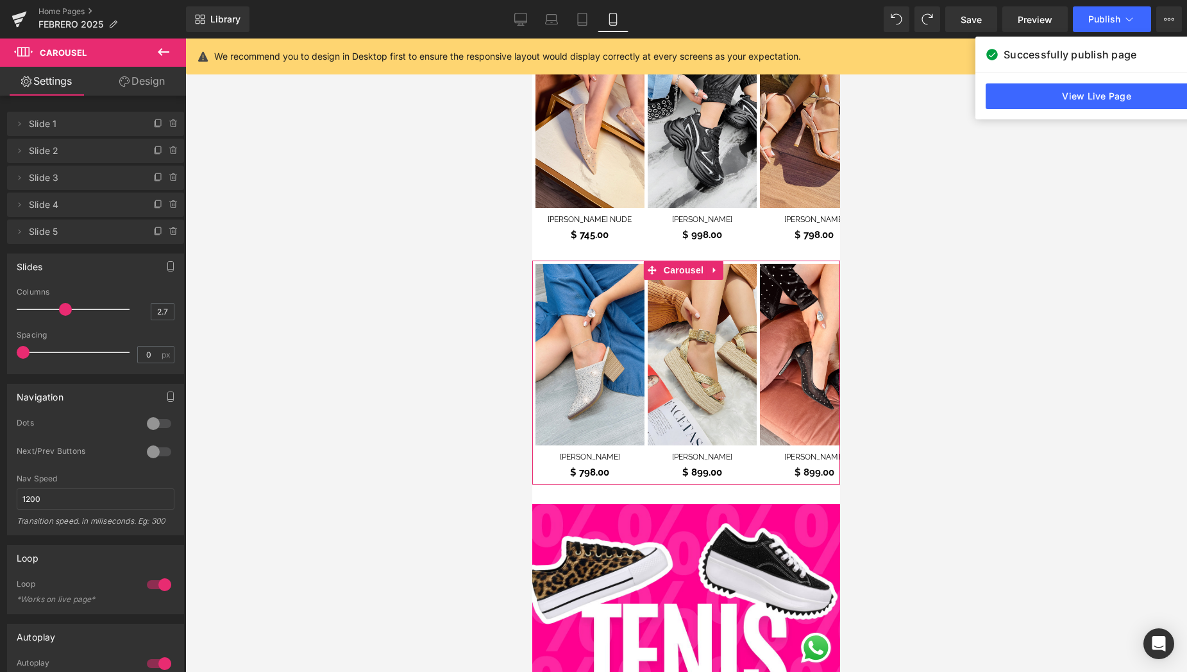
click at [134, 80] on link "Design" at bounding box center [142, 81] width 93 height 29
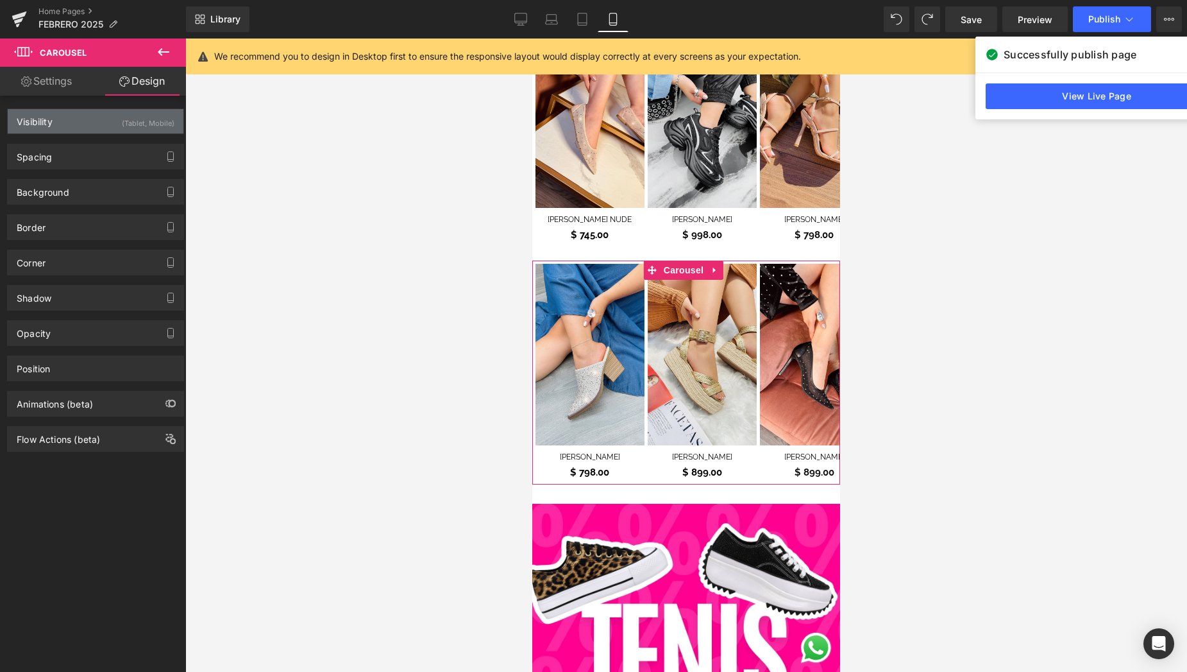
click at [87, 121] on div "Visibility (Tablet, Mobile)" at bounding box center [96, 121] width 176 height 24
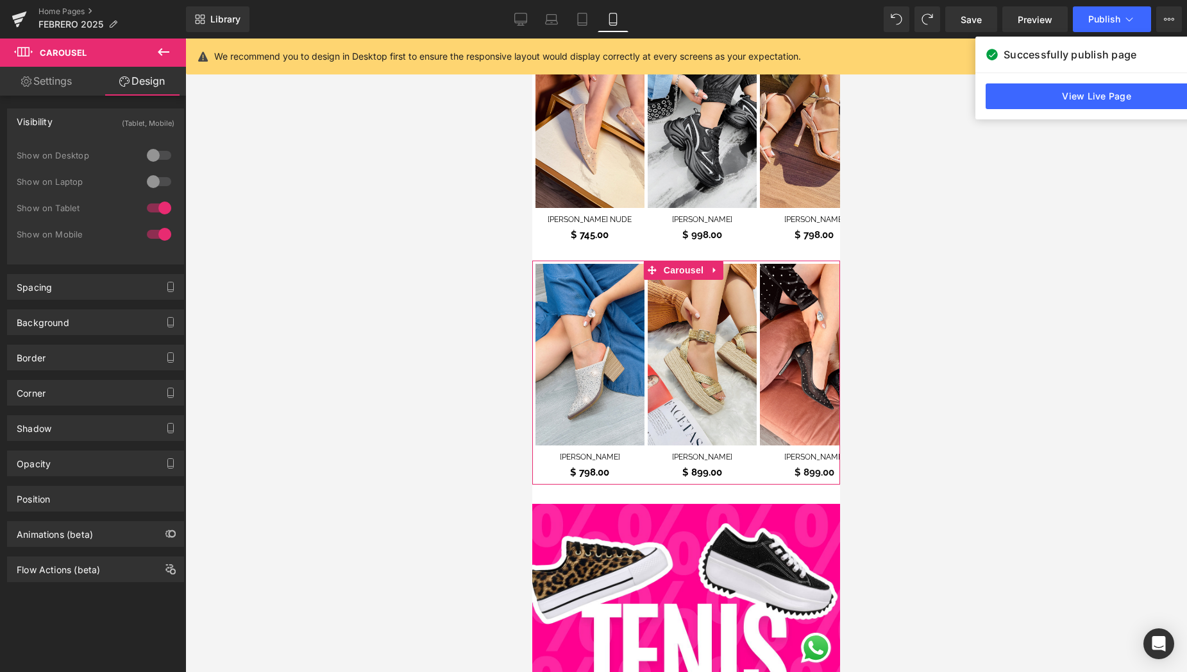
click at [153, 235] on div at bounding box center [159, 234] width 31 height 21
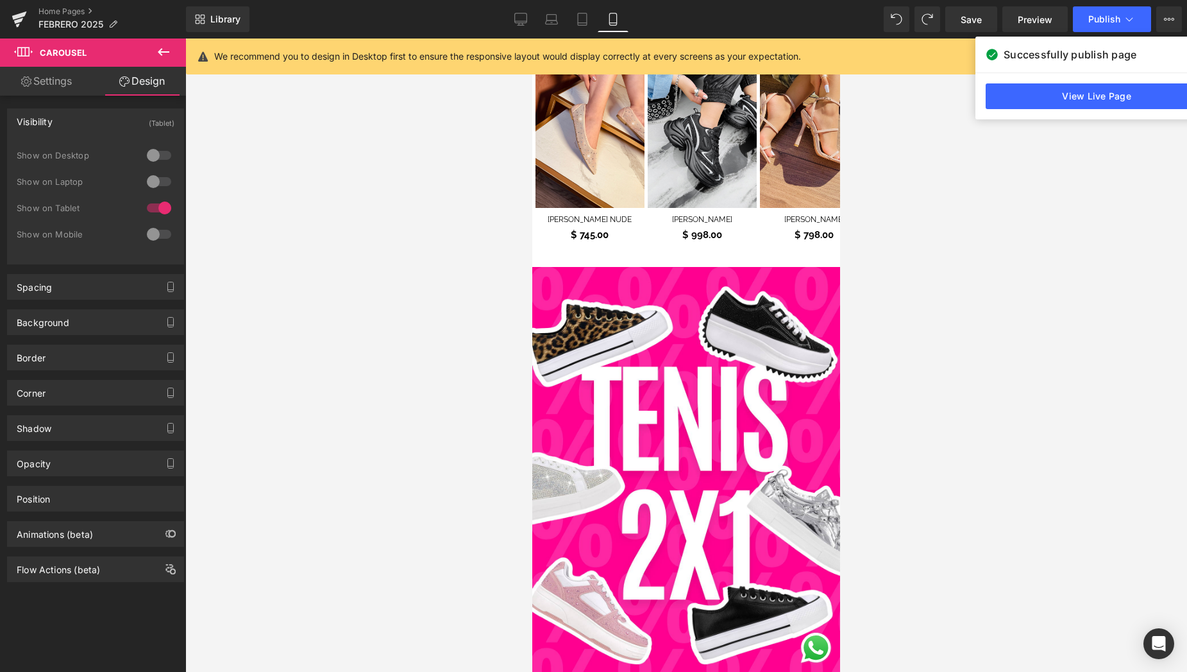
click at [153, 208] on div at bounding box center [159, 208] width 31 height 21
click at [54, 84] on link "Settings" at bounding box center [46, 81] width 93 height 29
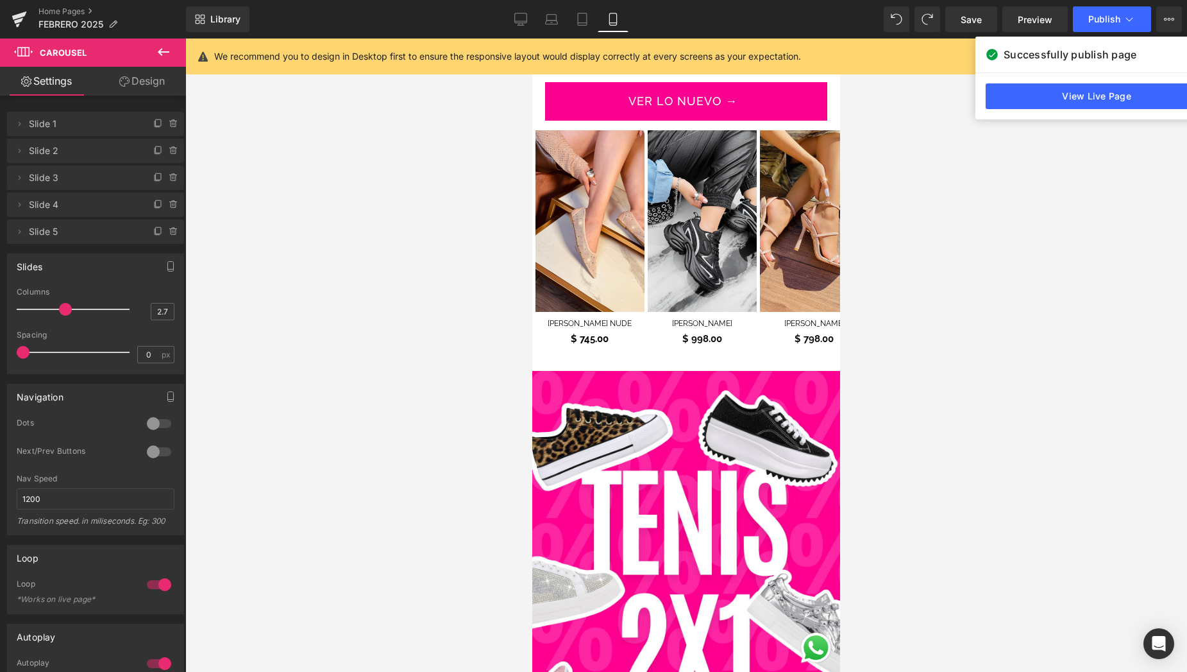
scroll to position [677, 0]
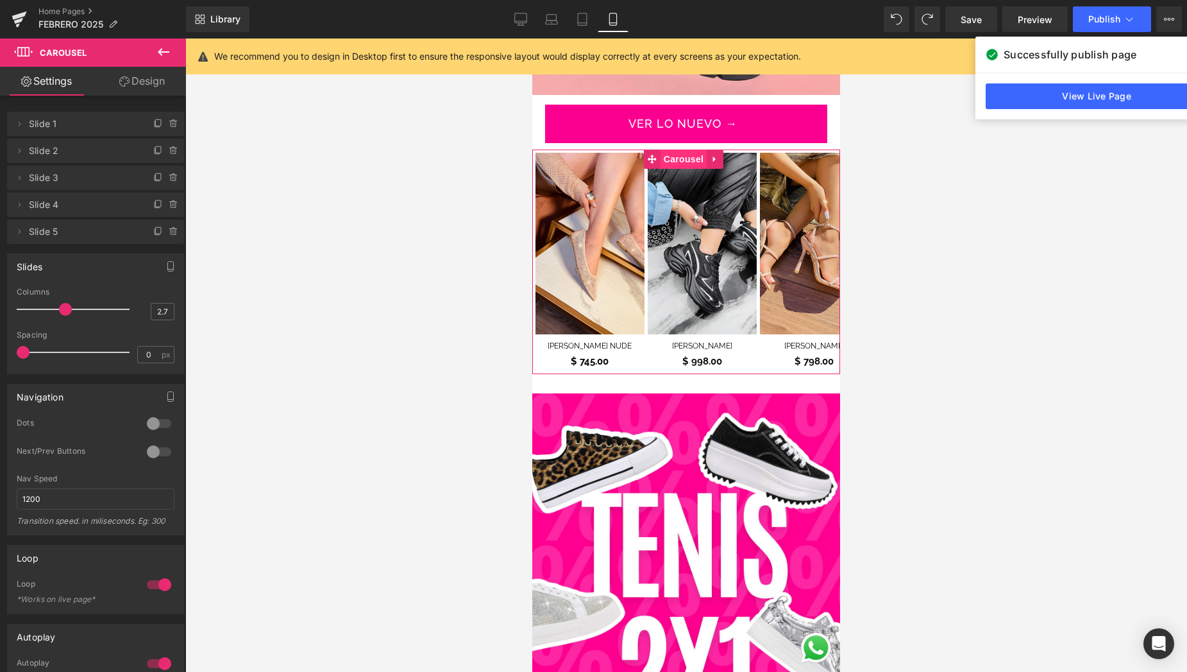
click at [686, 149] on span "Carousel" at bounding box center [684, 158] width 46 height 19
drag, startPoint x: 158, startPoint y: 312, endPoint x: 140, endPoint y: 312, distance: 18.6
click at [140, 312] on div "Columns 2.7" at bounding box center [96, 308] width 158 height 43
drag, startPoint x: 164, startPoint y: 312, endPoint x: 136, endPoint y: 312, distance: 28.2
click at [136, 312] on div "Columns 2.7" at bounding box center [96, 308] width 158 height 43
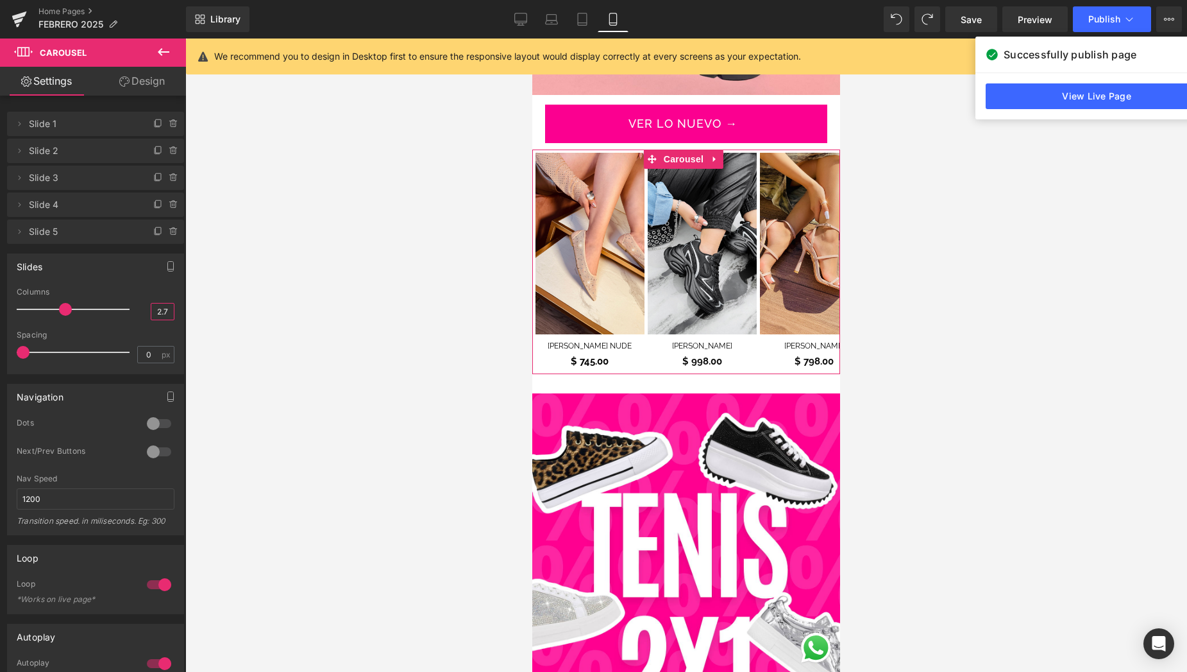
type input "5"
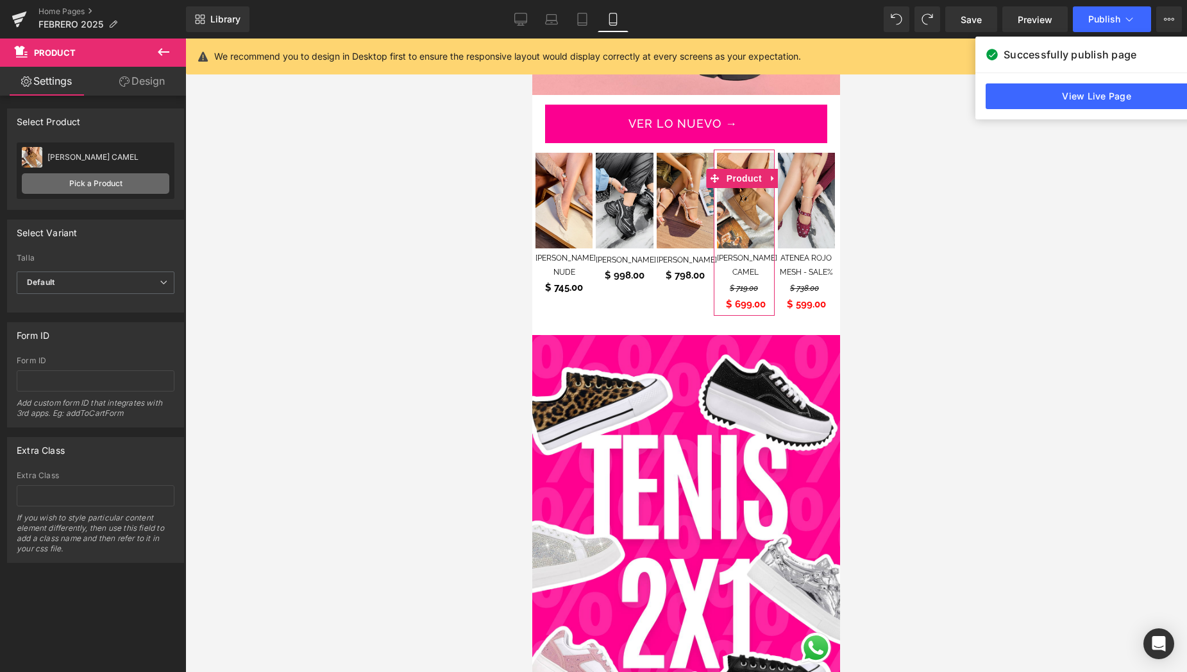
click at [115, 192] on link "Pick a Product" at bounding box center [96, 183] width 148 height 21
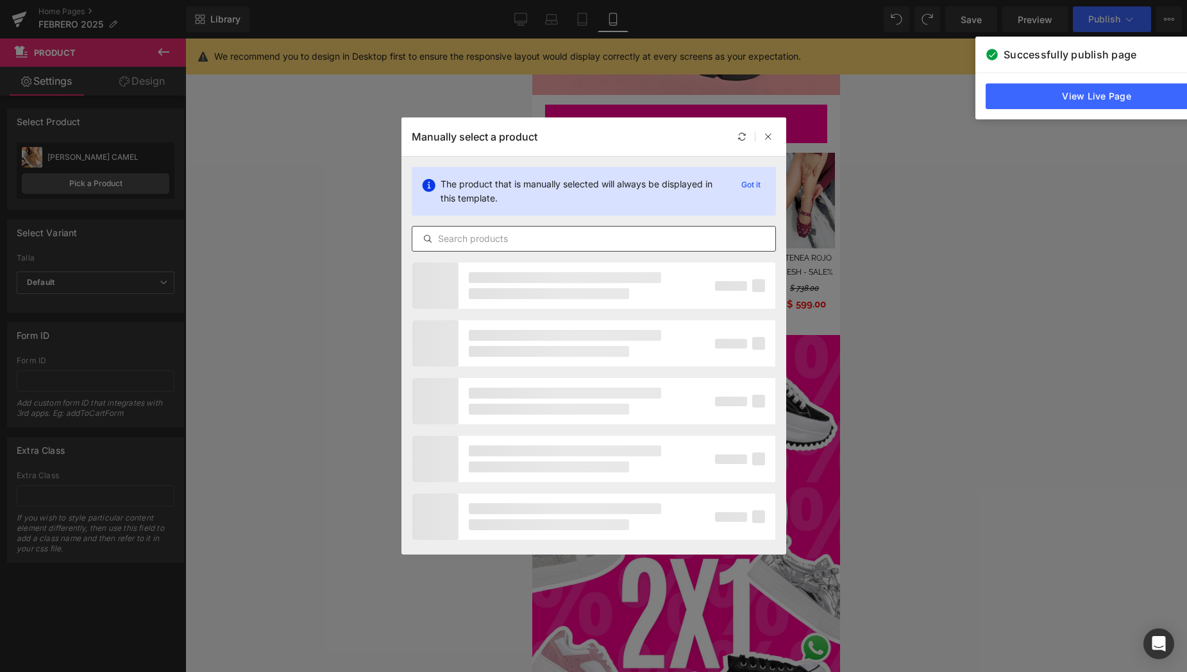
click at [519, 237] on input "text" at bounding box center [593, 238] width 363 height 15
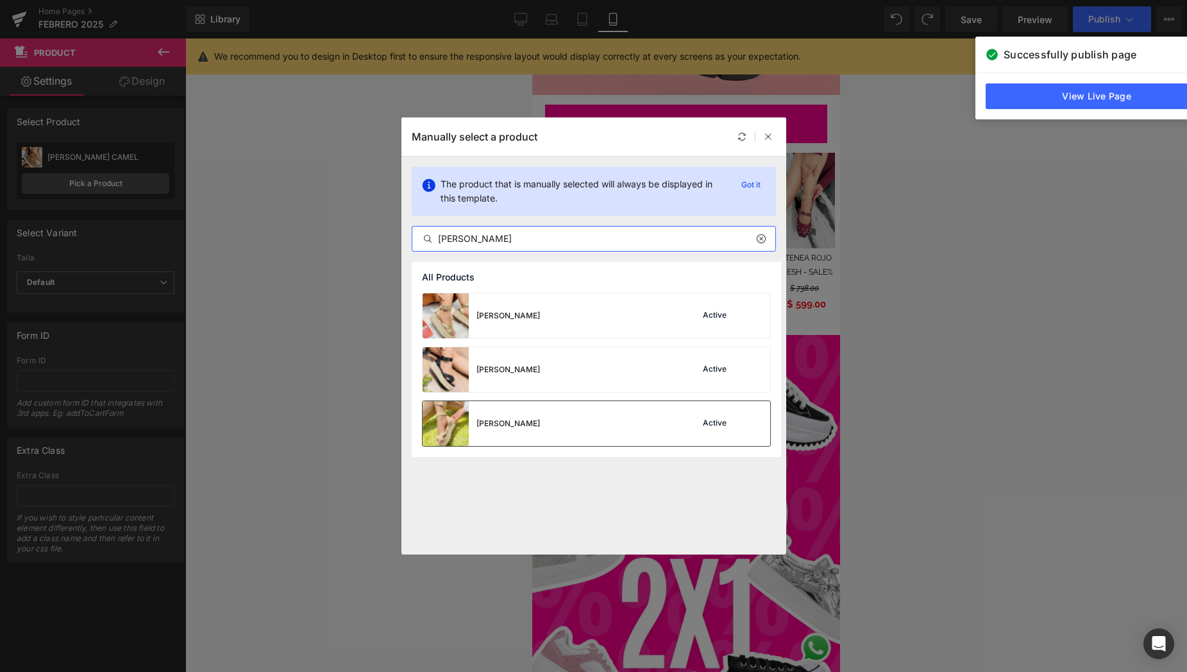
type input "[PERSON_NAME]"
click at [539, 411] on div "[PERSON_NAME] Active" at bounding box center [597, 423] width 348 height 45
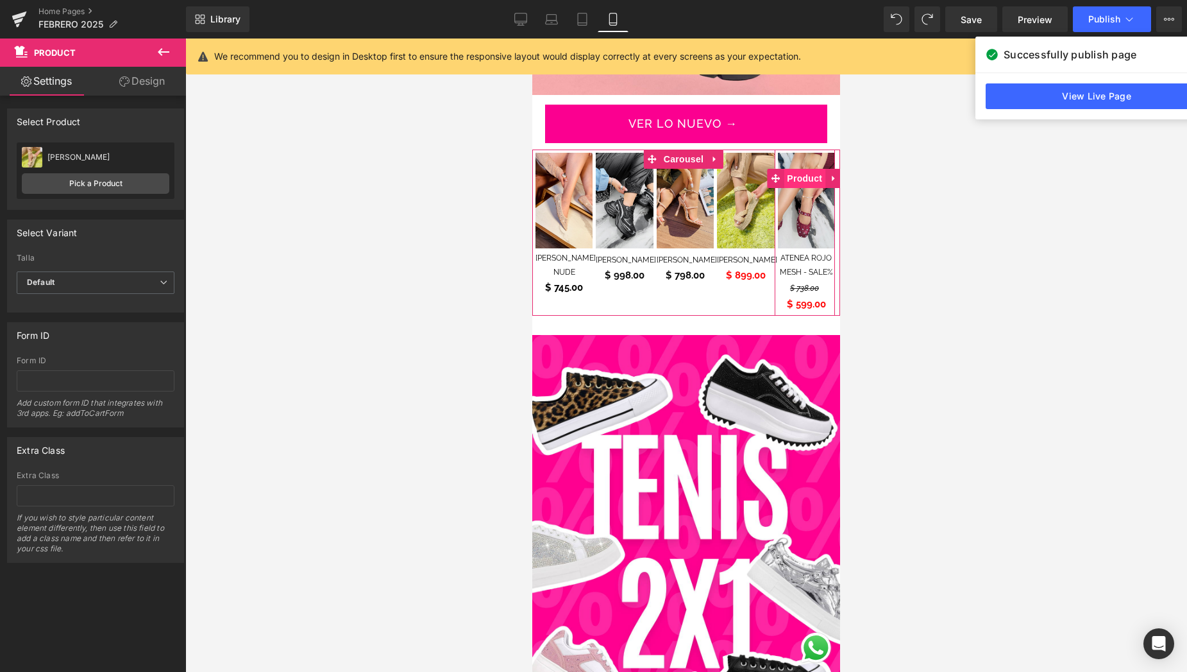
click at [804, 169] on span "Product" at bounding box center [805, 178] width 42 height 19
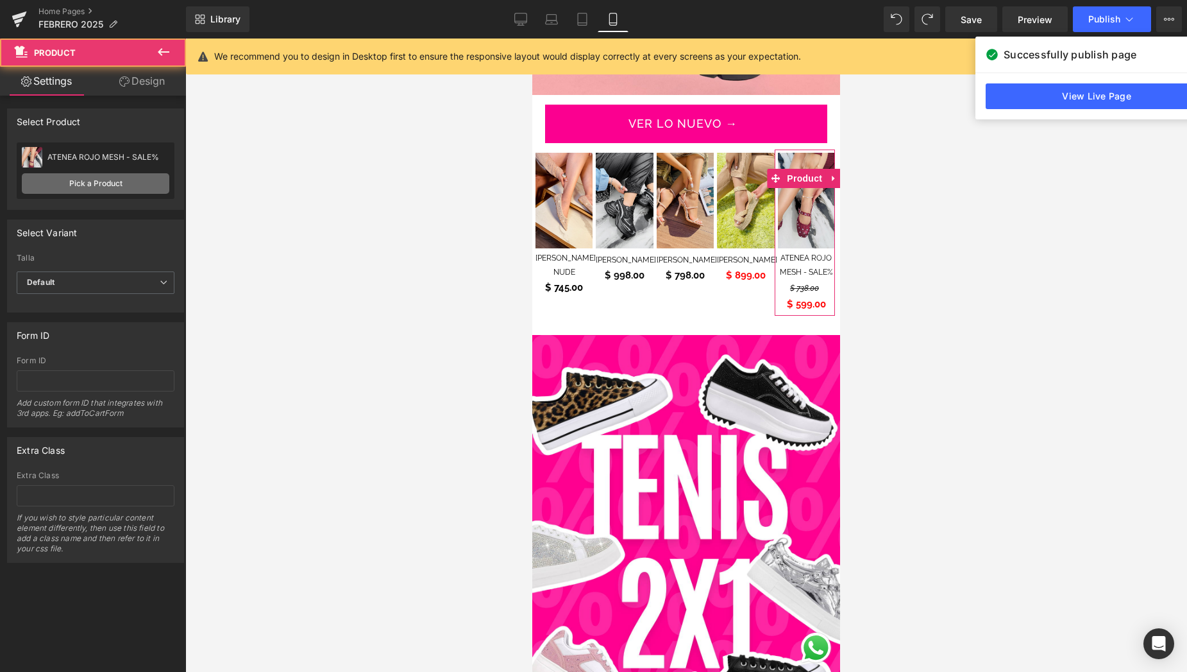
click at [149, 180] on link "Pick a Product" at bounding box center [96, 183] width 148 height 21
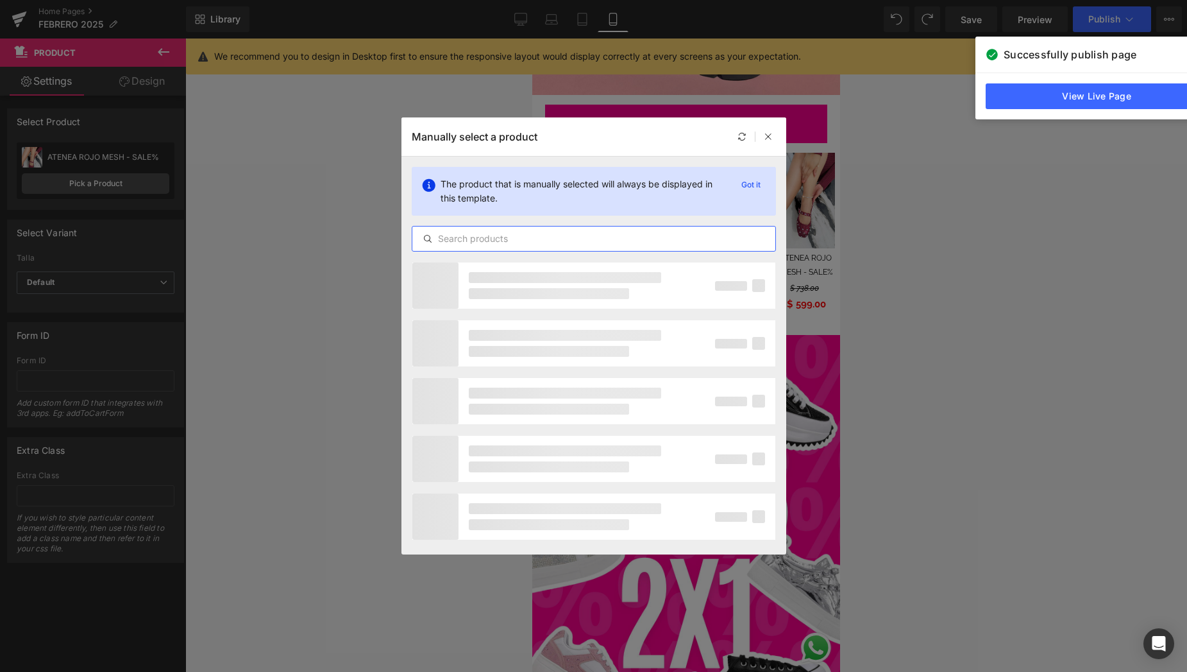
click at [489, 239] on input "text" at bounding box center [593, 238] width 363 height 15
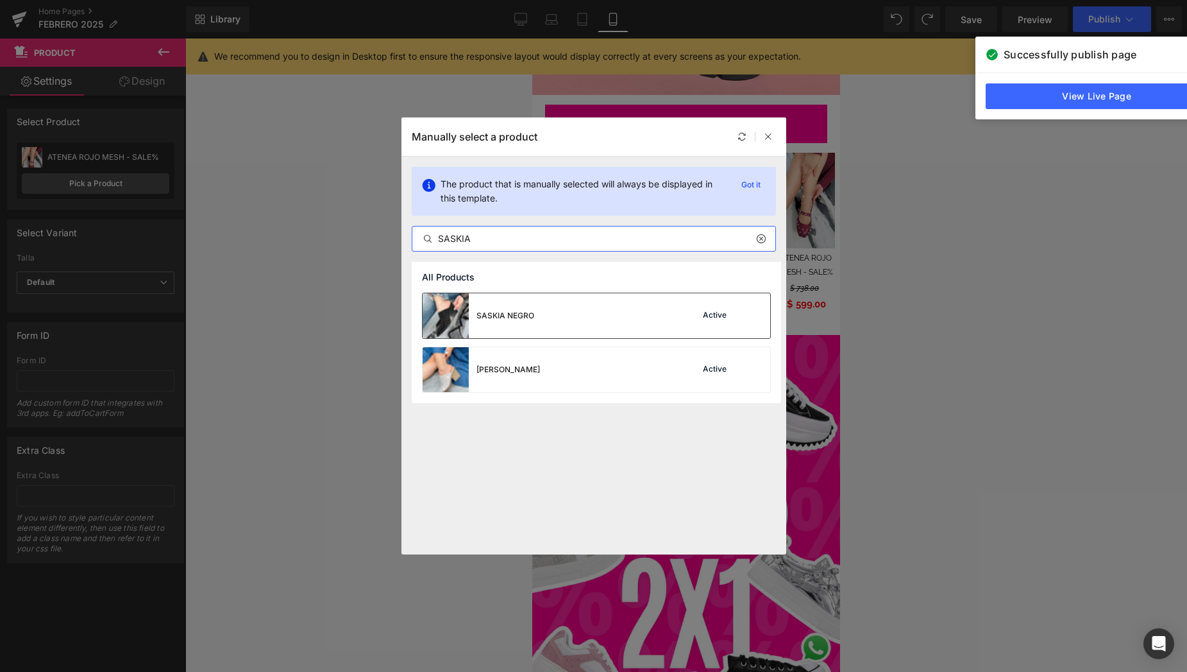
type input "SASKIA"
click at [535, 322] on div "SASKIA NEGRO Active" at bounding box center [597, 315] width 348 height 45
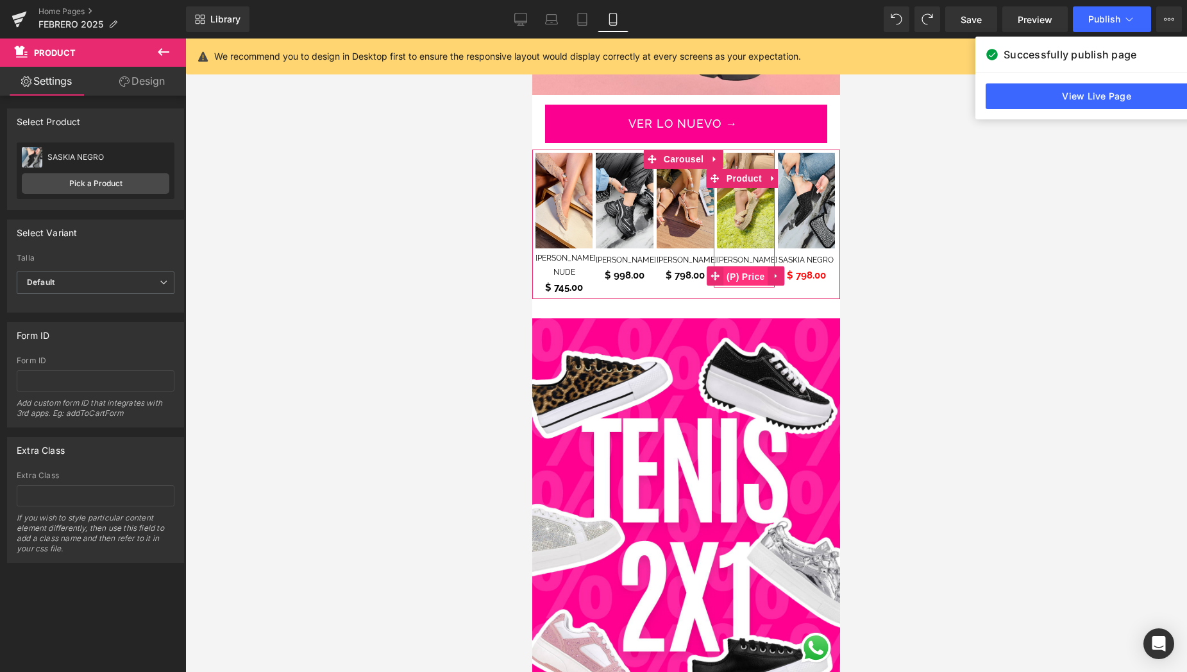
click at [743, 267] on span "(P) Price" at bounding box center [746, 276] width 45 height 19
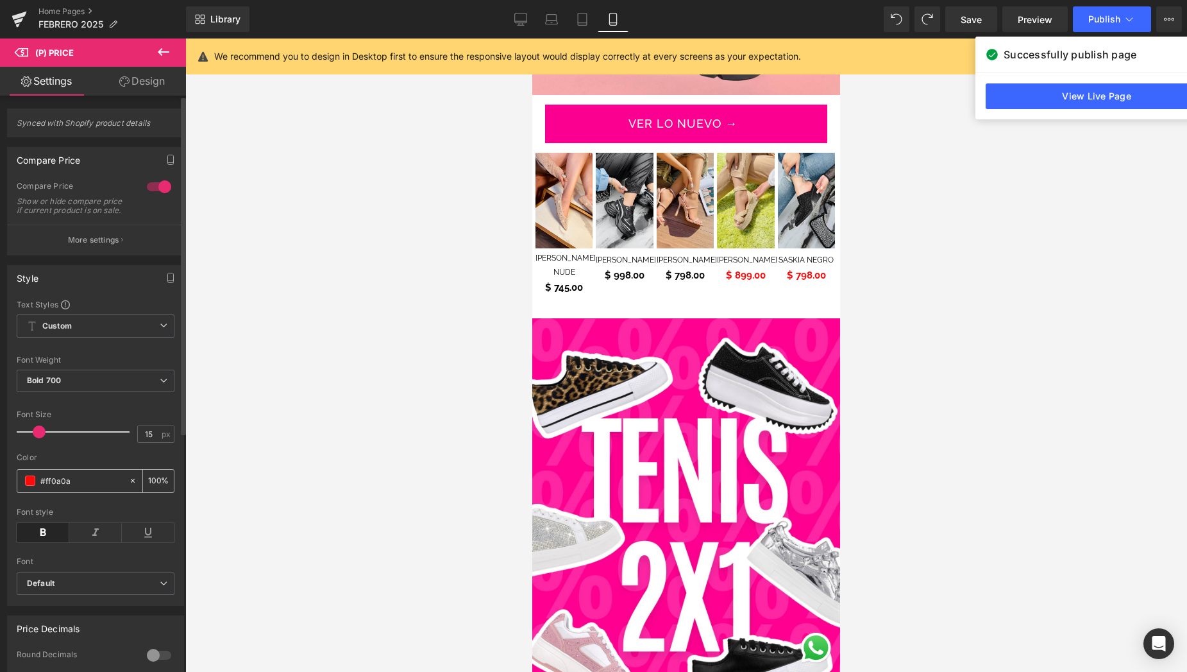
click at [30, 486] on span at bounding box center [30, 480] width 10 height 10
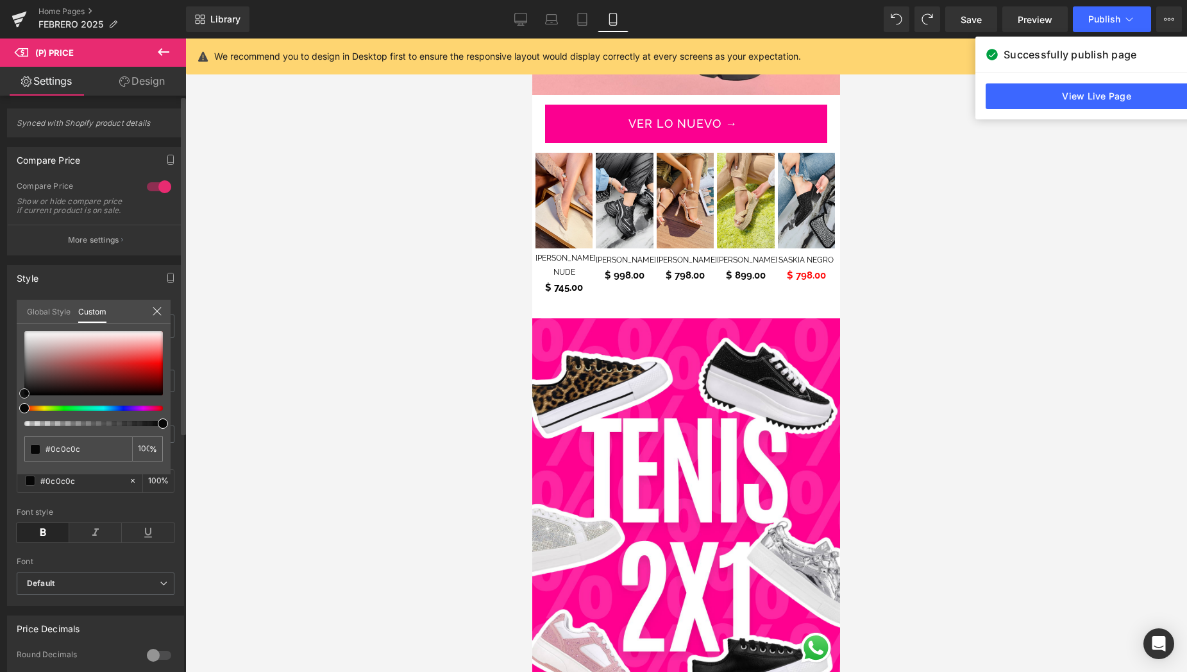
drag, startPoint x: 69, startPoint y: 378, endPoint x: 22, endPoint y: 393, distance: 49.3
click at [24, 393] on div at bounding box center [93, 363] width 139 height 64
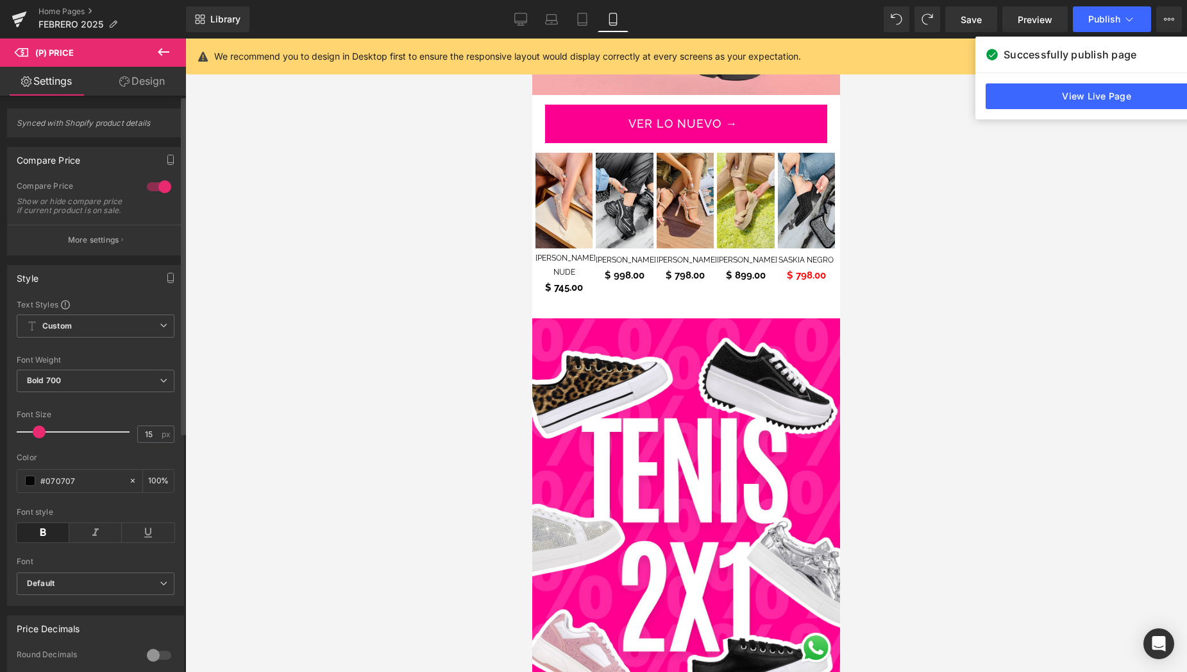
click at [808, 267] on span "(P) Price" at bounding box center [806, 276] width 45 height 19
click at [34, 486] on span at bounding box center [30, 480] width 10 height 10
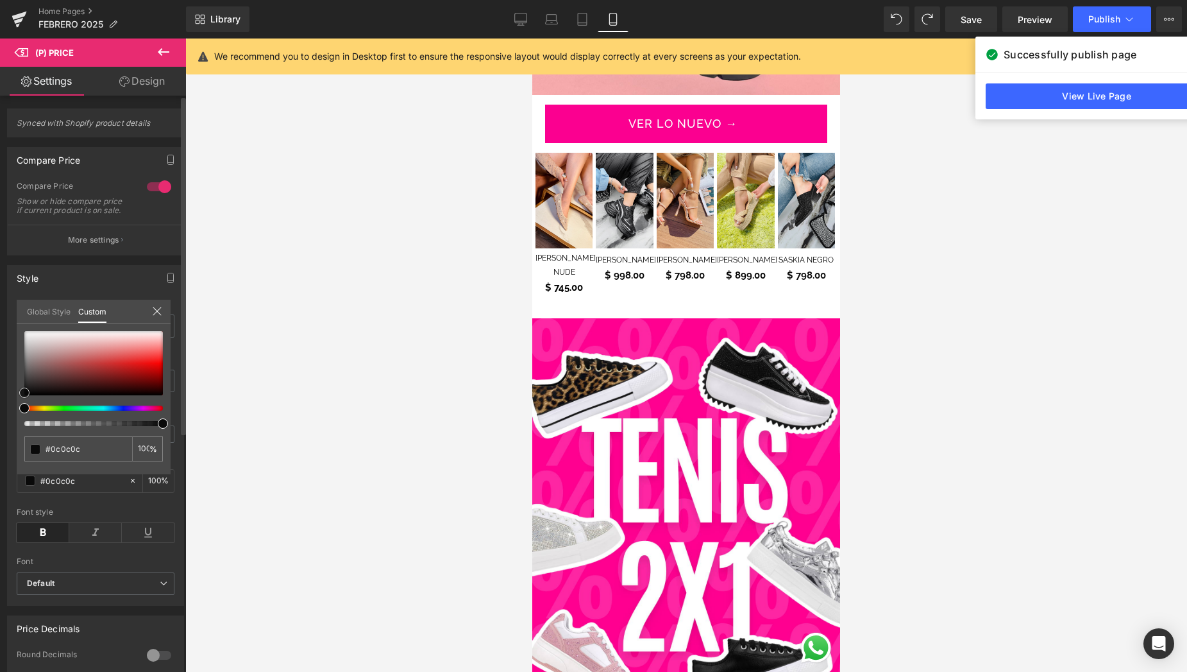
drag, startPoint x: 26, startPoint y: 391, endPoint x: 19, endPoint y: 393, distance: 7.8
click at [19, 393] on div "#ff0a0a 100 %" at bounding box center [94, 402] width 154 height 143
drag, startPoint x: 155, startPoint y: 310, endPoint x: 162, endPoint y: 305, distance: 8.7
click at [155, 310] on icon at bounding box center [157, 311] width 10 height 10
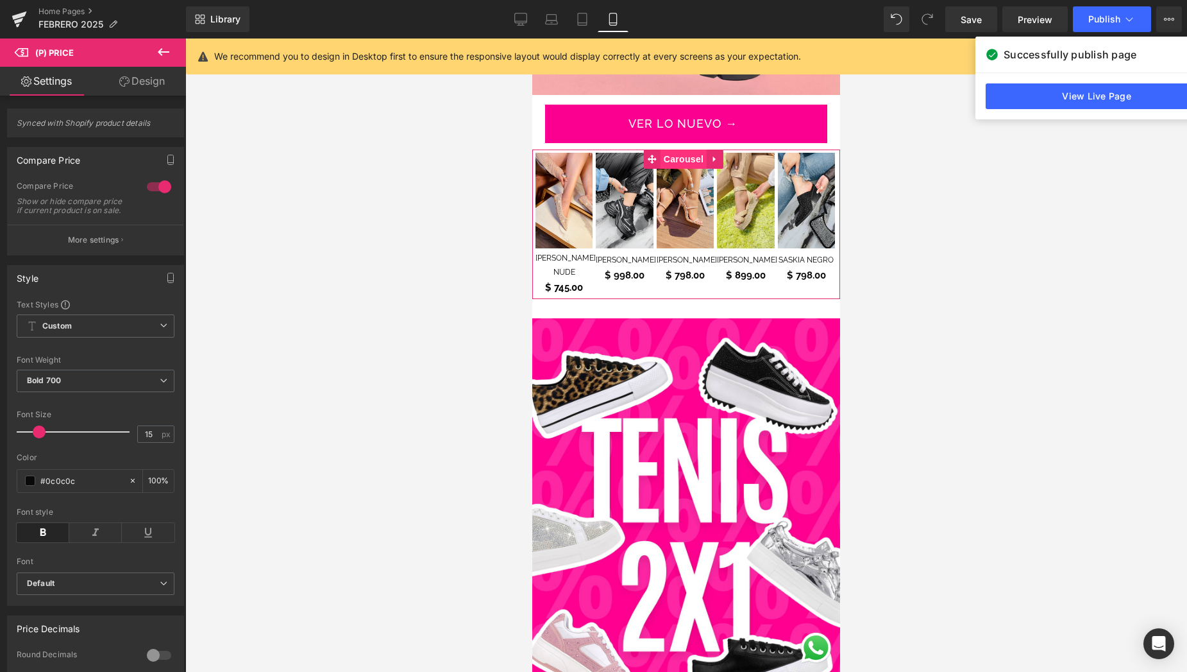
click at [688, 149] on span "Carousel" at bounding box center [684, 158] width 46 height 19
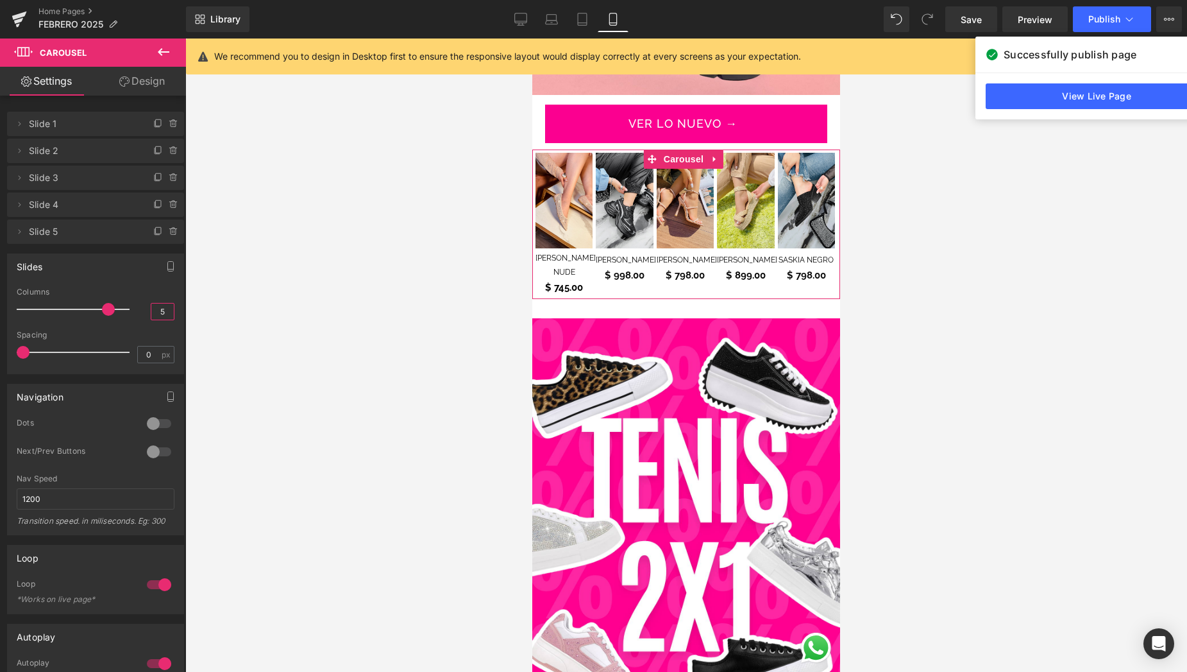
drag, startPoint x: 163, startPoint y: 312, endPoint x: 136, endPoint y: 311, distance: 26.9
click at [137, 311] on div "Columns 5" at bounding box center [96, 308] width 158 height 43
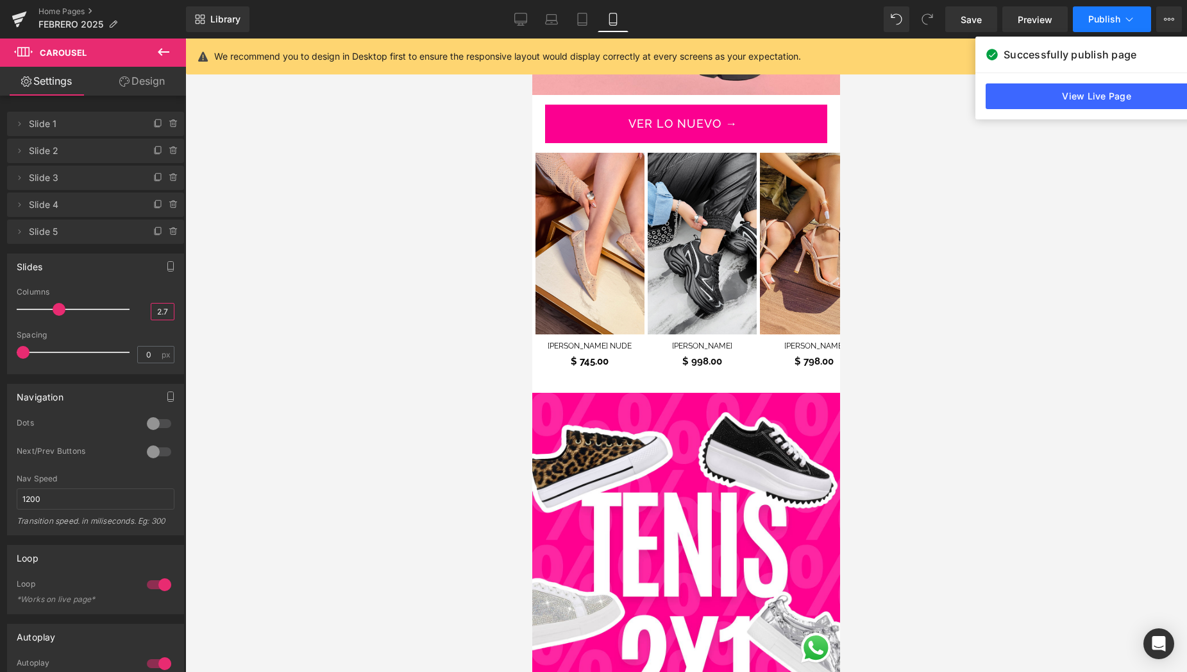
type input "2.7"
click at [1092, 19] on span "Publish" at bounding box center [1104, 19] width 32 height 10
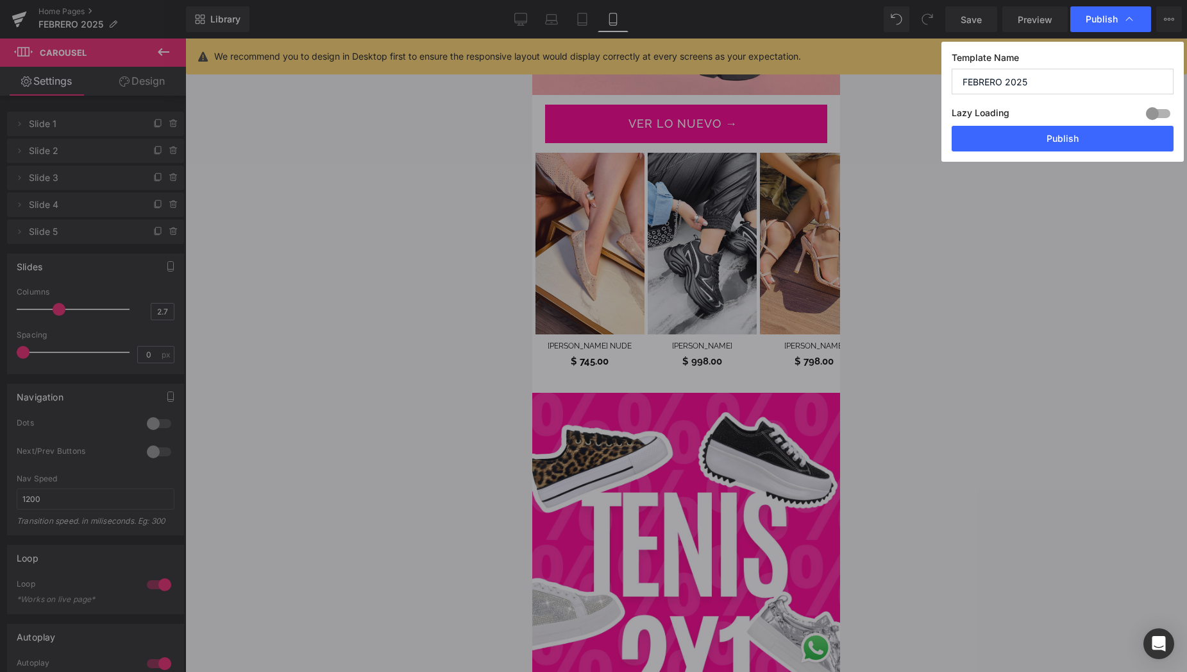
click at [1015, 136] on button "Publish" at bounding box center [1063, 139] width 222 height 26
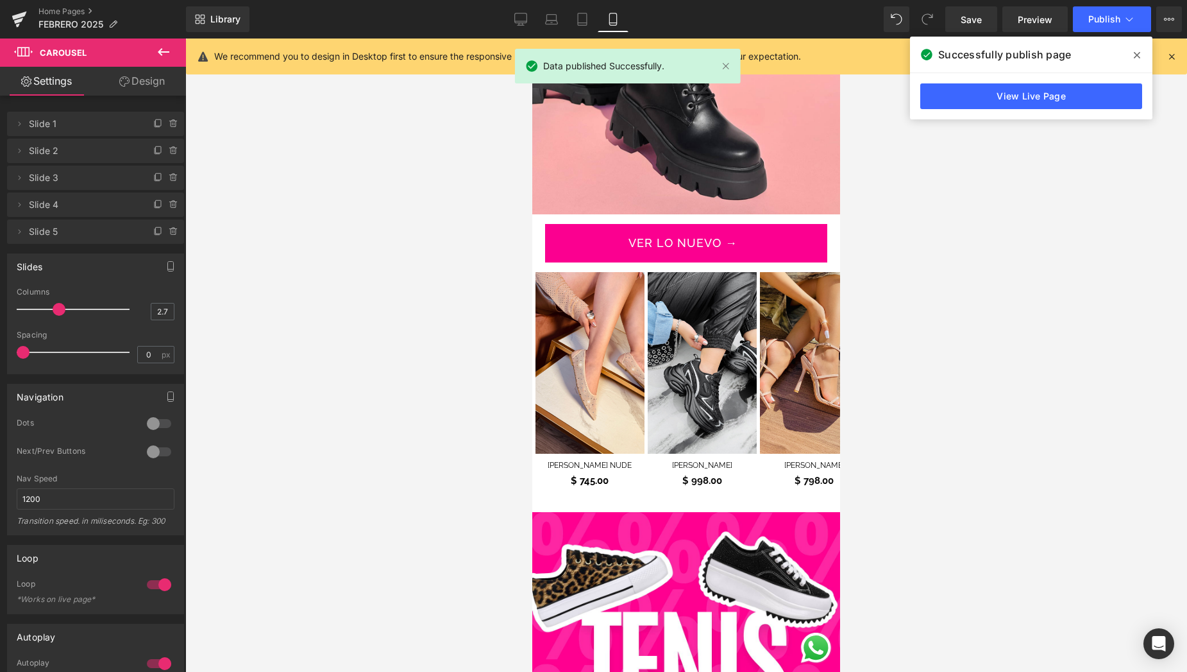
scroll to position [555, 0]
